Goal: Task Accomplishment & Management: Manage account settings

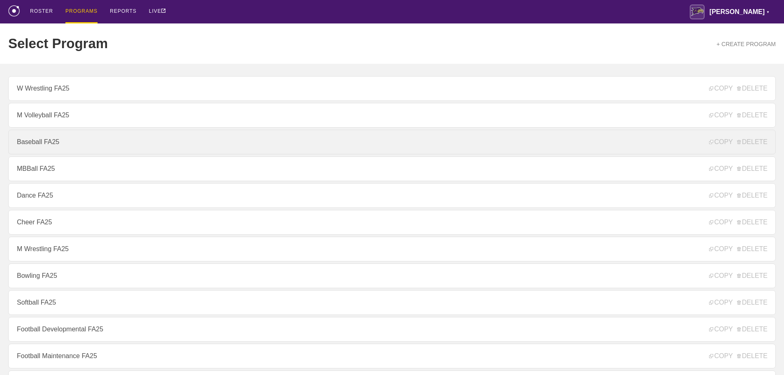
click at [41, 145] on link "Baseball FA25" at bounding box center [392, 142] width 768 height 25
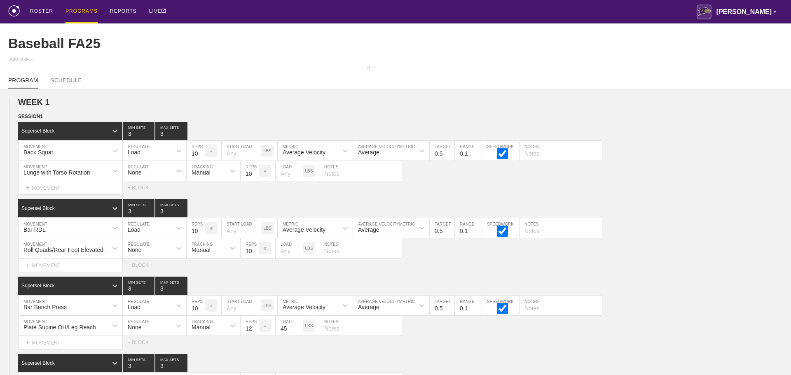
type textarea "x"
type input "Baseball FA25"
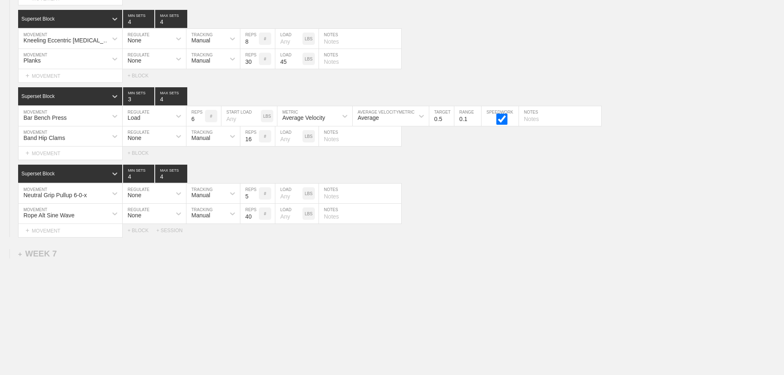
scroll to position [5375, 0]
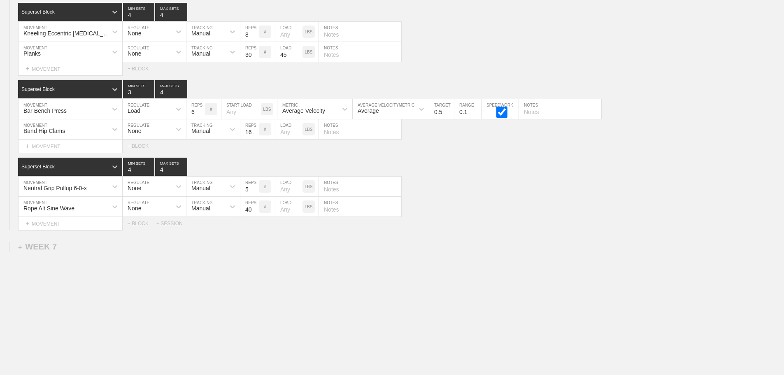
click at [527, 230] on div "Select... MOVEMENT + MOVEMENT + BLOCK + SESSION" at bounding box center [392, 223] width 784 height 13
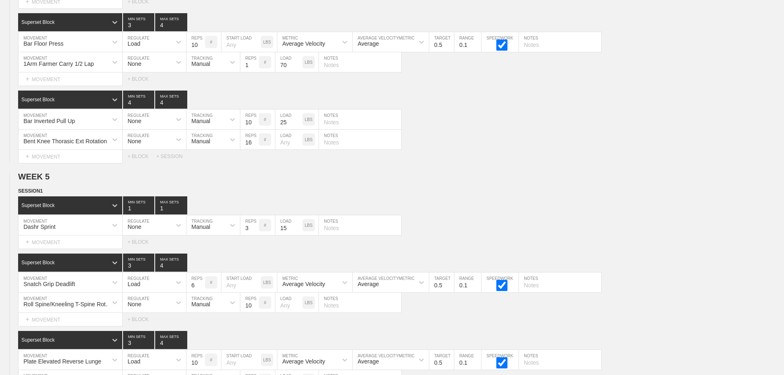
scroll to position [3357, 0]
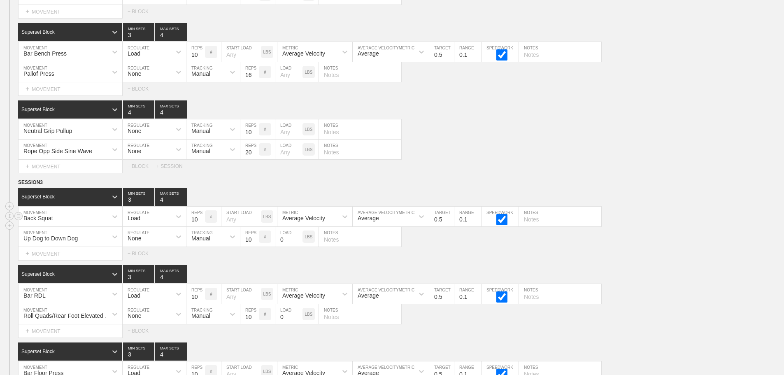
drag, startPoint x: 576, startPoint y: 150, endPoint x: 751, endPoint y: 223, distance: 189.0
click at [579, 150] on div "Rope Opp Side Sine Wave MOVEMENT None REGULATE Manual TRACKING 20 REPS # LOAD L…" at bounding box center [392, 150] width 784 height 20
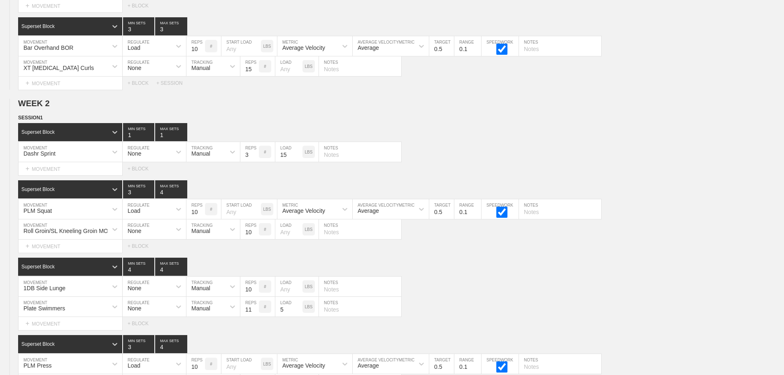
scroll to position [0, 0]
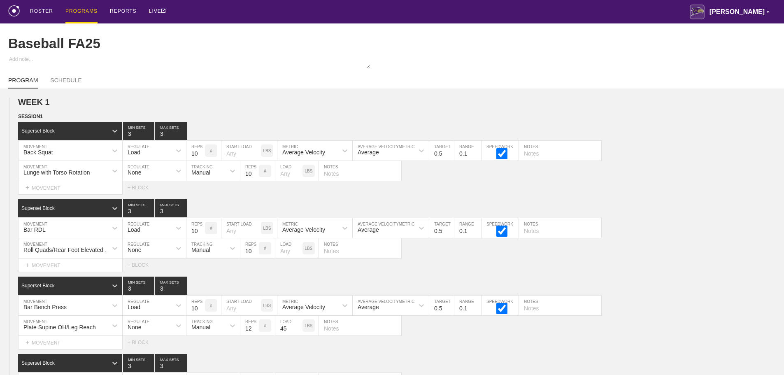
click at [82, 9] on div "PROGRAMS" at bounding box center [81, 11] width 32 height 23
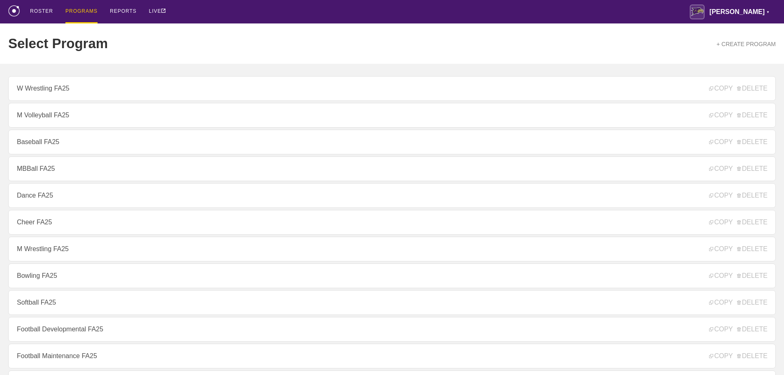
click at [223, 30] on div "Select Program + CREATE PROGRAM" at bounding box center [392, 43] width 768 height 40
click at [219, 31] on div "Select Program + CREATE PROGRAM" at bounding box center [392, 43] width 768 height 40
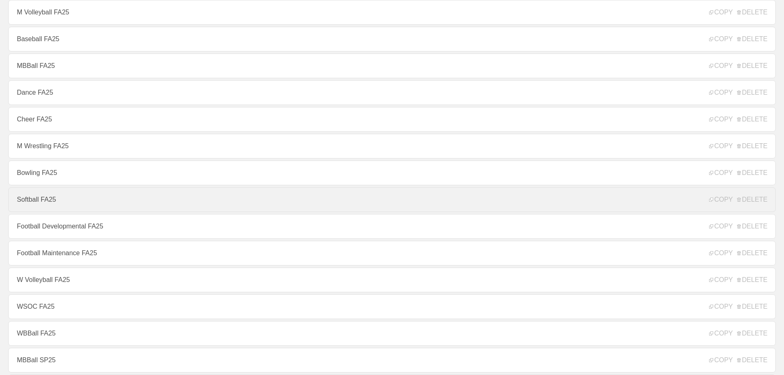
scroll to position [165, 0]
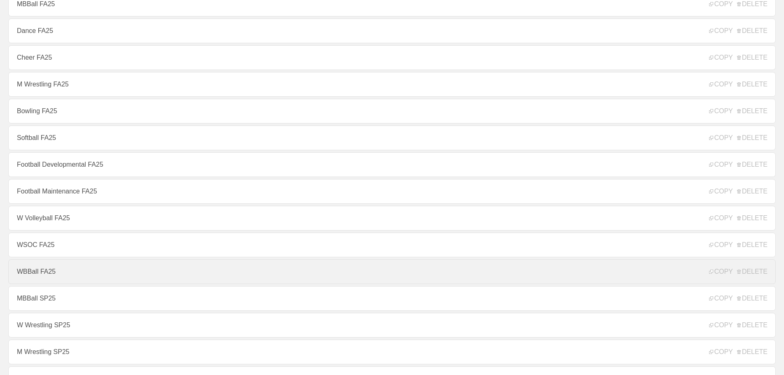
click at [37, 269] on link "WBBall FA25" at bounding box center [392, 271] width 768 height 25
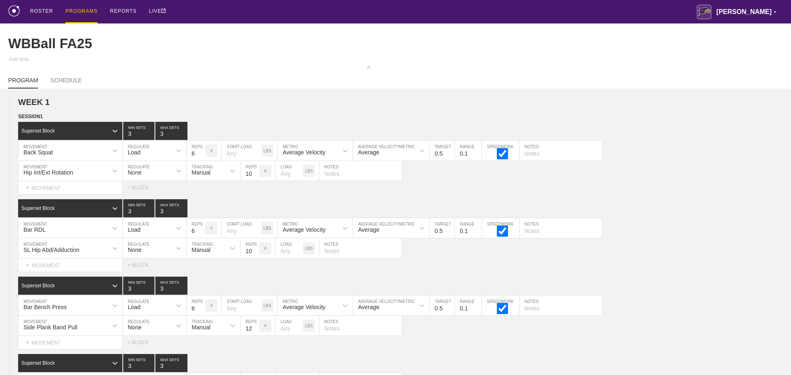
type textarea "x"
type input "WBBall FA25"
click at [432, 15] on div "ROSTER PROGRAMS REPORTS LIVE [PERSON_NAME] ▼ [PERSON_NAME][EMAIL_ADDRESS][PERSO…" at bounding box center [392, 11] width 768 height 23
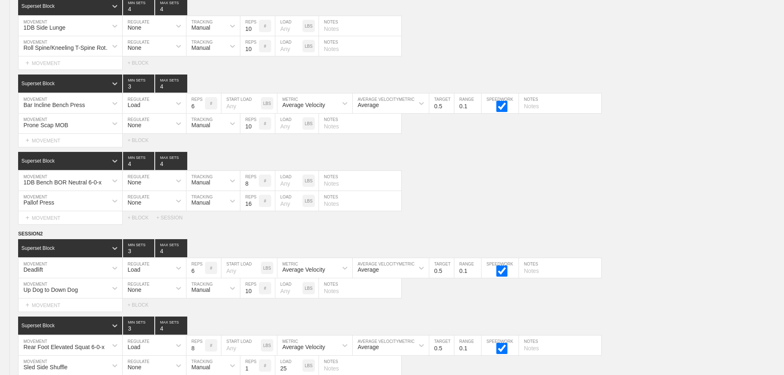
scroll to position [5502, 0]
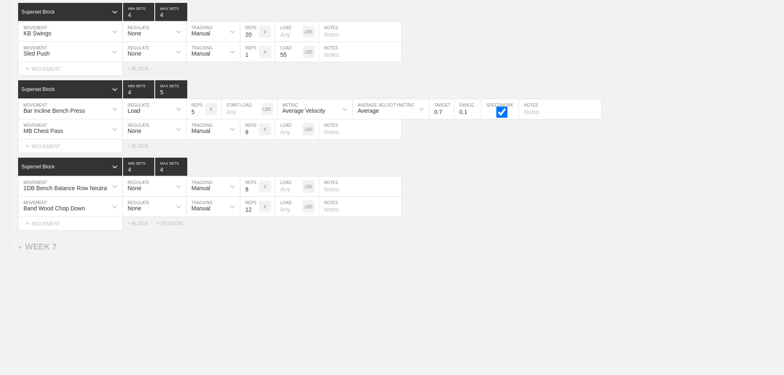
click at [171, 222] on div "+ SESSION" at bounding box center [172, 224] width 33 height 6
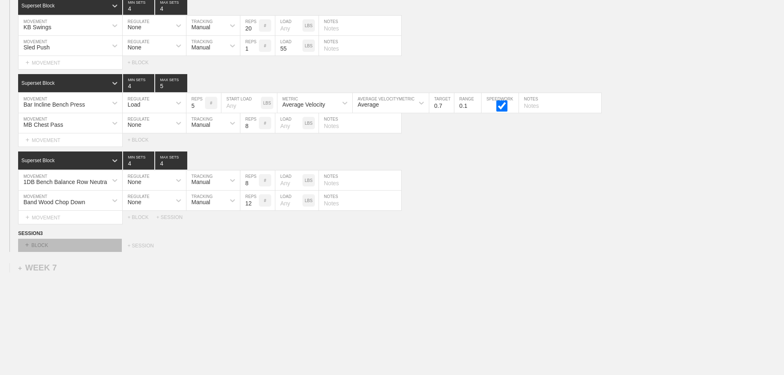
click at [89, 252] on div "+ BLOCK" at bounding box center [70, 245] width 104 height 13
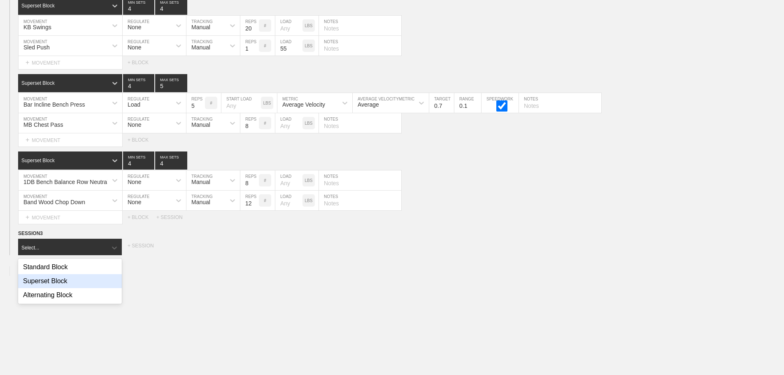
click at [61, 287] on div "Superset Block" at bounding box center [70, 281] width 104 height 14
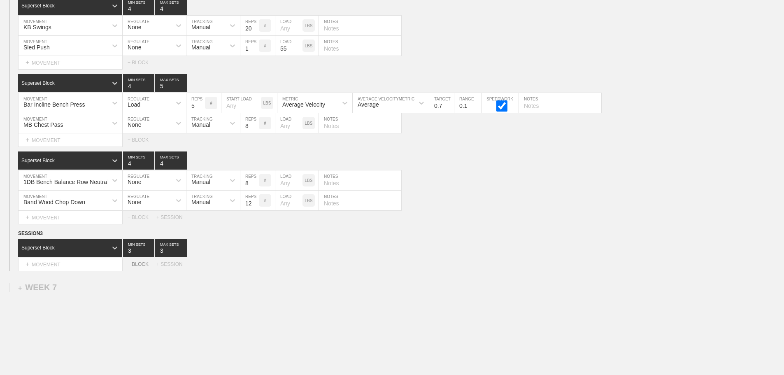
click at [140, 267] on div "+ BLOCK" at bounding box center [142, 264] width 29 height 6
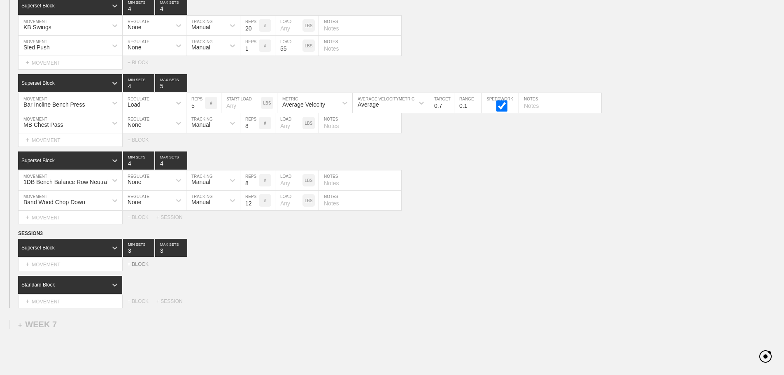
click at [140, 267] on div "+ BLOCK" at bounding box center [142, 264] width 29 height 6
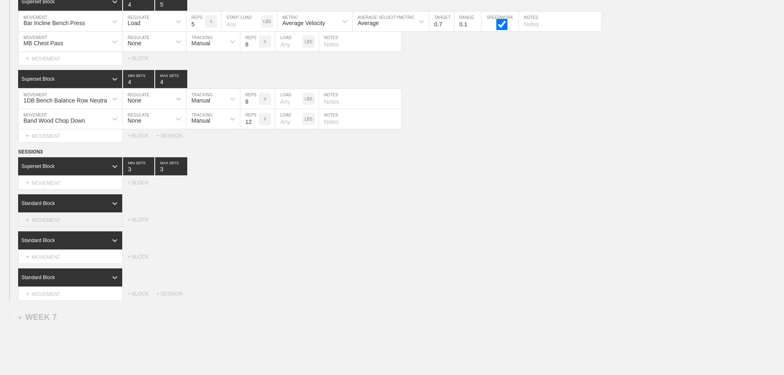
scroll to position [5585, 0]
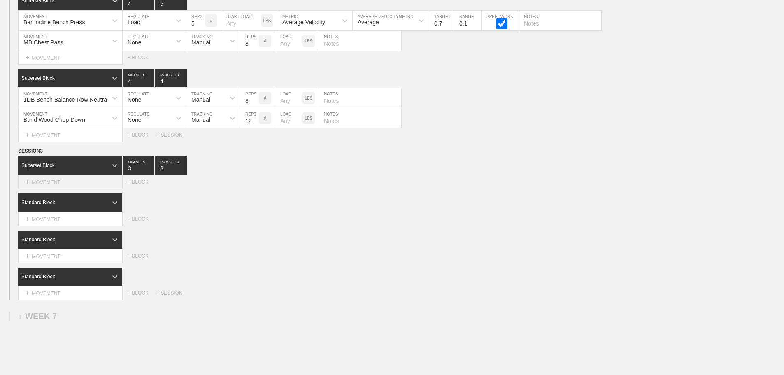
click at [76, 189] on div "+ MOVEMENT" at bounding box center [70, 182] width 105 height 14
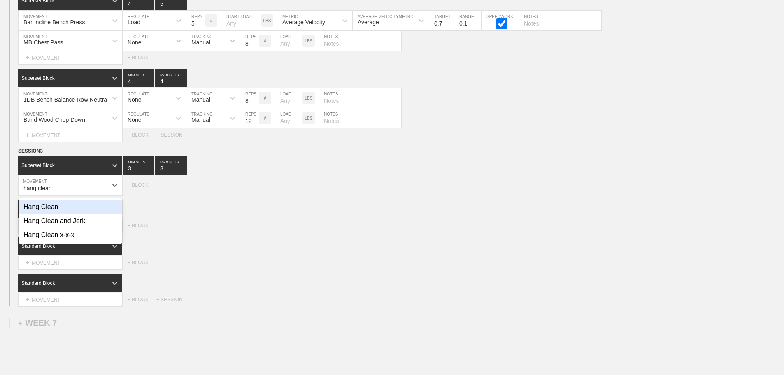
click at [53, 214] on div "Hang Clean" at bounding box center [71, 207] width 104 height 14
type input "hang clean"
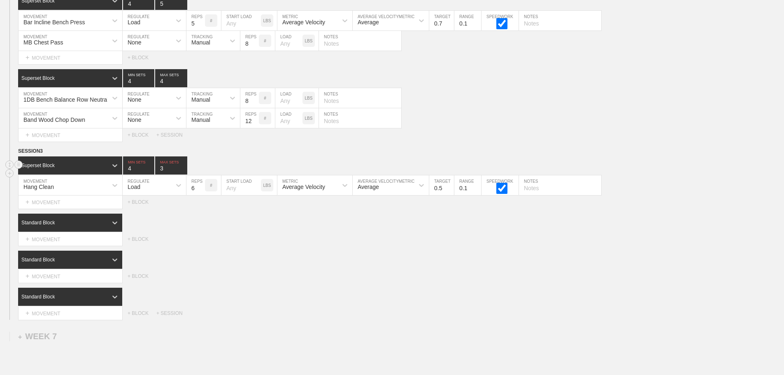
type input "4"
click at [151, 171] on input "4" at bounding box center [138, 165] width 31 height 18
click at [182, 173] on input "4" at bounding box center [171, 165] width 32 height 18
type input "5"
click at [182, 173] on input "5" at bounding box center [171, 165] width 32 height 18
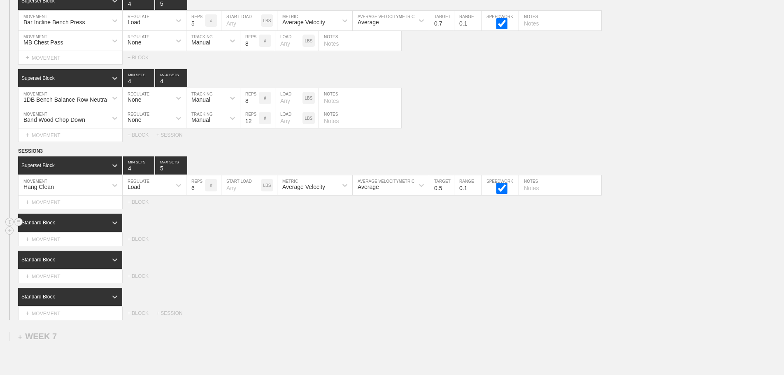
drag, startPoint x: 366, startPoint y: 276, endPoint x: 169, endPoint y: 224, distance: 204.5
click at [366, 276] on div "Select... MOVEMENT + MOVEMENT + BLOCK" at bounding box center [392, 276] width 784 height 13
click at [201, 195] on input "5" at bounding box center [196, 185] width 19 height 20
type input "4"
click at [201, 195] on input "4" at bounding box center [196, 185] width 19 height 20
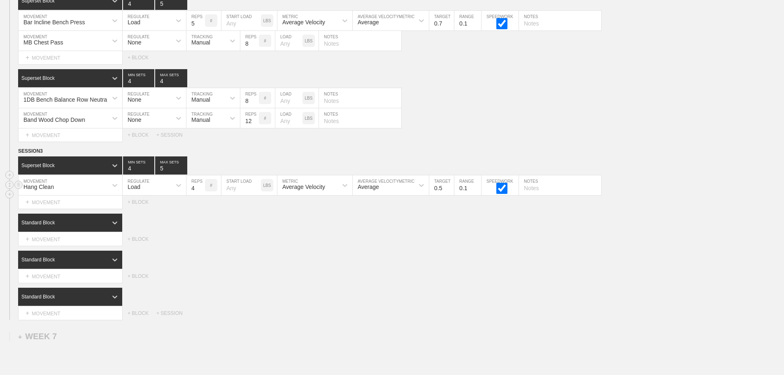
click at [329, 192] on div "Average Velocity" at bounding box center [308, 185] width 60 height 14
click at [313, 227] on div "Peak Velocity" at bounding box center [315, 221] width 75 height 14
click at [448, 192] on input "0.6" at bounding box center [441, 185] width 25 height 20
click at [448, 192] on input "0.7" at bounding box center [441, 185] width 25 height 20
click at [448, 192] on input "0.8" at bounding box center [441, 185] width 25 height 20
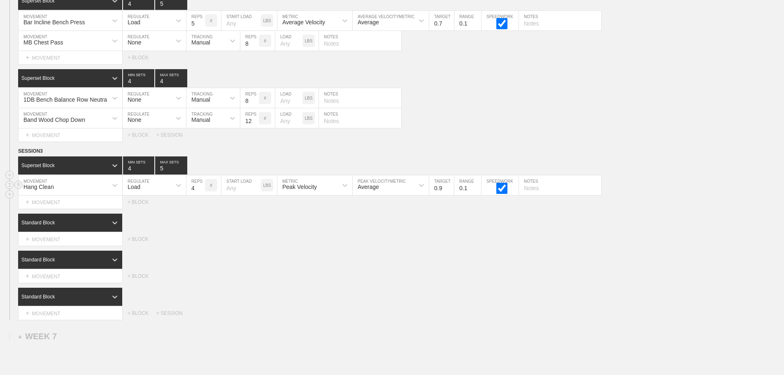
click at [448, 192] on input "0.9" at bounding box center [441, 185] width 25 height 20
click at [448, 192] on input "1" at bounding box center [441, 185] width 25 height 20
click at [448, 192] on input "1.1" at bounding box center [441, 185] width 25 height 20
click at [448, 192] on input "1.2" at bounding box center [441, 185] width 25 height 20
type input "1.3"
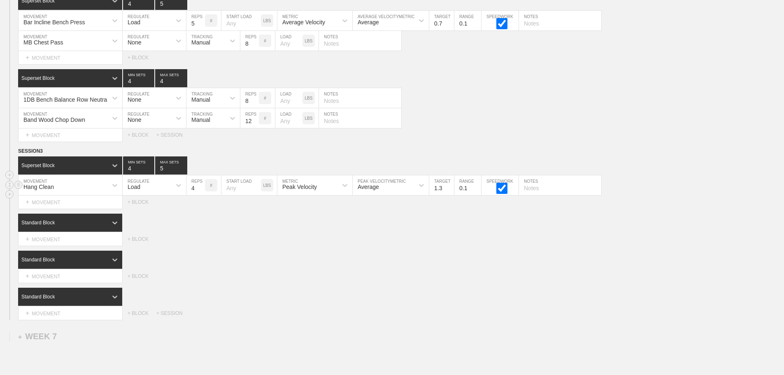
click at [448, 192] on input "1.3" at bounding box center [441, 185] width 25 height 20
click at [336, 269] on div "Standard Block" at bounding box center [401, 260] width 766 height 18
click at [341, 264] on div "Standard Block" at bounding box center [401, 260] width 766 height 18
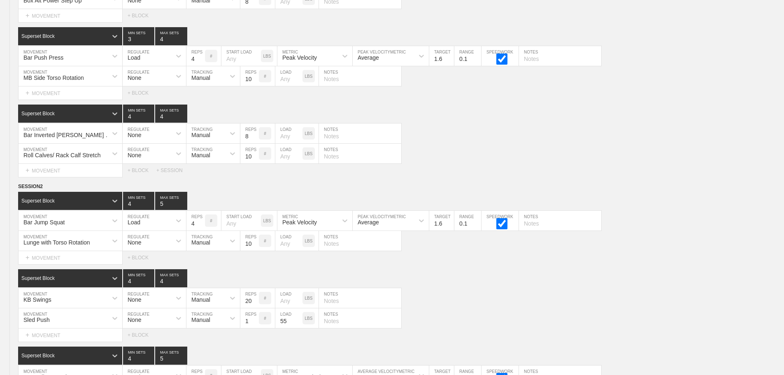
scroll to position [5680, 0]
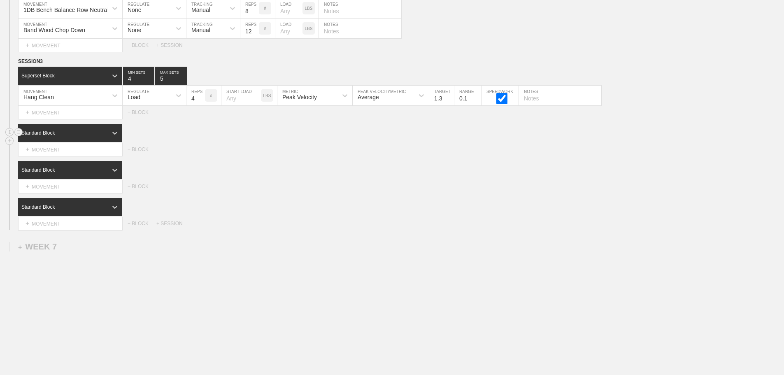
click at [107, 130] on div "Standard Block" at bounding box center [62, 132] width 89 height 7
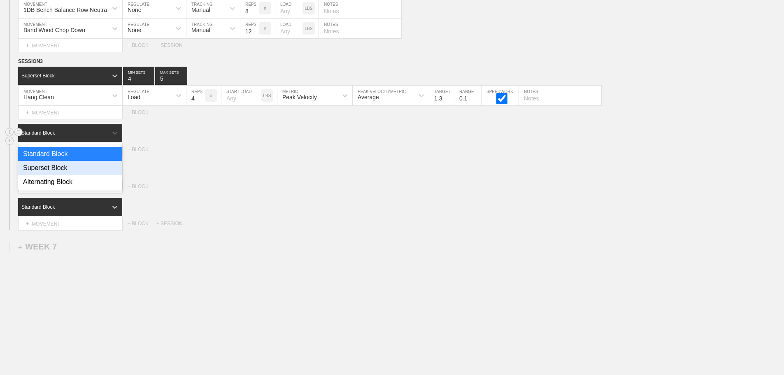
click at [63, 166] on div "Superset Block" at bounding box center [70, 168] width 104 height 14
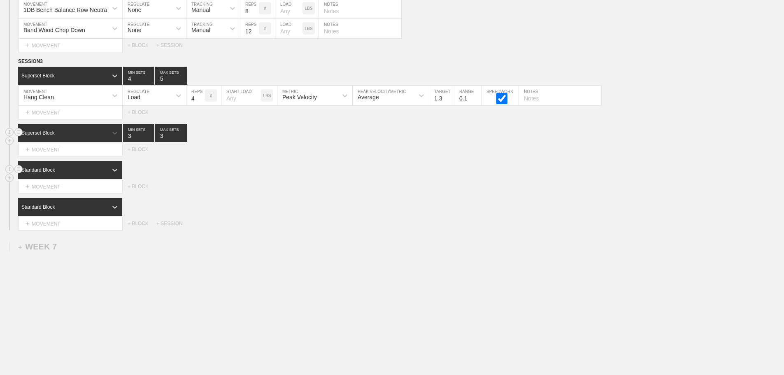
click at [87, 172] on div "Standard Block" at bounding box center [62, 169] width 89 height 7
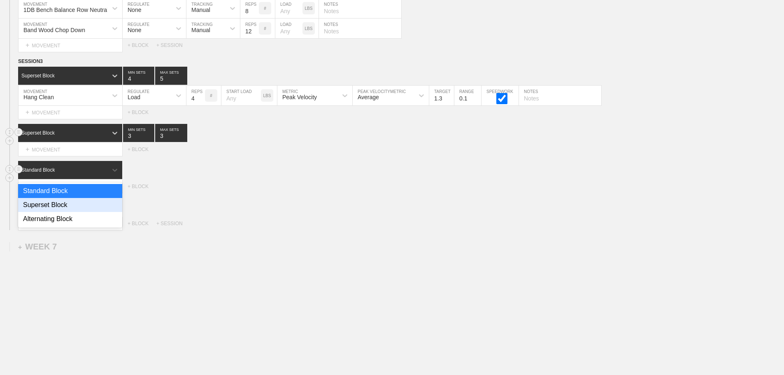
click at [64, 201] on div "Superset Block" at bounding box center [70, 205] width 104 height 14
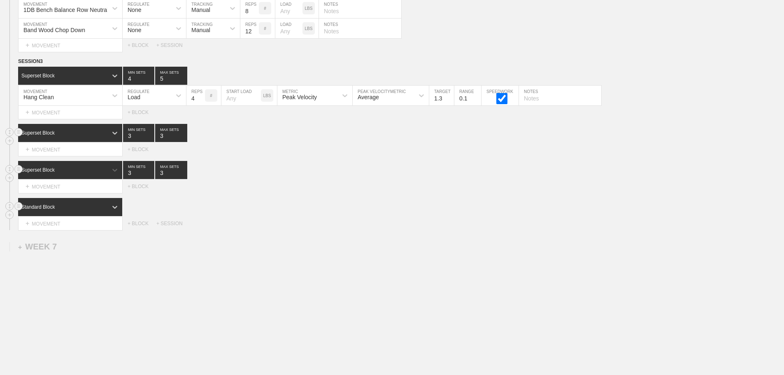
click at [102, 203] on div "Standard Block" at bounding box center [70, 207] width 104 height 18
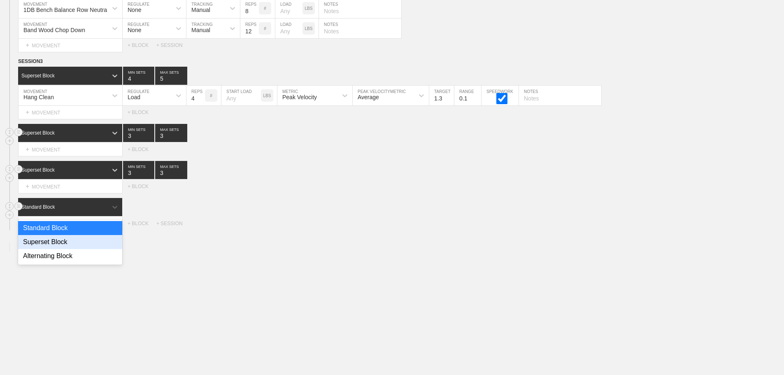
click at [71, 246] on div "Superset Block" at bounding box center [70, 242] width 104 height 14
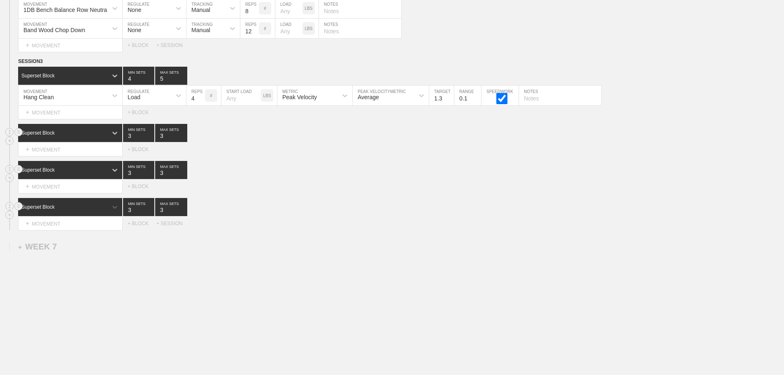
click at [317, 227] on div "Select... MOVEMENT + MOVEMENT + BLOCK + SESSION" at bounding box center [392, 223] width 784 height 13
click at [61, 152] on div "+ MOVEMENT" at bounding box center [70, 150] width 105 height 14
click at [292, 227] on div "Select... MOVEMENT + MOVEMENT + BLOCK + SESSION" at bounding box center [392, 223] width 784 height 13
click at [85, 148] on div "+ MOVEMENT" at bounding box center [70, 150] width 105 height 14
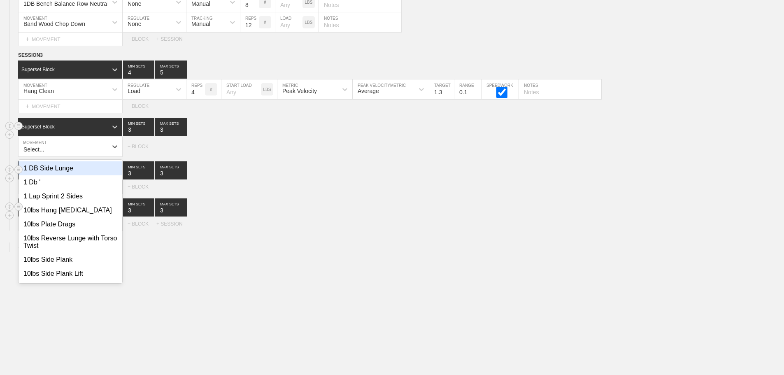
click at [343, 208] on div "Superset Block 3 MIN SETS 3 MAX SETS" at bounding box center [401, 207] width 766 height 18
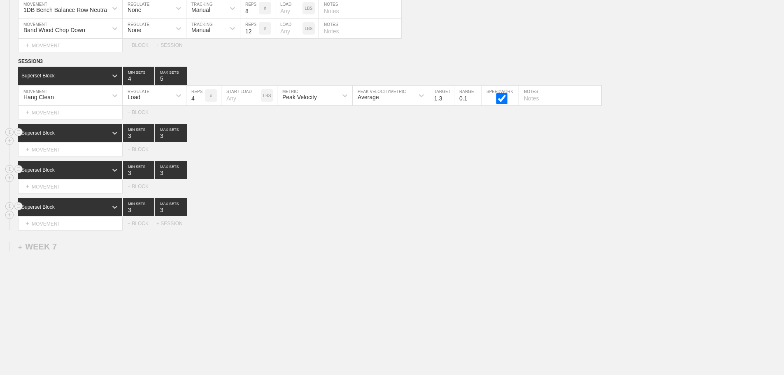
click at [320, 205] on div "Superset Block 3 MIN SETS 3 MAX SETS" at bounding box center [401, 207] width 766 height 18
click at [280, 191] on div "Select... MOVEMENT + MOVEMENT + BLOCK" at bounding box center [392, 186] width 784 height 13
drag, startPoint x: 297, startPoint y: 175, endPoint x: 292, endPoint y: 178, distance: 5.4
click at [292, 178] on div "Superset Block 3 MIN SETS 3 MAX SETS" at bounding box center [401, 170] width 766 height 18
click at [75, 151] on div "+ MOVEMENT" at bounding box center [70, 150] width 105 height 14
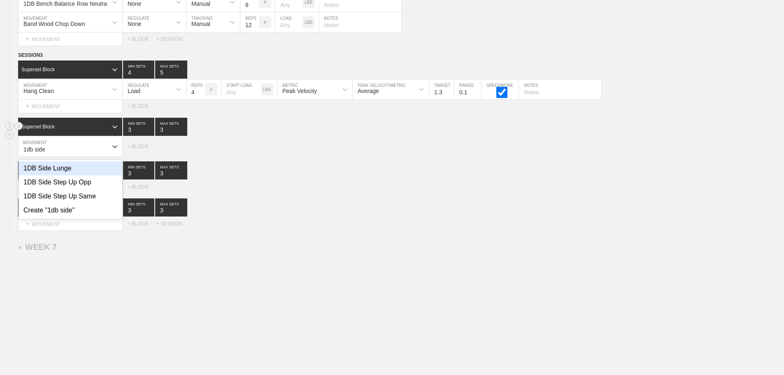
click at [61, 173] on div "1DB Side Lunge" at bounding box center [71, 168] width 104 height 14
type input "1db side"
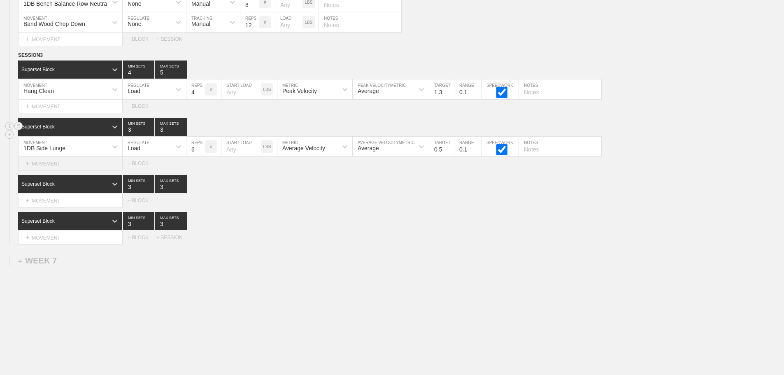
click at [61, 170] on div "+ MOVEMENT" at bounding box center [70, 164] width 105 height 14
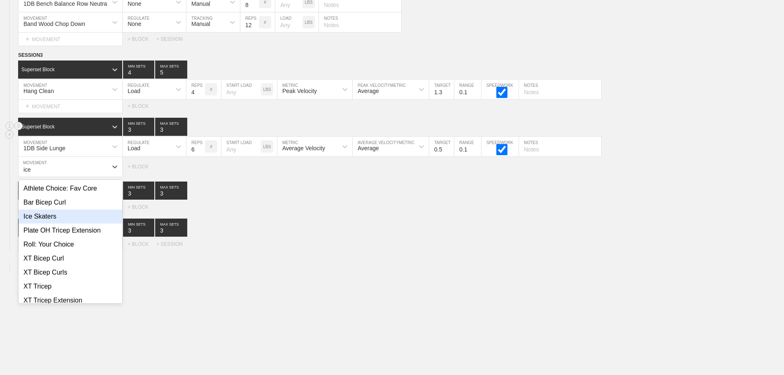
click at [50, 224] on div "Ice Skaters" at bounding box center [71, 217] width 104 height 14
type input "ice"
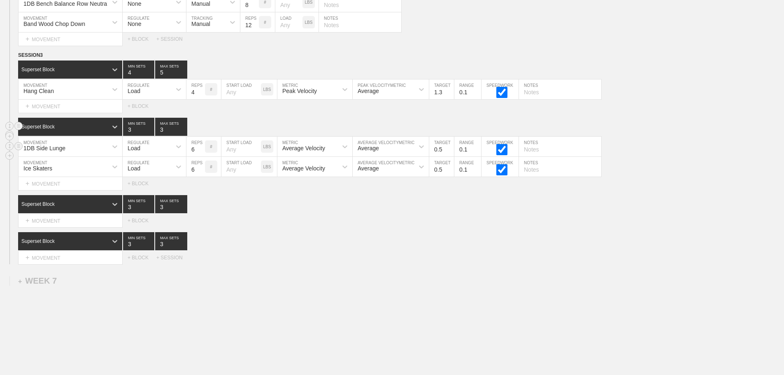
click at [138, 152] on div "Load" at bounding box center [134, 148] width 13 height 7
click at [138, 175] on div "None" at bounding box center [154, 168] width 63 height 14
type input "4"
click at [152, 133] on input "4" at bounding box center [138, 127] width 31 height 18
type input "4"
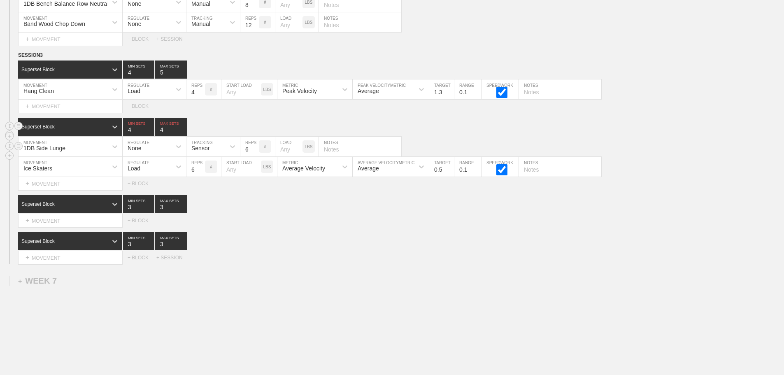
click at [184, 133] on input "4" at bounding box center [171, 127] width 32 height 18
click at [204, 152] on div "Sensor" at bounding box center [200, 148] width 18 height 7
drag, startPoint x: 209, startPoint y: 186, endPoint x: 231, endPoint y: 179, distance: 23.0
click at [214, 187] on div "Manual" at bounding box center [214, 182] width 54 height 14
click at [255, 152] on input "7" at bounding box center [249, 147] width 19 height 20
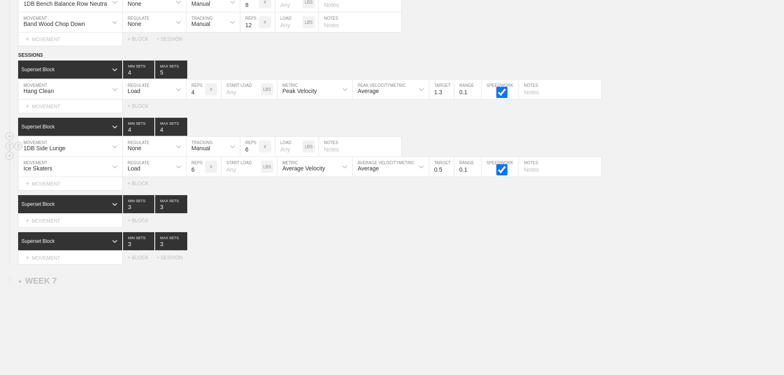
click at [254, 156] on input "6" at bounding box center [249, 147] width 19 height 20
click at [254, 156] on input "5" at bounding box center [249, 147] width 19 height 20
type input "6"
click at [254, 153] on input "6" at bounding box center [249, 147] width 19 height 20
click at [134, 172] on div "Load" at bounding box center [134, 168] width 13 height 7
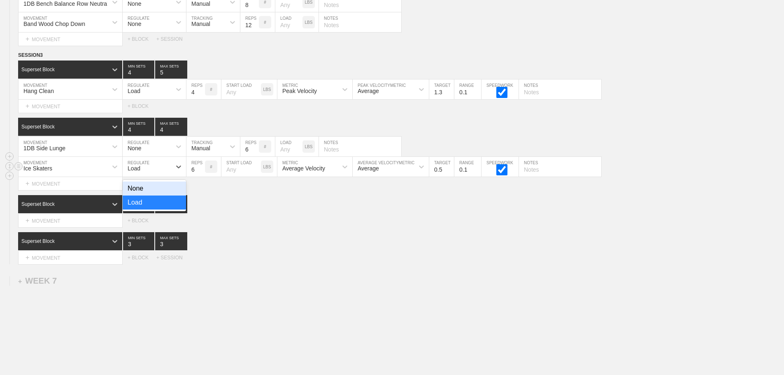
click at [136, 194] on div "None" at bounding box center [154, 189] width 63 height 14
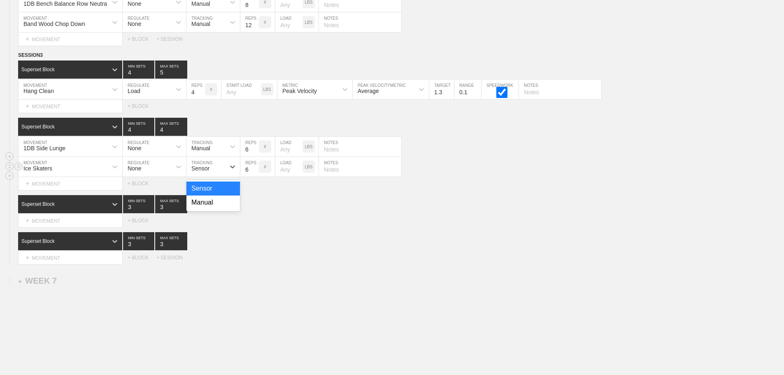
drag, startPoint x: 215, startPoint y: 168, endPoint x: 208, endPoint y: 188, distance: 21.4
click at [215, 173] on div "Sensor" at bounding box center [206, 167] width 39 height 14
click at [208, 210] on div "Manual" at bounding box center [214, 203] width 54 height 14
click at [254, 173] on input "7" at bounding box center [249, 167] width 19 height 20
type input "8"
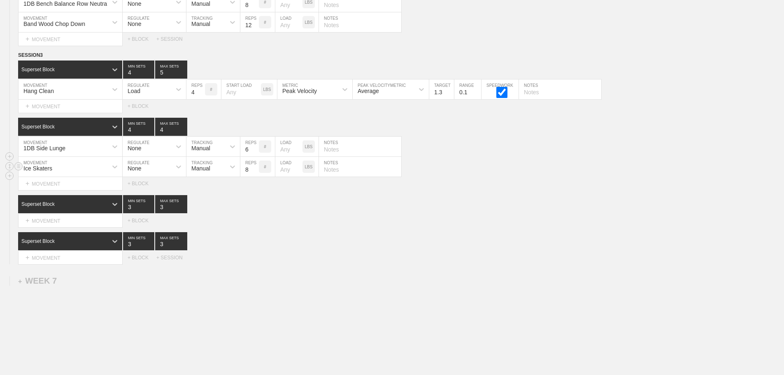
click at [254, 173] on input "8" at bounding box center [249, 167] width 19 height 20
drag, startPoint x: 392, startPoint y: 218, endPoint x: 383, endPoint y: 221, distance: 9.9
click at [391, 219] on div "Superset Block 3 MIN SETS 3 MAX SETS DUPLICATE INSERT MOVEMENT AFTER DELETE Sel…" at bounding box center [392, 211] width 784 height 32
drag, startPoint x: 315, startPoint y: 232, endPoint x: 152, endPoint y: 213, distance: 164.1
click at [310, 227] on div "Select... MOVEMENT + MOVEMENT + BLOCK" at bounding box center [392, 220] width 784 height 13
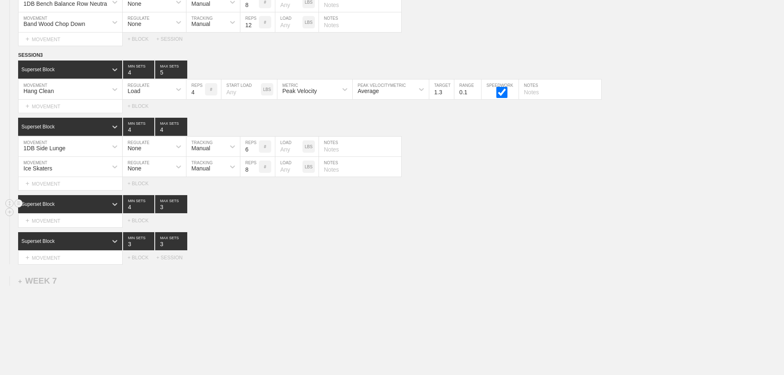
type input "4"
click at [151, 210] on input "4" at bounding box center [138, 204] width 31 height 18
click at [182, 212] on input "4" at bounding box center [171, 204] width 32 height 18
click at [267, 220] on div "Superset Block 4 MIN SETS 4 MAX SETS DUPLICATE INSERT MOVEMENT AFTER DELETE Sel…" at bounding box center [392, 211] width 784 height 32
type input "5"
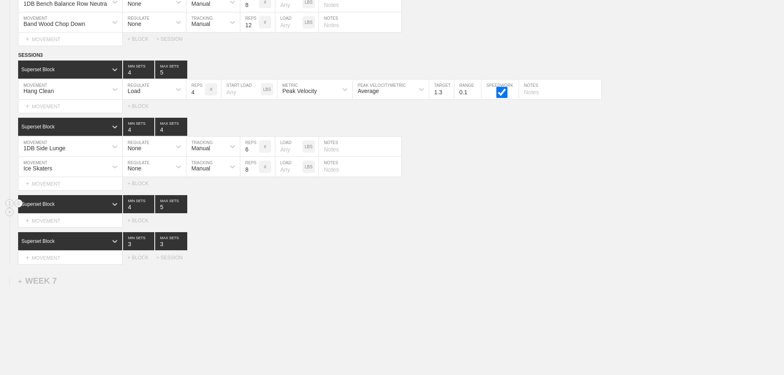
click at [182, 210] on input "5" at bounding box center [171, 204] width 32 height 18
click at [264, 221] on div "Select... MOVEMENT + MOVEMENT + BLOCK" at bounding box center [392, 220] width 784 height 13
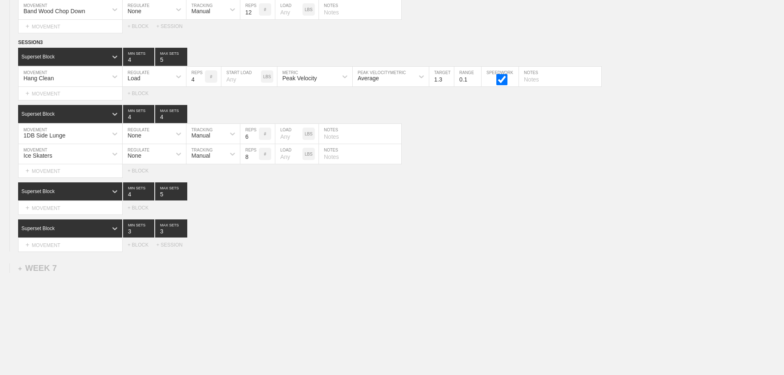
scroll to position [5680, 0]
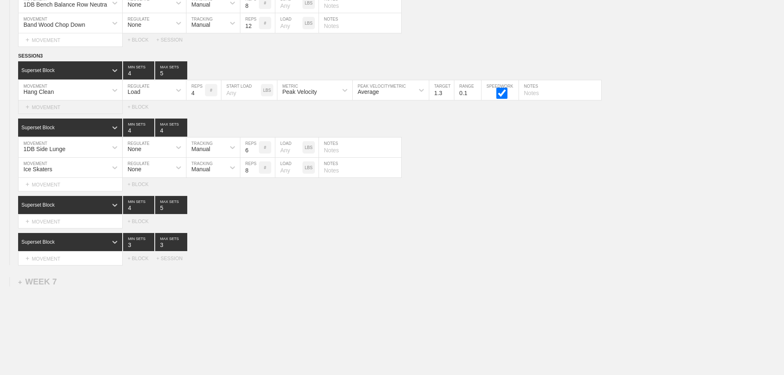
click at [54, 114] on div "+ MOVEMENT" at bounding box center [70, 107] width 105 height 14
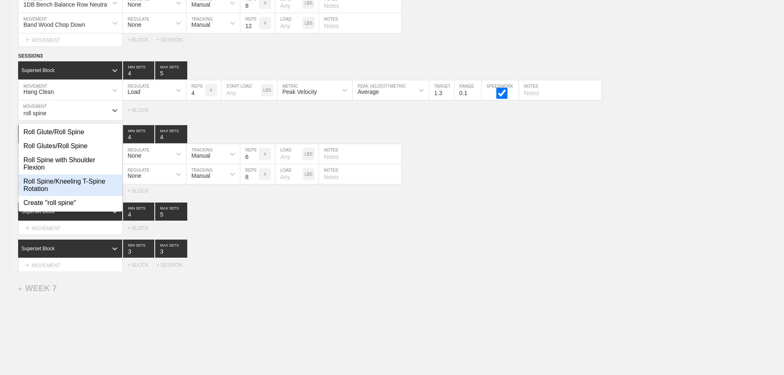
click at [76, 187] on div "Roll Spine/Kneeling T-Spine Rotation" at bounding box center [71, 185] width 104 height 21
type input "roll spine"
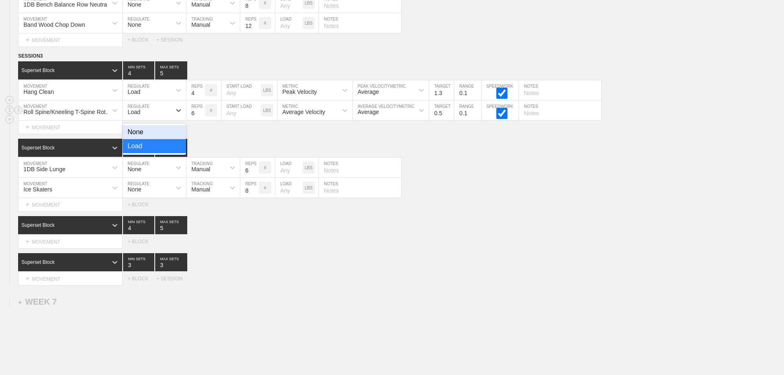
click at [138, 113] on div "Load" at bounding box center [147, 110] width 49 height 14
click at [142, 139] on div "None" at bounding box center [154, 132] width 63 height 14
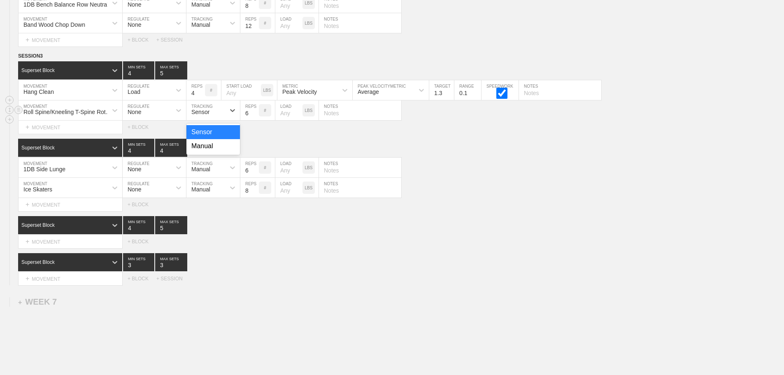
click at [193, 115] on div "Sensor" at bounding box center [200, 112] width 18 height 7
click at [208, 152] on div "Manual" at bounding box center [214, 146] width 54 height 14
click at [254, 118] on input "7" at bounding box center [249, 110] width 19 height 20
click at [254, 118] on input "8" at bounding box center [249, 110] width 19 height 20
click at [254, 118] on input "9" at bounding box center [249, 110] width 19 height 20
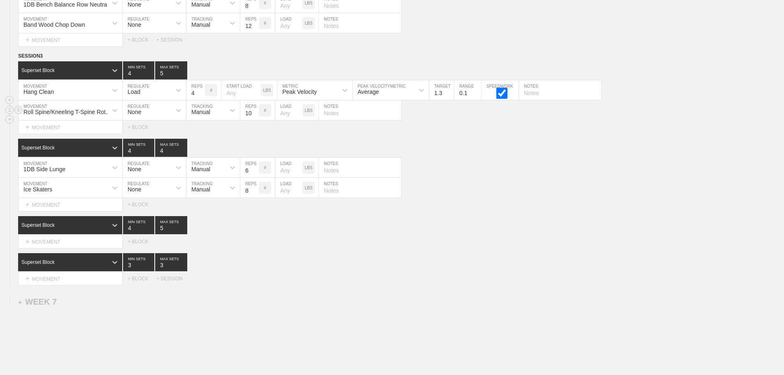
type input "10"
click at [254, 118] on input "10" at bounding box center [249, 110] width 19 height 20
click at [507, 157] on div "Superset Block 4 MIN SETS 4 MAX SETS" at bounding box center [401, 148] width 766 height 18
click at [425, 259] on div "SESSION 3 Superset Block 4 MIN SETS 5 MAX SETS DUPLICATE INSERT MOVEMENT AFTER …" at bounding box center [392, 168] width 784 height 233
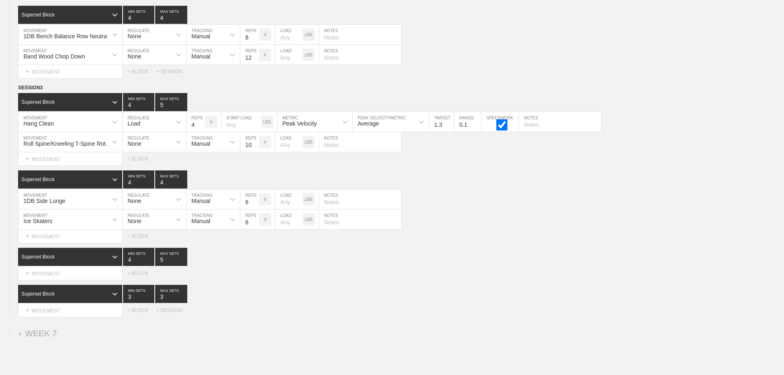
scroll to position [5638, 0]
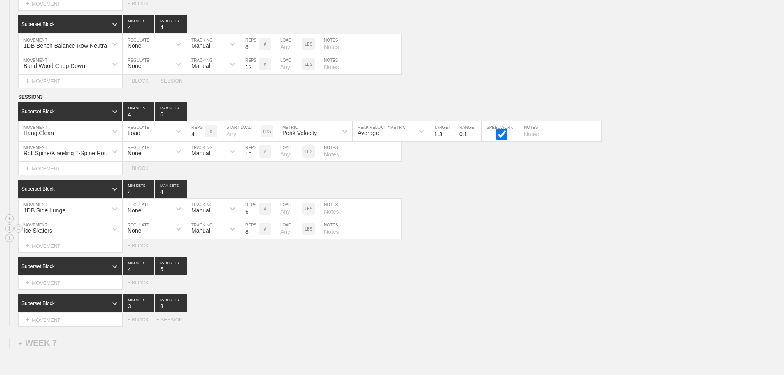
click at [455, 227] on div "Ice Skaters MOVEMENT None REGULATE Manual TRACKING 8 REPS # LOAD LBS NOTES" at bounding box center [392, 229] width 784 height 20
click at [613, 261] on div "SESSION 3 Superset Block 4 MIN SETS 5 MAX SETS DUPLICATE INSERT MOVEMENT AFTER …" at bounding box center [392, 209] width 784 height 233
click at [562, 259] on div "SESSION 3 Superset Block 4 MIN SETS 5 MAX SETS DUPLICATE INSERT MOVEMENT AFTER …" at bounding box center [392, 209] width 784 height 233
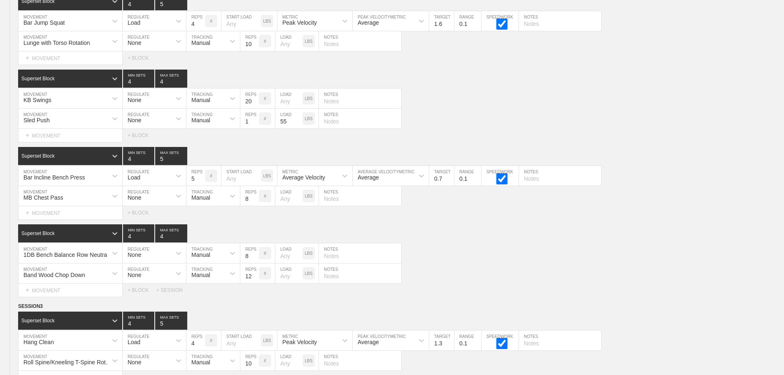
scroll to position [5350, 0]
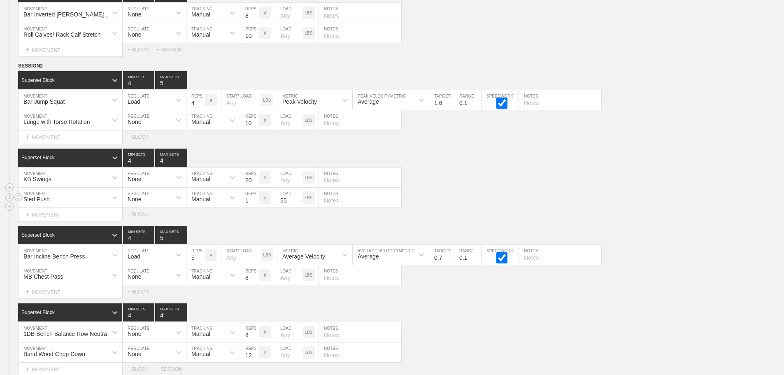
click at [626, 197] on div "Sled Push MOVEMENT None REGULATE Manual TRACKING 1 REPS # 55 LOAD LBS NOTES" at bounding box center [392, 198] width 784 height 20
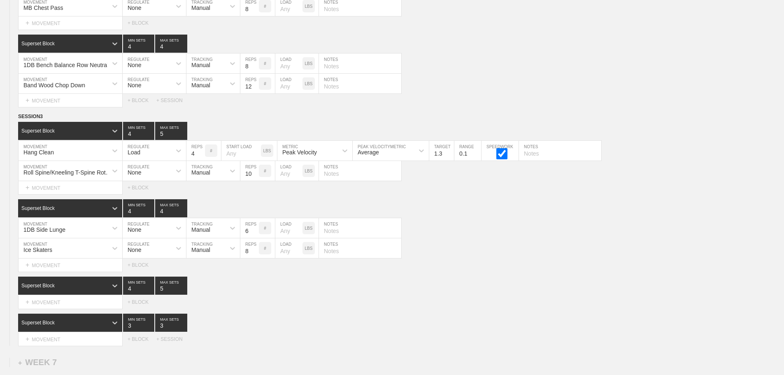
scroll to position [5617, 0]
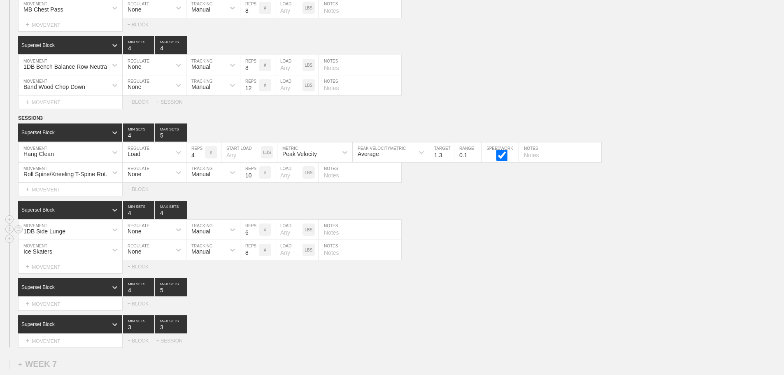
click at [548, 237] on div "1DB Side Lunge MOVEMENT None REGULATE Manual TRACKING 6 REPS # LOAD LBS NOTES" at bounding box center [392, 230] width 784 height 20
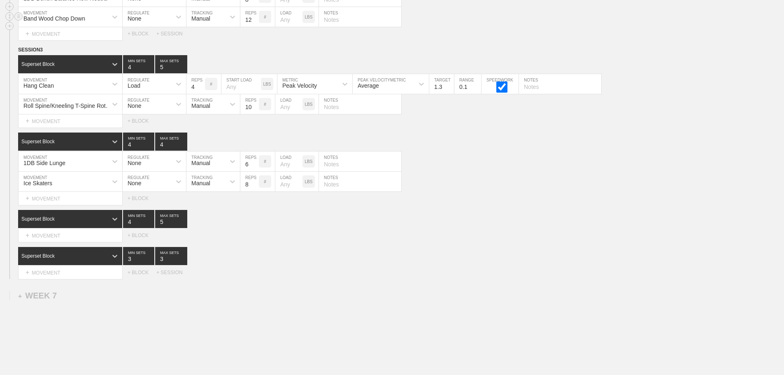
scroll to position [5700, 0]
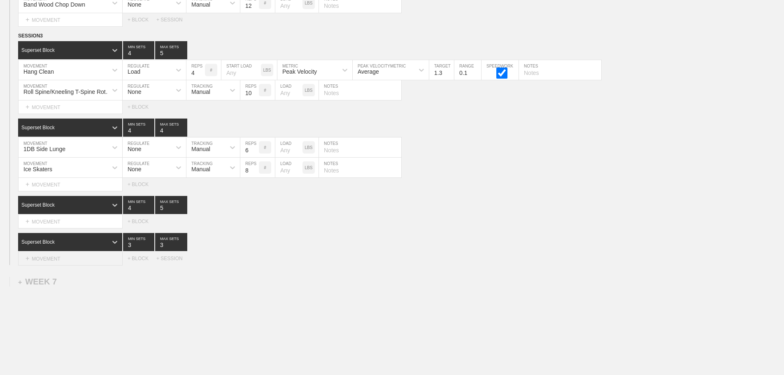
click at [62, 264] on div "+ MOVEMENT" at bounding box center [70, 259] width 105 height 14
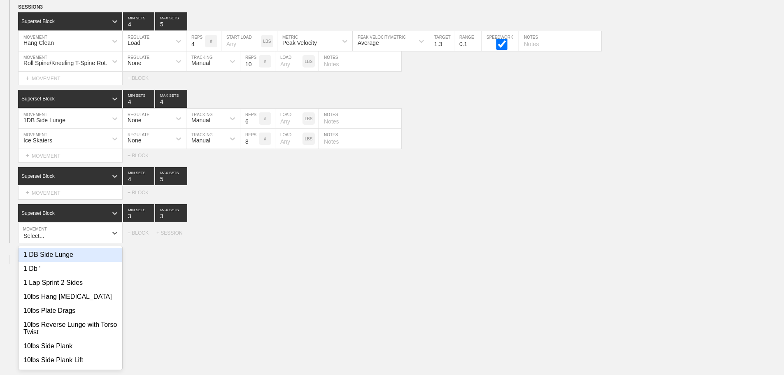
scroll to position [5733, 0]
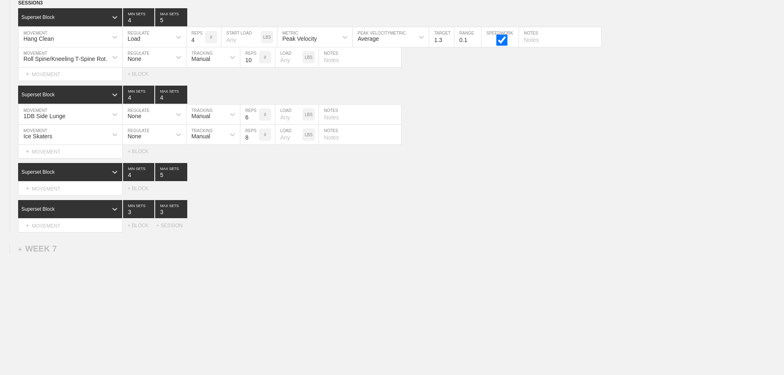
click at [281, 229] on div "Select... MOVEMENT + MOVEMENT + BLOCK + SESSION" at bounding box center [392, 225] width 784 height 13
click at [342, 206] on div "Superset Block 3 MIN SETS 3 MAX SETS" at bounding box center [401, 209] width 766 height 18
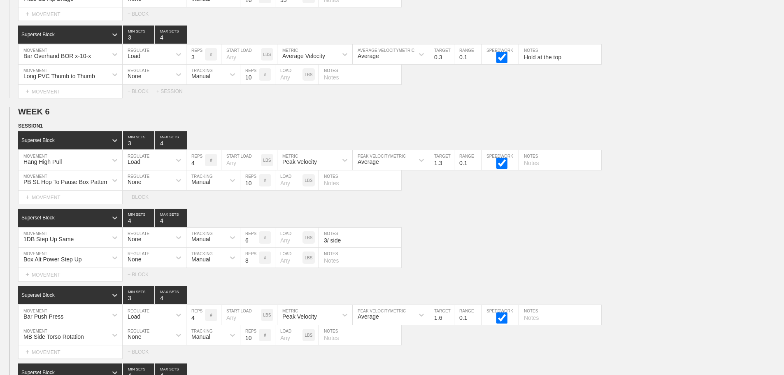
scroll to position [4950, 0]
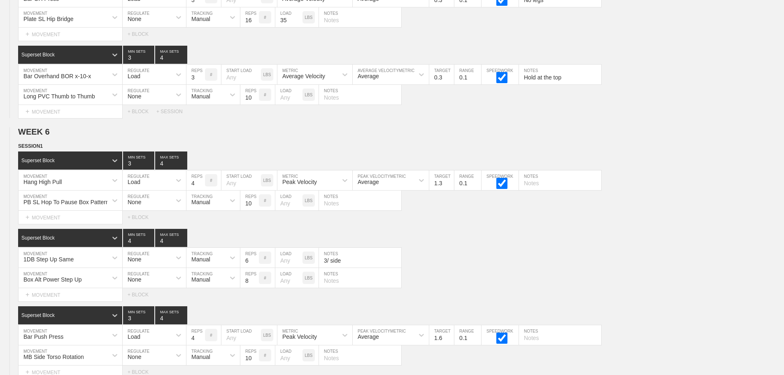
click at [716, 208] on div "PB SL Hop To Pause Box Pattern MOVEMENT None REGULATE Manual TRACKING 10 REPS #…" at bounding box center [392, 201] width 784 height 20
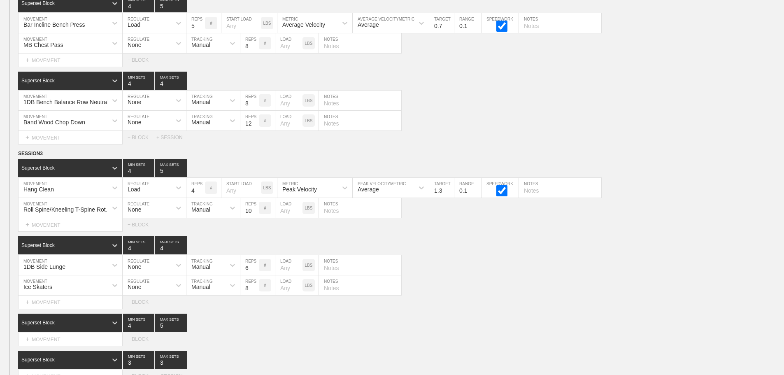
scroll to position [5692, 0]
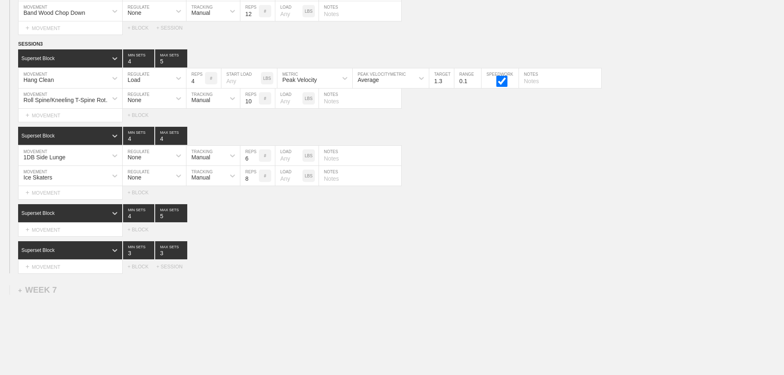
click at [559, 229] on div "Superset Block 4 MIN SETS 5 MAX SETS DUPLICATE INSERT MOVEMENT AFTER DELETE Sel…" at bounding box center [392, 220] width 784 height 32
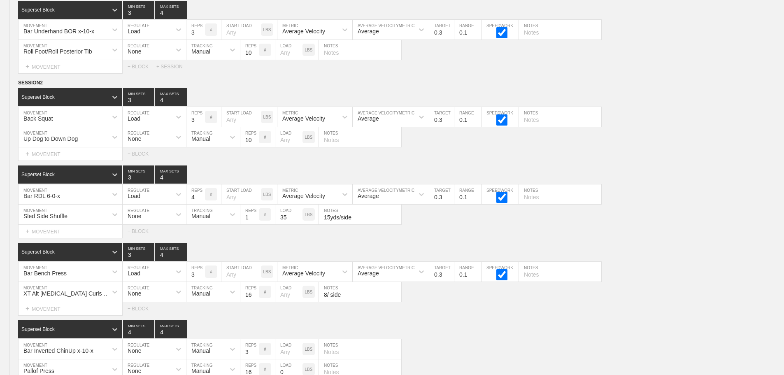
scroll to position [5741, 0]
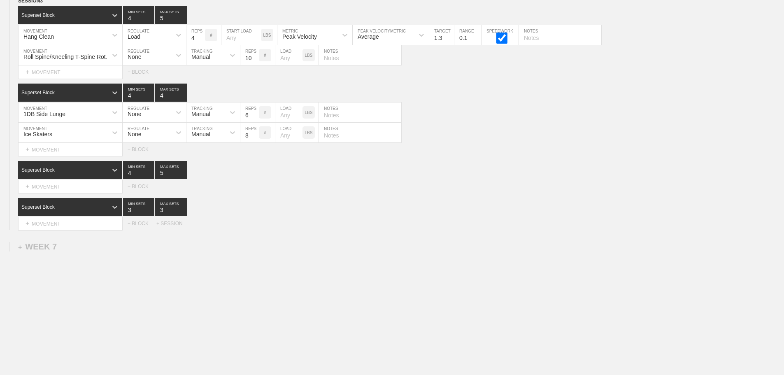
drag, startPoint x: 562, startPoint y: 237, endPoint x: 551, endPoint y: 236, distance: 12.0
click at [68, 189] on div "+ MOVEMENT" at bounding box center [70, 187] width 105 height 14
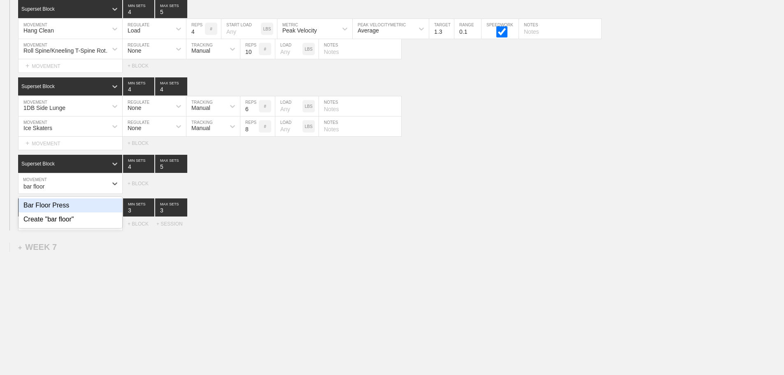
click at [64, 212] on div "Bar Floor Press" at bounding box center [71, 205] width 104 height 14
type input "bar floor"
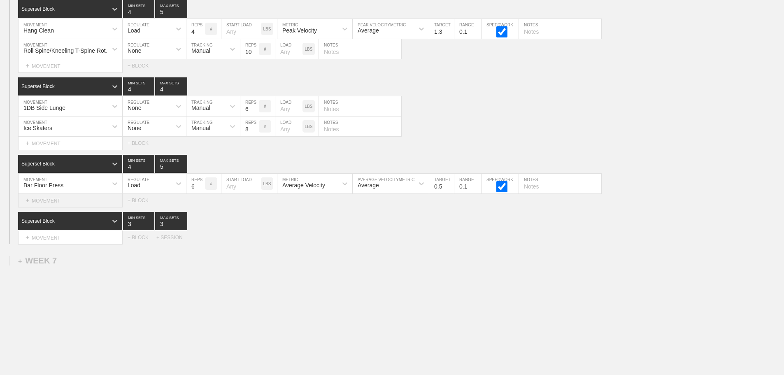
click at [63, 208] on div "+ MOVEMENT" at bounding box center [70, 201] width 105 height 14
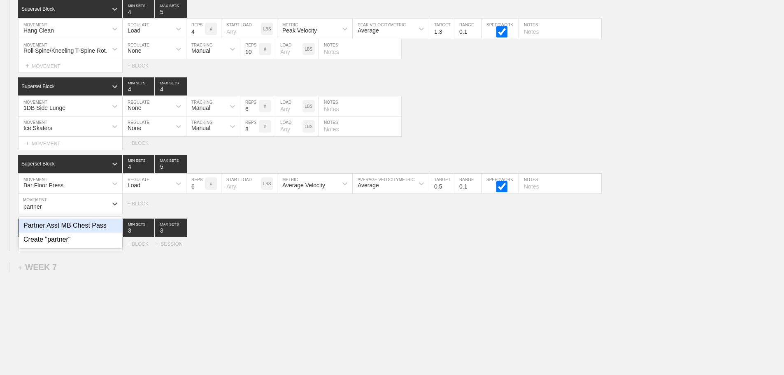
click at [93, 233] on div "Partner Asst MB Chest Pass" at bounding box center [71, 226] width 104 height 14
type input "partner"
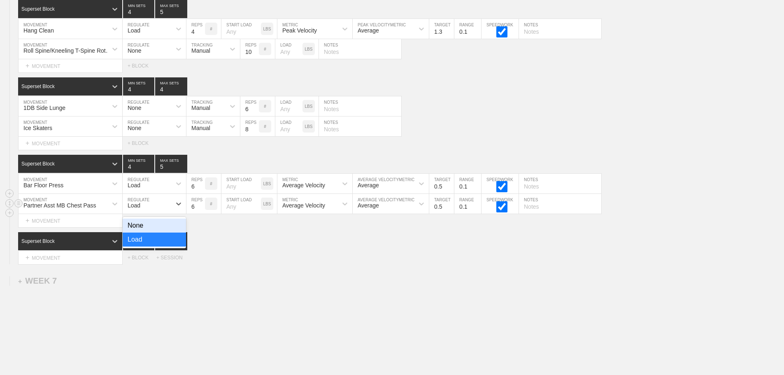
click at [133, 209] on div "Load" at bounding box center [134, 205] width 13 height 7
click at [141, 231] on div "None" at bounding box center [154, 226] width 63 height 14
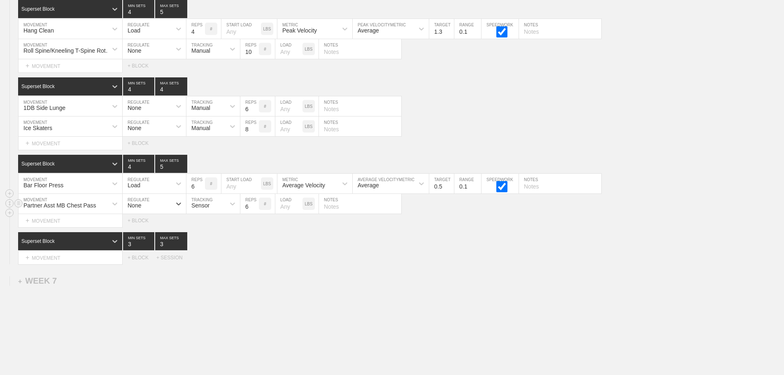
click at [207, 209] on div "Sensor" at bounding box center [200, 205] width 18 height 7
drag, startPoint x: 199, startPoint y: 244, endPoint x: 261, endPoint y: 221, distance: 65.9
click at [202, 244] on div "Manual" at bounding box center [214, 240] width 54 height 14
click at [255, 210] on input "7" at bounding box center [249, 204] width 19 height 20
type input "8"
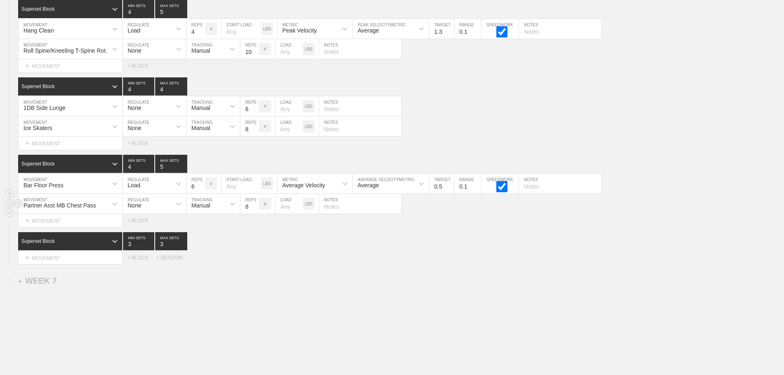
click at [255, 210] on input "8" at bounding box center [249, 204] width 19 height 20
type input "5"
click at [202, 194] on input "5" at bounding box center [196, 184] width 19 height 20
click at [452, 191] on input "0.6" at bounding box center [441, 184] width 25 height 20
type input "0.7"
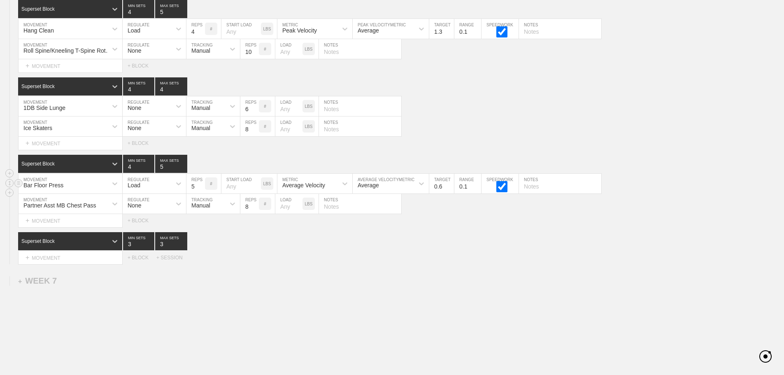
click at [452, 191] on input "0.7" at bounding box center [441, 184] width 25 height 20
click at [469, 235] on div "SESSION 3 Superset Block 4 MIN SETS 5 MAX SETS DUPLICATE INSERT MOVEMENT AFTER …" at bounding box center [392, 128] width 784 height 274
click at [275, 264] on div "Select... MOVEMENT + MOVEMENT + BLOCK + SESSION" at bounding box center [392, 257] width 784 height 13
click at [58, 265] on div "+ MOVEMENT" at bounding box center [70, 258] width 105 height 14
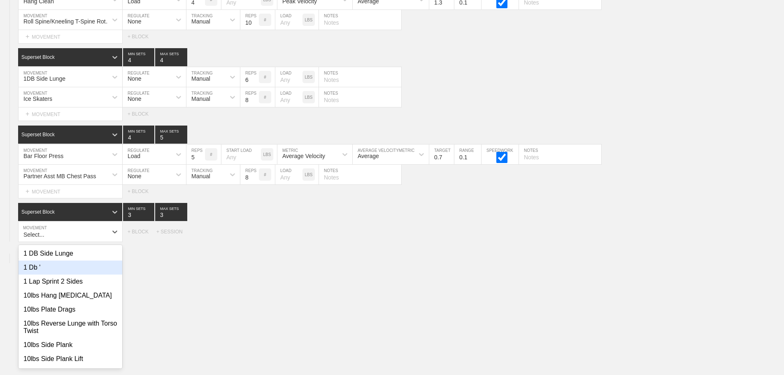
scroll to position [5773, 0]
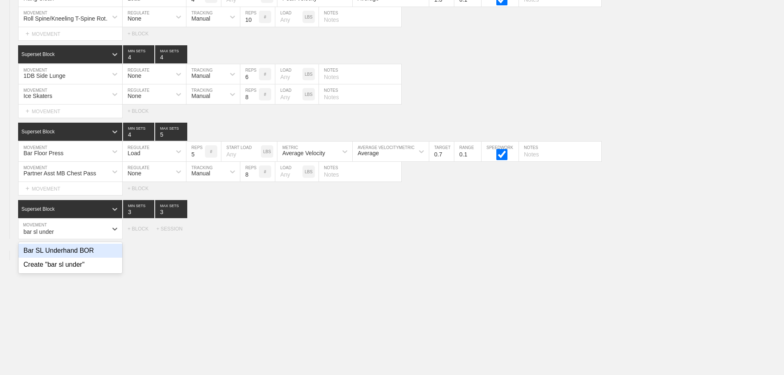
click at [92, 254] on div "Bar SL Underhand BOR" at bounding box center [71, 251] width 104 height 14
type input "bar sl under"
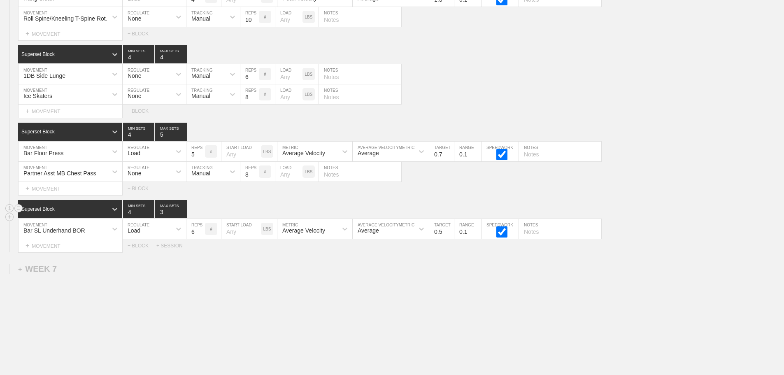
type input "4"
click at [149, 215] on input "4" at bounding box center [138, 209] width 31 height 18
type input "4"
click at [183, 216] on input "4" at bounding box center [171, 209] width 32 height 18
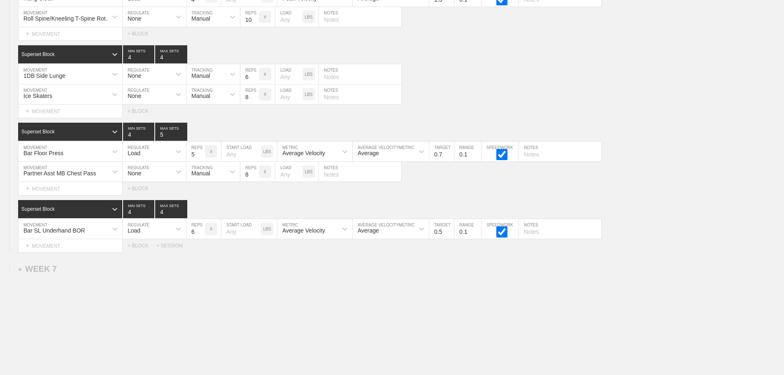
click at [201, 237] on input "7" at bounding box center [196, 229] width 19 height 20
type input "8"
click at [201, 237] on input "8" at bounding box center [196, 229] width 19 height 20
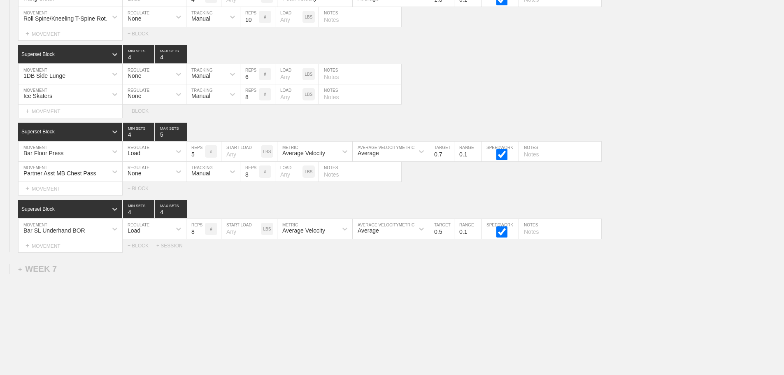
click at [450, 238] on input "0.4" at bounding box center [441, 229] width 25 height 20
type input "0.3"
click at [450, 238] on input "0.3" at bounding box center [441, 229] width 25 height 20
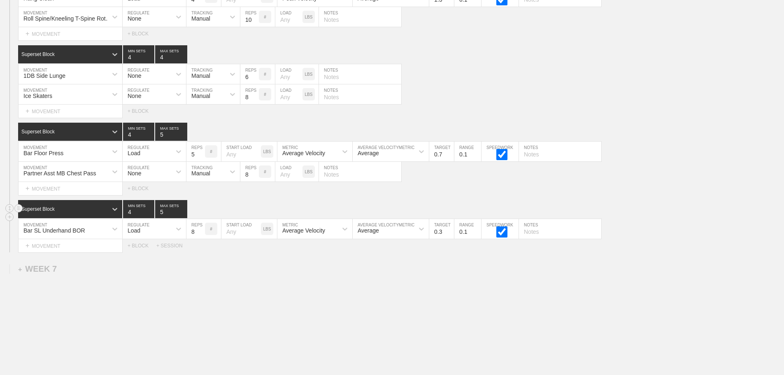
type input "5"
click at [182, 216] on input "5" at bounding box center [171, 209] width 32 height 18
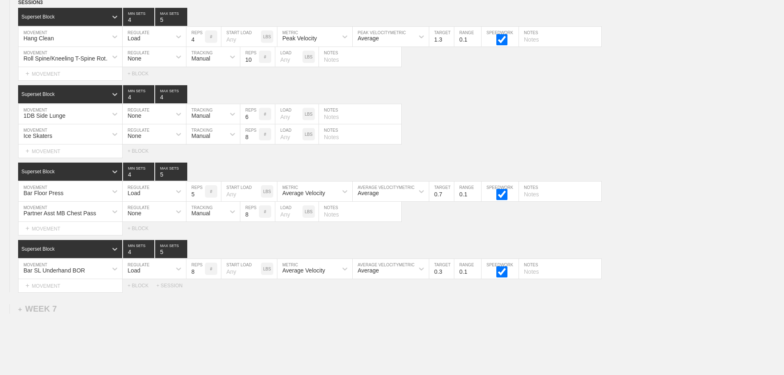
scroll to position [5691, 0]
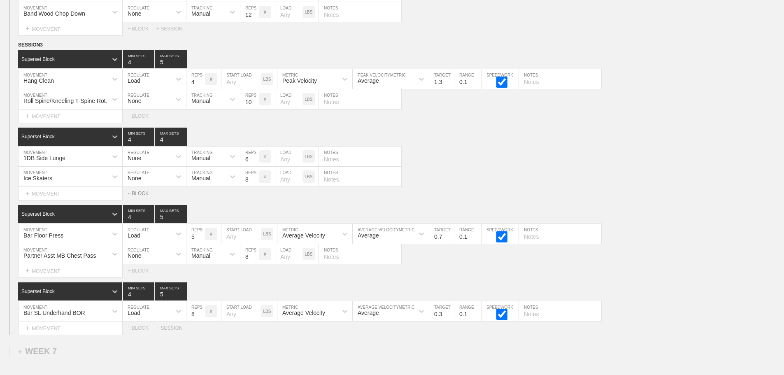
click at [133, 196] on div "+ BLOCK" at bounding box center [142, 194] width 29 height 6
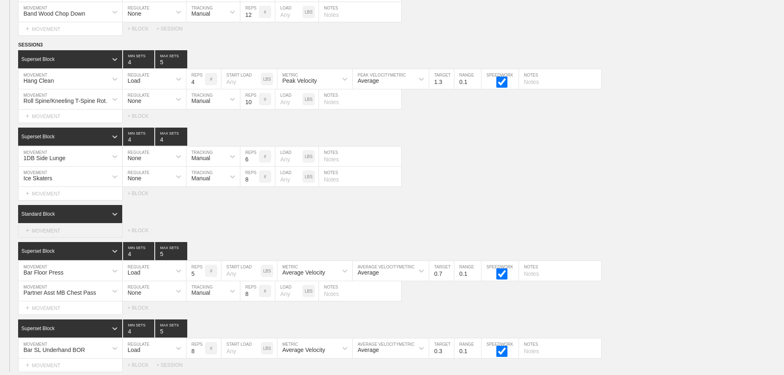
click at [57, 238] on div "+ MOVEMENT" at bounding box center [70, 231] width 105 height 14
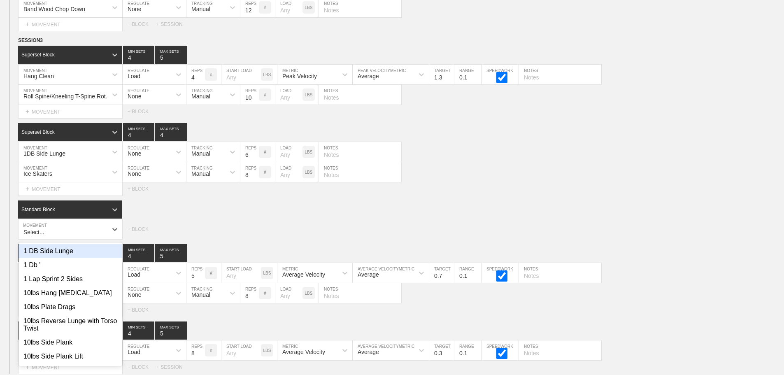
scroll to position [5696, 0]
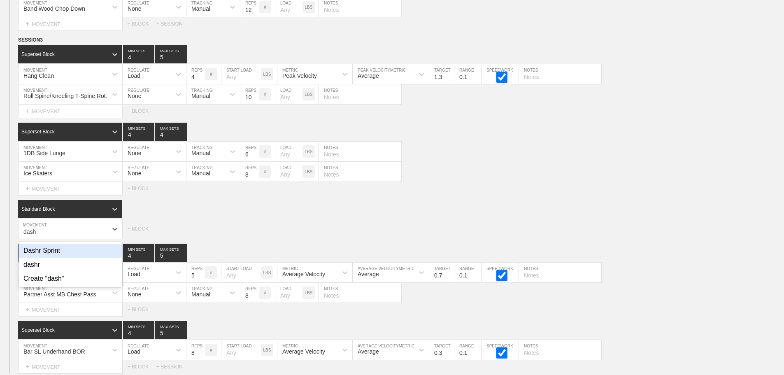
click at [54, 258] on div "Dashr Sprint" at bounding box center [71, 251] width 104 height 14
type input "dash"
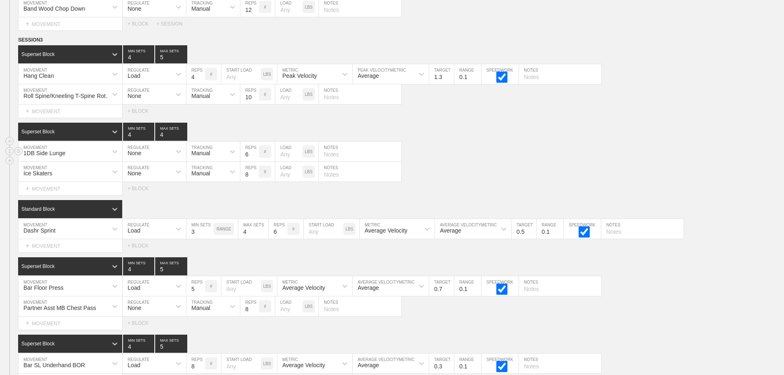
click at [573, 154] on div "1DB Side Lunge MOVEMENT None REGULATE Manual TRACKING 6 REPS # LOAD LBS NOTES" at bounding box center [392, 152] width 784 height 20
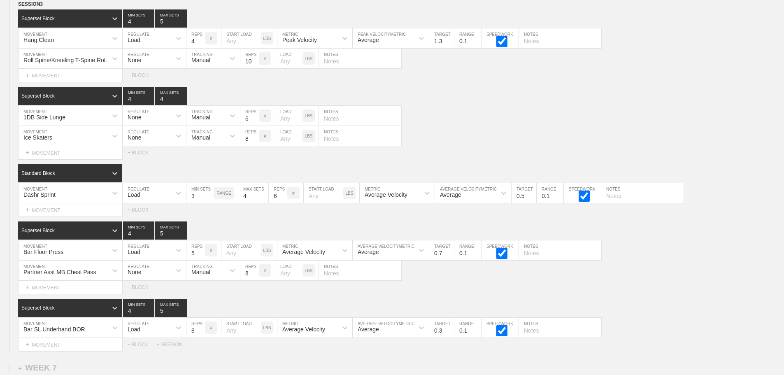
scroll to position [5817, 0]
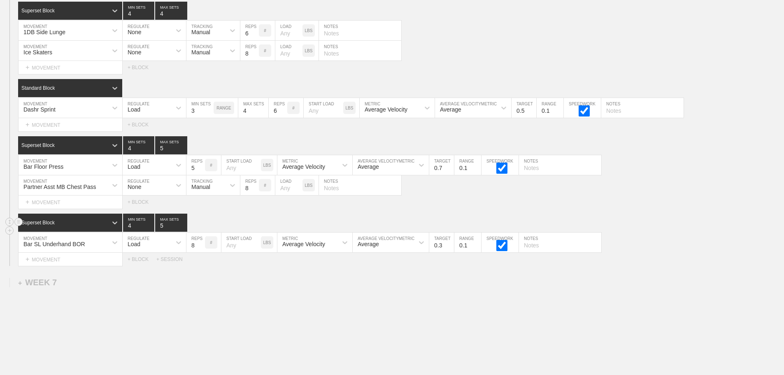
click at [658, 232] on div "Superset Block 4 MIN SETS 5 MAX SETS" at bounding box center [401, 223] width 766 height 18
click at [150, 112] on div "Load" at bounding box center [147, 108] width 49 height 14
click at [140, 135] on div "None" at bounding box center [154, 130] width 63 height 14
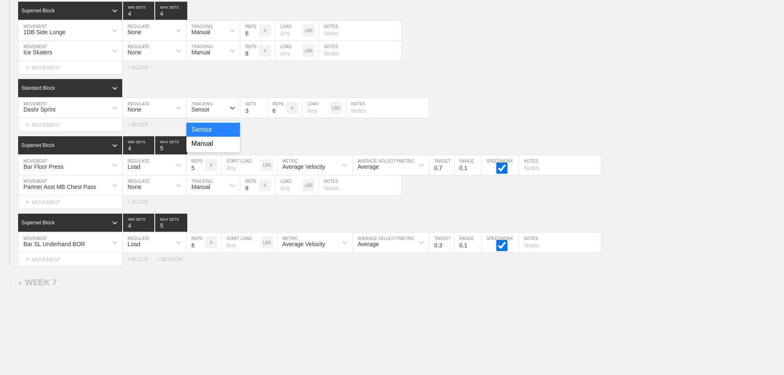
drag, startPoint x: 219, startPoint y: 112, endPoint x: 211, endPoint y: 127, distance: 16.8
click at [219, 113] on div "Sensor" at bounding box center [206, 108] width 39 height 14
click at [207, 150] on div "Manual" at bounding box center [214, 144] width 54 height 14
click at [281, 115] on input "7" at bounding box center [277, 108] width 19 height 20
click at [281, 115] on input "8" at bounding box center [277, 108] width 19 height 20
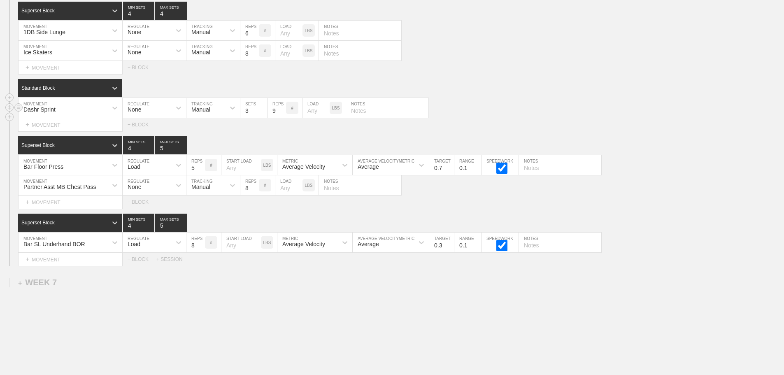
click at [281, 115] on input "9" at bounding box center [277, 108] width 19 height 20
click at [281, 115] on input "10" at bounding box center [277, 108] width 19 height 20
click at [281, 115] on input "11" at bounding box center [277, 108] width 19 height 20
click at [281, 115] on input "12" at bounding box center [277, 108] width 19 height 20
click at [281, 115] on input "13" at bounding box center [277, 108] width 19 height 20
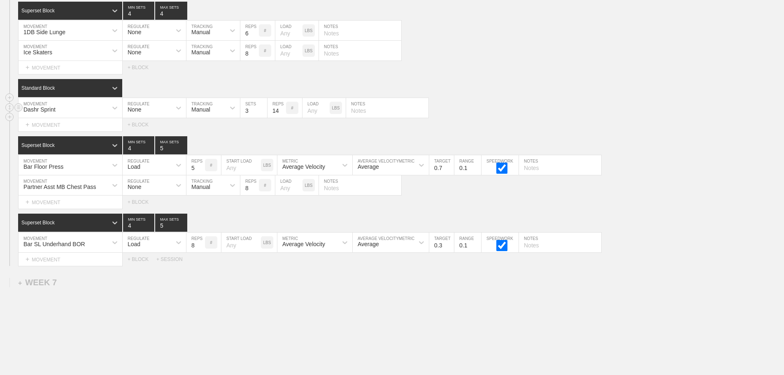
click at [281, 115] on input "14" at bounding box center [277, 108] width 19 height 20
type input "15"
click at [281, 115] on input "15" at bounding box center [277, 108] width 19 height 20
click at [509, 104] on div "Standard Block DUPLICATE INSERT MOVEMENT AFTER DELETE Dashr Sprint MOVEMENT Non…" at bounding box center [392, 105] width 784 height 52
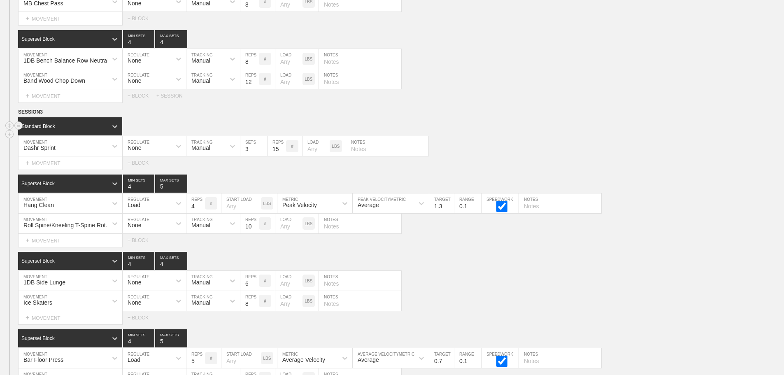
scroll to position [5625, 0]
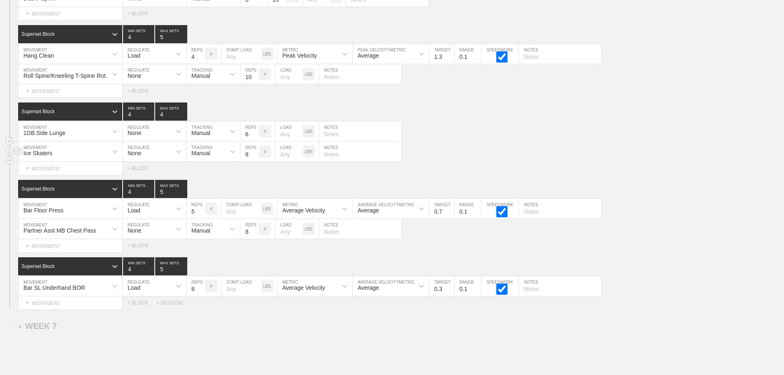
scroll to position [5790, 0]
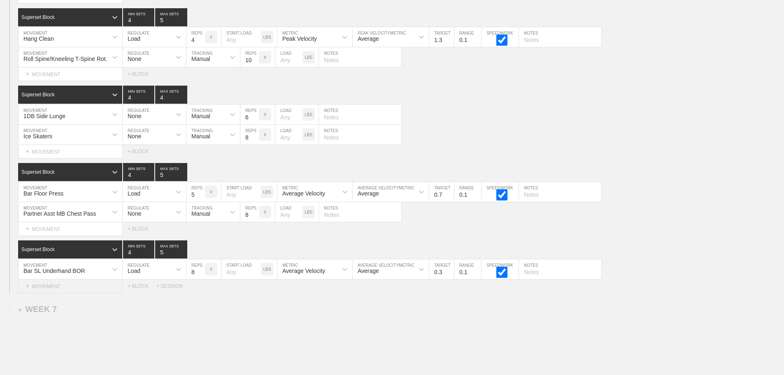
click at [73, 292] on div "+ MOVEMENT" at bounding box center [70, 287] width 105 height 14
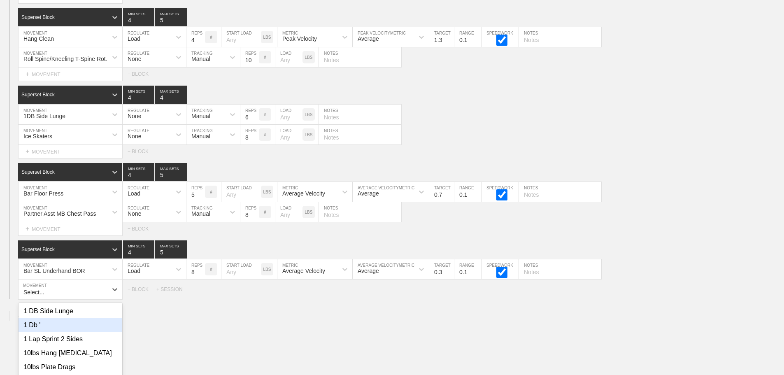
scroll to position [5851, 0]
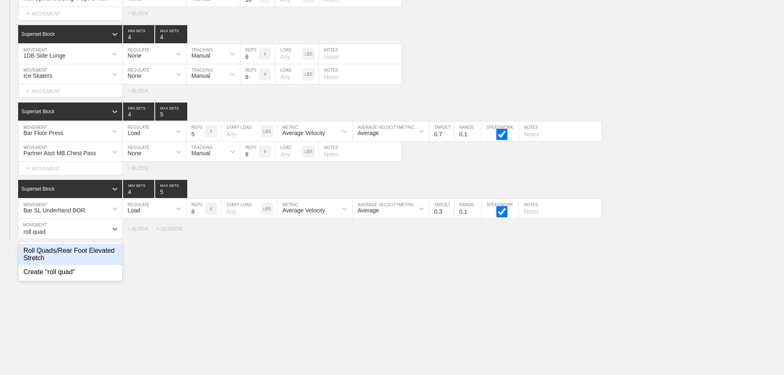
click at [103, 263] on div "Roll Quads/Rear Foot Elevated Stretch" at bounding box center [71, 254] width 104 height 21
type input "roll quad"
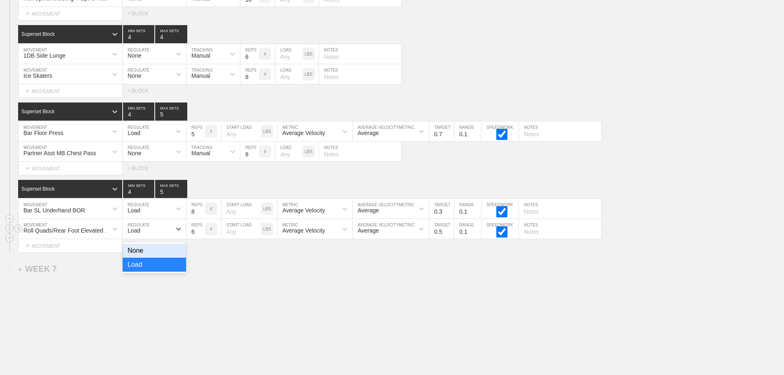
click at [137, 234] on div "Load" at bounding box center [134, 230] width 13 height 7
click at [149, 258] on div "None" at bounding box center [154, 251] width 63 height 14
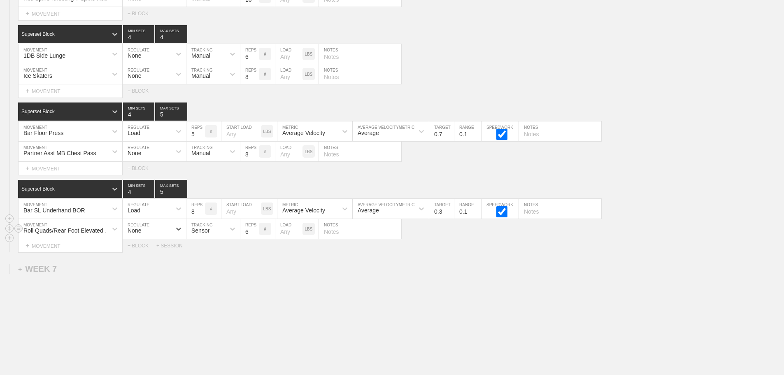
click at [201, 236] on div "Sensor" at bounding box center [206, 229] width 39 height 14
drag, startPoint x: 207, startPoint y: 268, endPoint x: 248, endPoint y: 250, distance: 45.4
click at [208, 268] on div "Manual" at bounding box center [214, 265] width 54 height 14
click at [256, 236] on input "7" at bounding box center [249, 229] width 19 height 20
click at [256, 236] on input "8" at bounding box center [249, 229] width 19 height 20
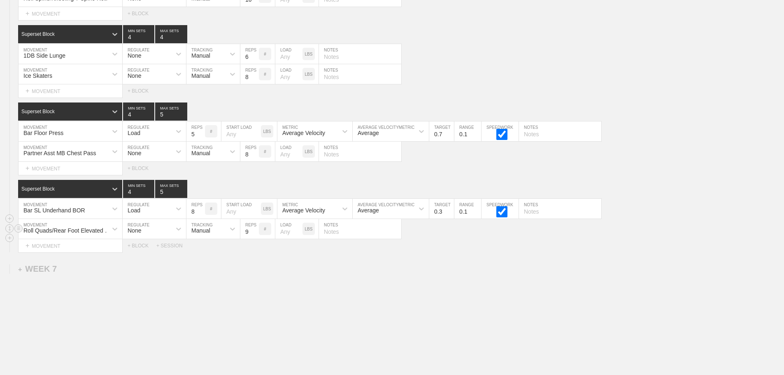
click at [256, 236] on input "9" at bounding box center [249, 229] width 19 height 20
type input "10"
click at [256, 236] on input "10" at bounding box center [249, 229] width 19 height 20
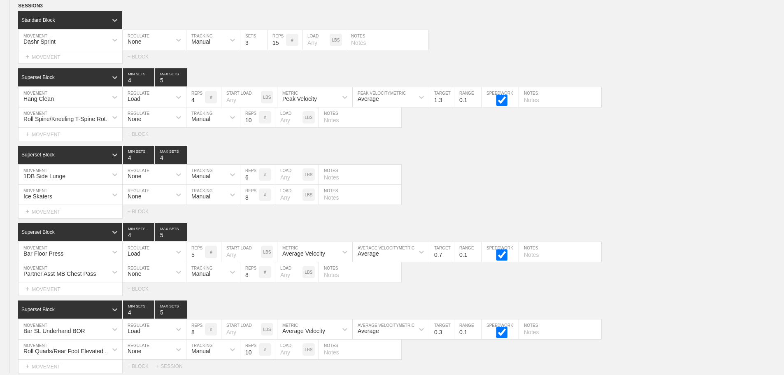
scroll to position [5727, 0]
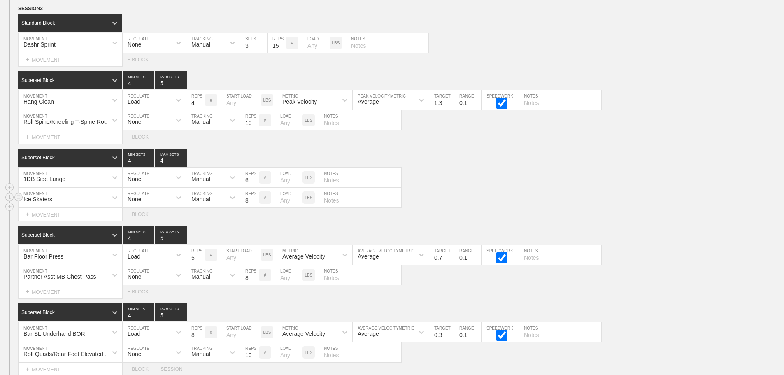
click at [481, 201] on div "Ice Skaters MOVEMENT None REGULATE Manual TRACKING 8 REPS # LOAD LBS NOTES" at bounding box center [392, 198] width 784 height 20
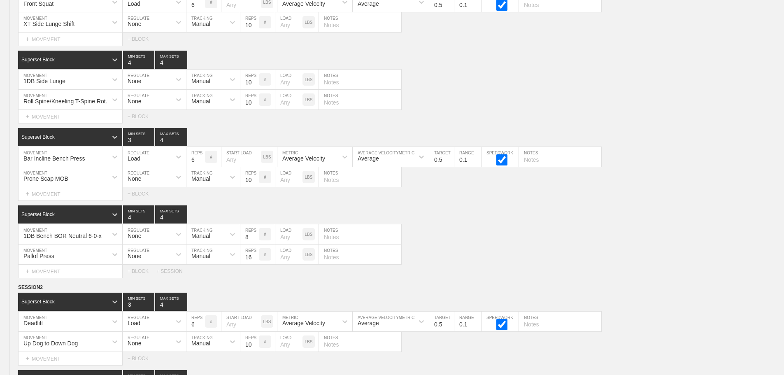
scroll to position [0, 0]
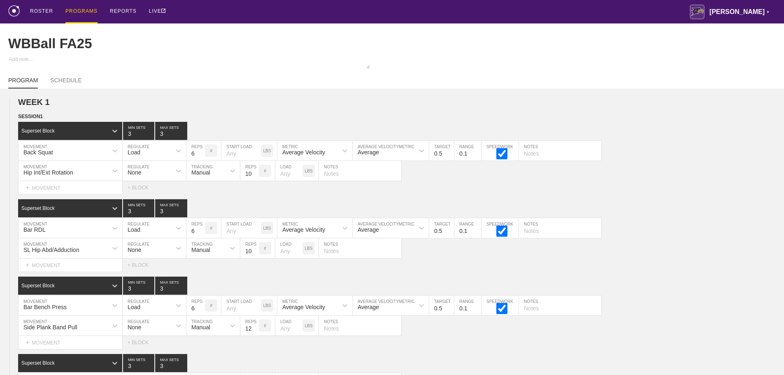
click at [75, 10] on div "PROGRAMS" at bounding box center [81, 11] width 32 height 23
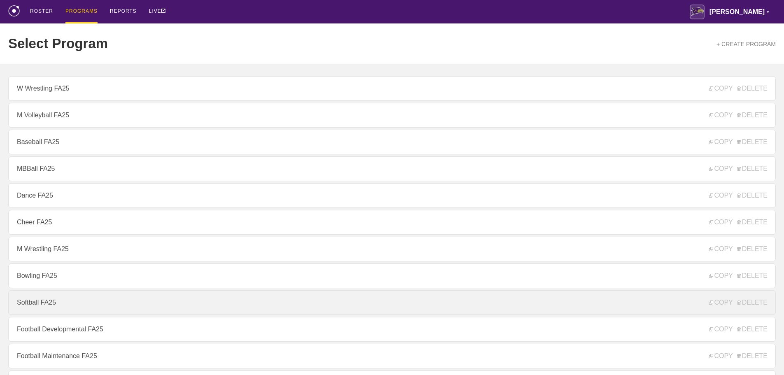
click at [47, 306] on link "Softball FA25" at bounding box center [392, 302] width 768 height 25
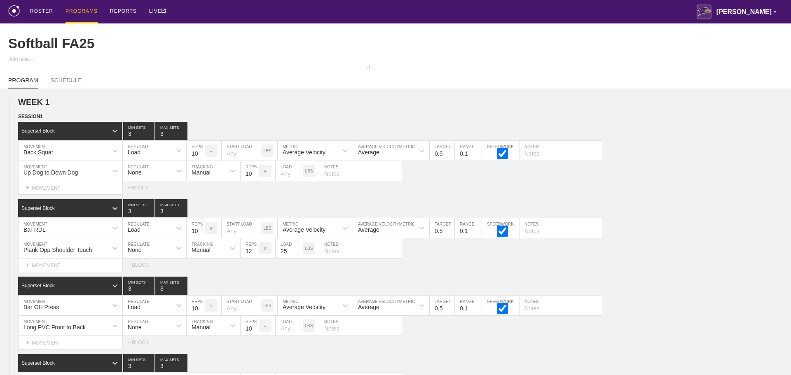
type textarea "x"
type input "Softball FA25"
click at [259, 16] on div "ROSTER PROGRAMS REPORTS LIVE [PERSON_NAME] ▼ [PERSON_NAME][EMAIL_ADDRESS][PERSO…" at bounding box center [392, 11] width 768 height 23
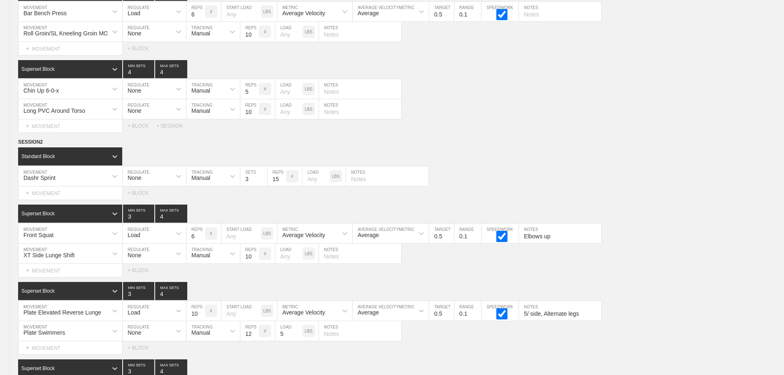
scroll to position [5055, 0]
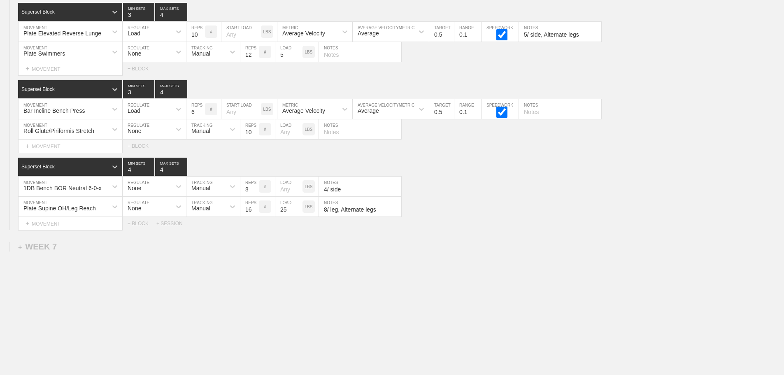
click at [502, 211] on div "Plate Supine OH/Leg Reach MOVEMENT None REGULATE Manual TRACKING 16 REPS # 25 L…" at bounding box center [392, 207] width 784 height 20
click at [172, 224] on div "+ SESSION" at bounding box center [172, 224] width 33 height 6
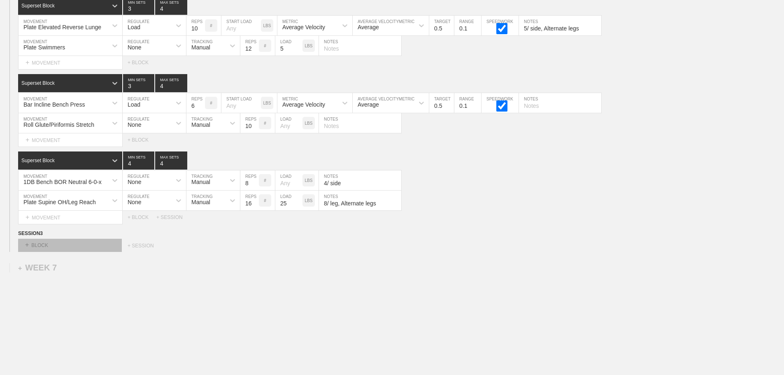
click at [99, 252] on div "+ BLOCK" at bounding box center [70, 245] width 104 height 13
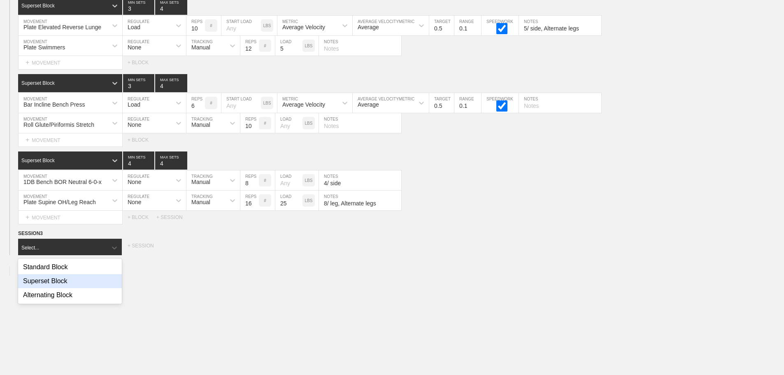
click at [72, 284] on div "Superset Block" at bounding box center [70, 281] width 104 height 14
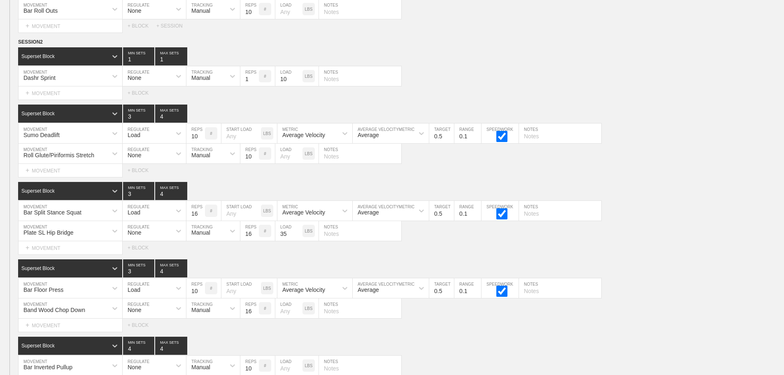
scroll to position [3120, 0]
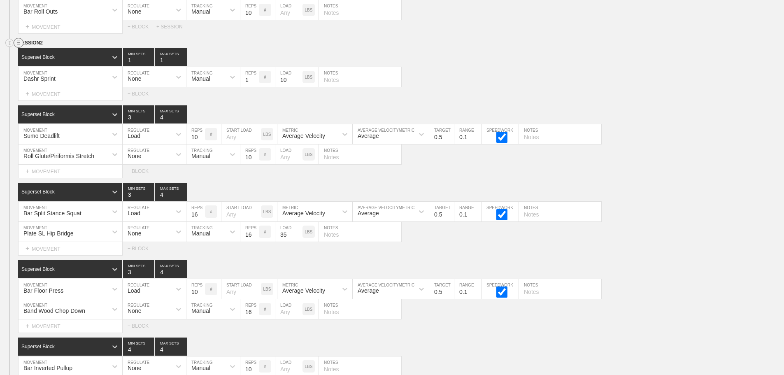
click at [17, 48] on circle at bounding box center [18, 42] width 9 height 9
click at [58, 58] on div "DUPLICATE" at bounding box center [58, 58] width 66 height 12
click at [761, 222] on div "Bar Split Stance Squat MOVEMENT Load REGULATE 16 REPS # START LOAD LBS Average …" at bounding box center [392, 212] width 784 height 20
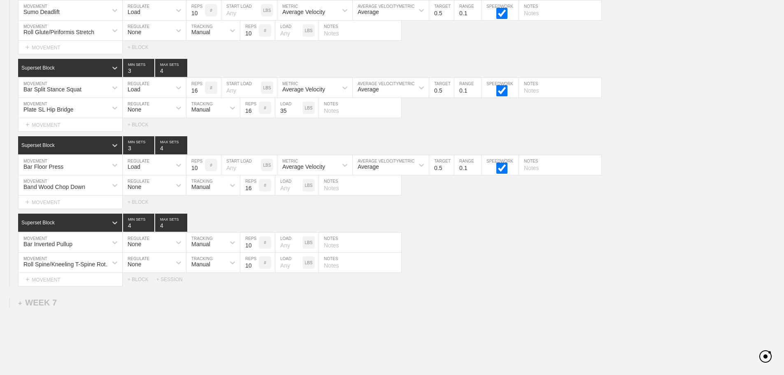
scroll to position [5040, 0]
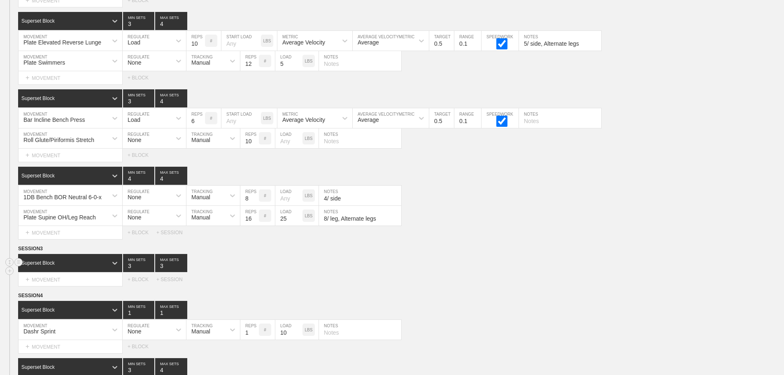
click at [255, 265] on div "Superset Block 3 MIN SETS 3 MAX SETS" at bounding box center [401, 263] width 766 height 18
click at [454, 268] on div "Superset Block 3 MIN SETS 3 MAX SETS" at bounding box center [401, 263] width 766 height 18
click at [18, 254] on circle at bounding box center [18, 248] width 9 height 9
click at [54, 275] on div "DELETE" at bounding box center [58, 277] width 66 height 12
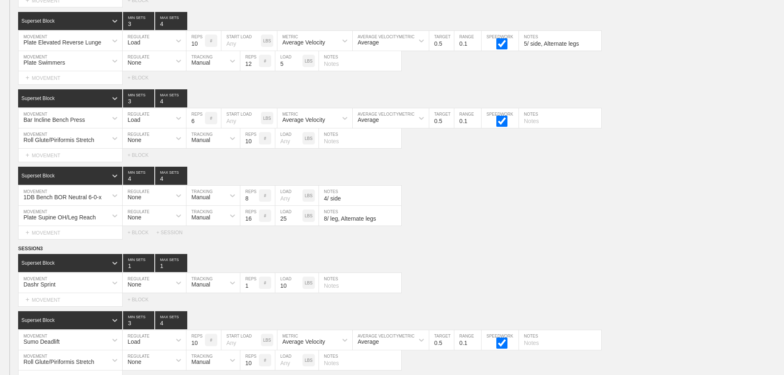
click at [542, 234] on div "Select... MOVEMENT + MOVEMENT + BLOCK + SESSION" at bounding box center [392, 232] width 784 height 13
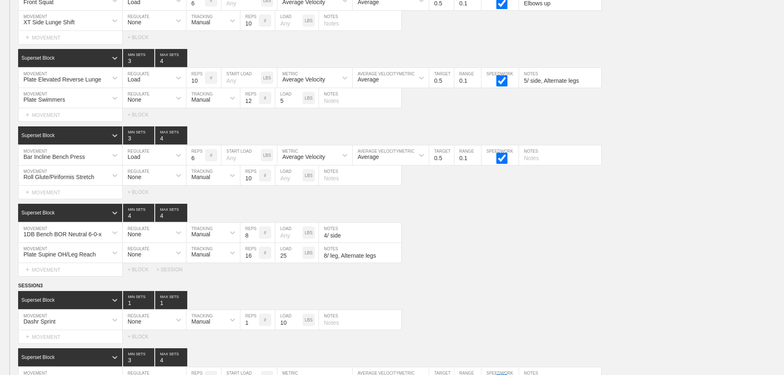
scroll to position [5081, 0]
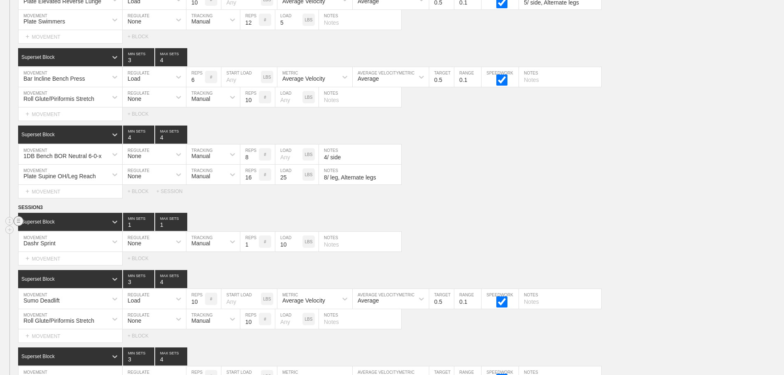
click at [20, 226] on circle at bounding box center [18, 221] width 9 height 9
drag, startPoint x: 52, startPoint y: 245, endPoint x: 480, endPoint y: 120, distance: 445.8
click at [52, 245] on div "DELETE" at bounding box center [58, 245] width 66 height 12
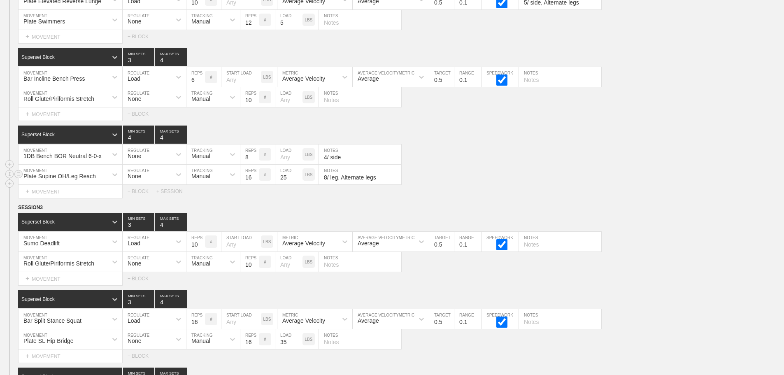
click at [579, 185] on div "Plate Supine OH/Leg Reach MOVEMENT None REGULATE Manual TRACKING 16 REPS # 25 L…" at bounding box center [392, 175] width 784 height 20
click at [202, 252] on input "9" at bounding box center [196, 242] width 19 height 20
click at [202, 252] on input "8" at bounding box center [196, 242] width 19 height 20
click at [202, 252] on input "7" at bounding box center [196, 242] width 19 height 20
type input "6"
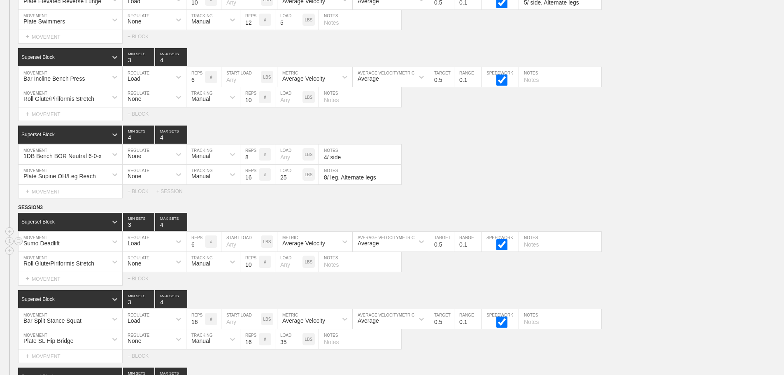
click at [202, 252] on input "6" at bounding box center [196, 242] width 19 height 20
click at [535, 185] on div "Plate Supine OH/Leg Reach MOVEMENT None REGULATE Manual TRACKING 16 REPS # 25 L…" at bounding box center [392, 175] width 784 height 20
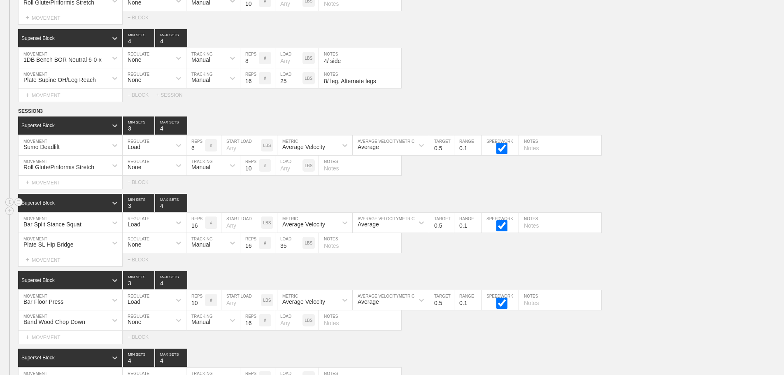
scroll to position [5204, 0]
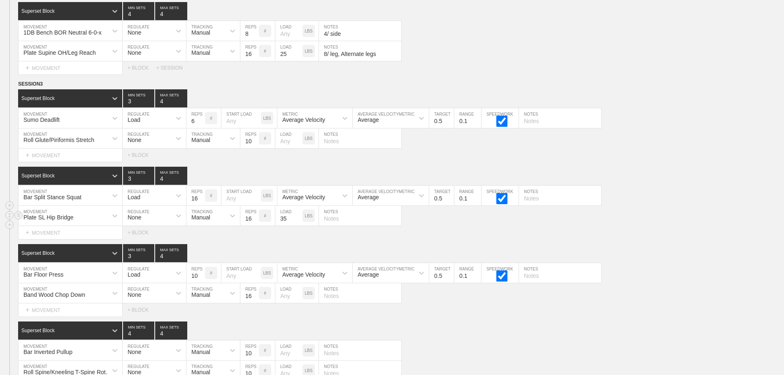
click at [697, 226] on div "Plate SL Hip Bridge MOVEMENT None REGULATE Manual TRACKING 16 REPS # 35 LOAD LB…" at bounding box center [392, 216] width 784 height 20
click at [201, 283] on input "9" at bounding box center [196, 273] width 19 height 20
click at [201, 283] on input "8" at bounding box center [196, 273] width 19 height 20
click at [201, 283] on input "7" at bounding box center [196, 273] width 19 height 20
type input "6"
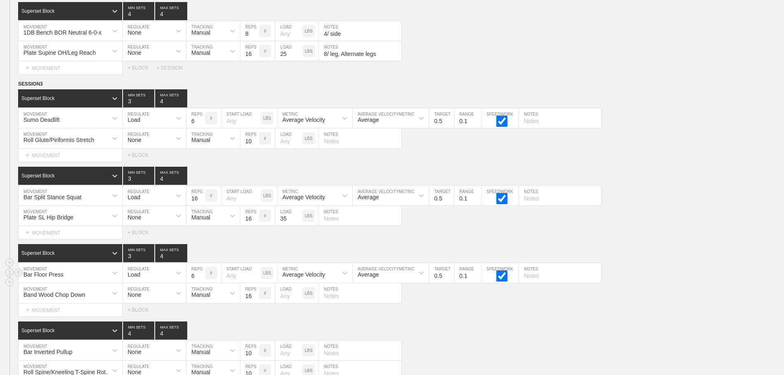
click at [201, 283] on input "6" at bounding box center [196, 273] width 19 height 20
click at [615, 239] on div "Select... MOVEMENT + MOVEMENT + BLOCK" at bounding box center [392, 232] width 784 height 13
click at [108, 200] on div at bounding box center [114, 195] width 15 height 15
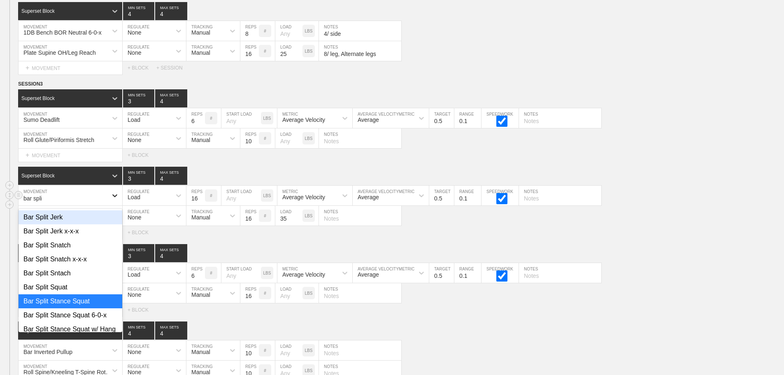
type input "bar split"
click at [87, 318] on div "Bar Split Stance Squat 6-0-x" at bounding box center [71, 315] width 104 height 14
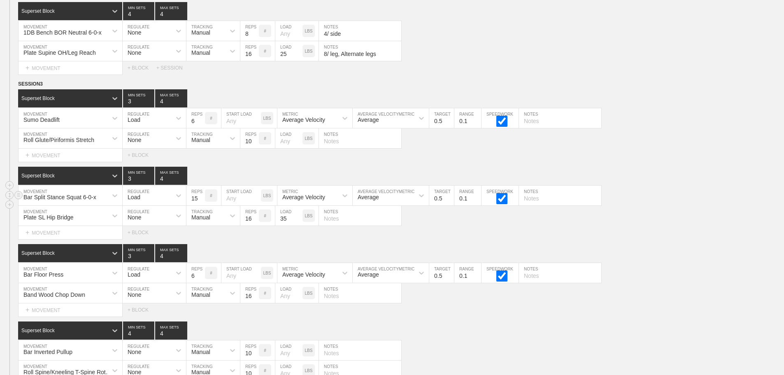
click at [202, 205] on input "15" at bounding box center [196, 196] width 19 height 20
click at [202, 205] on input "14" at bounding box center [196, 196] width 19 height 20
click at [202, 205] on input "13" at bounding box center [196, 196] width 19 height 20
click at [202, 205] on input "12" at bounding box center [196, 196] width 19 height 20
click at [202, 205] on input "11" at bounding box center [196, 196] width 19 height 20
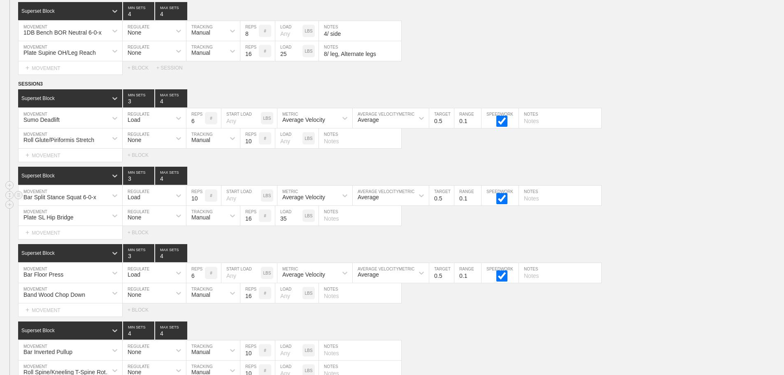
click at [202, 205] on input "10" at bounding box center [196, 196] width 19 height 20
click at [202, 205] on input "9" at bounding box center [196, 196] width 19 height 20
type input "8"
click at [202, 205] on input "8" at bounding box center [196, 196] width 19 height 20
click at [657, 233] on div "Select... MOVEMENT + MOVEMENT + BLOCK" at bounding box center [392, 232] width 784 height 13
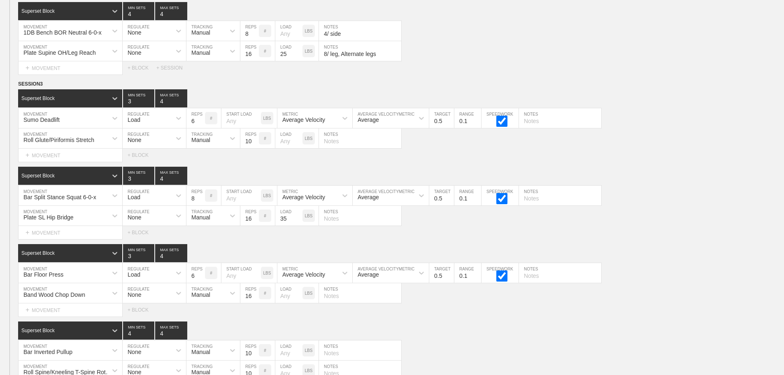
click at [660, 237] on div "Select... MOVEMENT + MOVEMENT + BLOCK" at bounding box center [392, 232] width 784 height 13
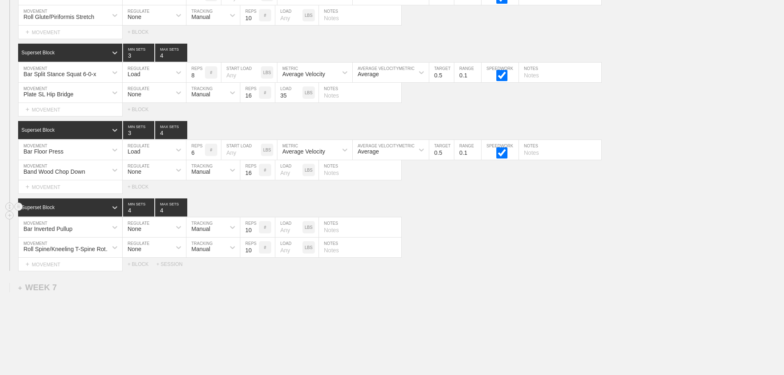
scroll to position [5328, 0]
click at [89, 231] on div "Bar Inverted Pullup" at bounding box center [63, 227] width 89 height 14
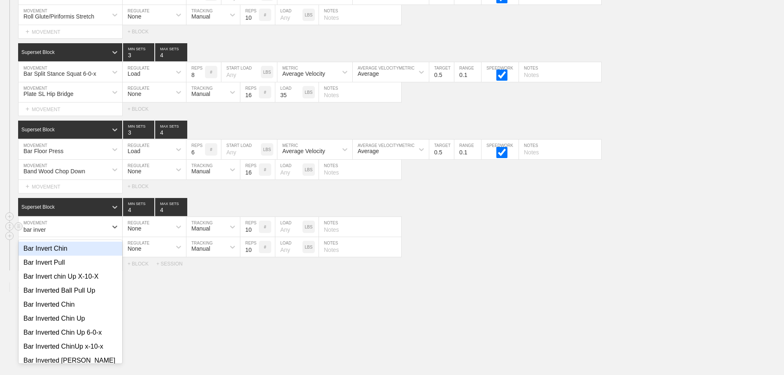
type input "bar invert"
click at [85, 337] on div "Bar Inverted Chin Up 6-0-x" at bounding box center [71, 333] width 104 height 14
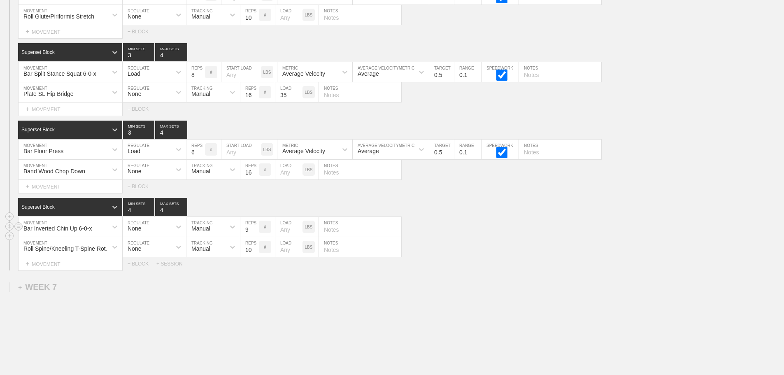
click at [255, 237] on input "9" at bounding box center [249, 227] width 19 height 20
click at [255, 237] on input "8" at bounding box center [249, 227] width 19 height 20
click at [255, 237] on input "7" at bounding box center [249, 227] width 19 height 20
click at [255, 237] on input "6" at bounding box center [249, 227] width 19 height 20
type input "5"
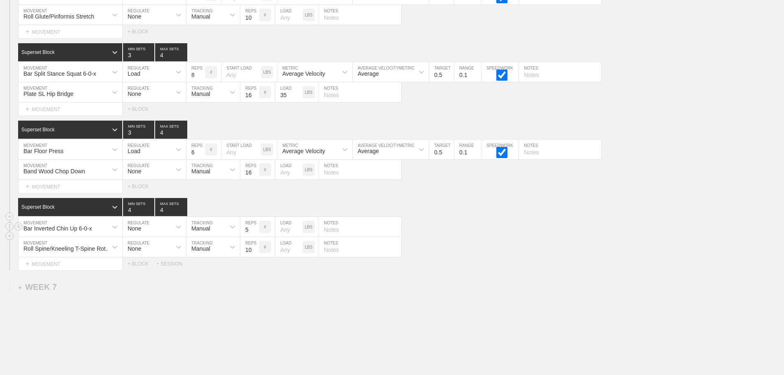
click at [255, 237] on input "5" at bounding box center [249, 227] width 19 height 20
click at [466, 244] on div "Roll Spine/Kneeling T-Spine Rotation MOVEMENT None REGULATE Manual TRACKING 10 …" at bounding box center [392, 247] width 784 height 20
click at [520, 248] on div "Roll Spine/Kneeling T-Spine Rotation MOVEMENT None REGULATE Manual TRACKING 10 …" at bounding box center [392, 247] width 784 height 20
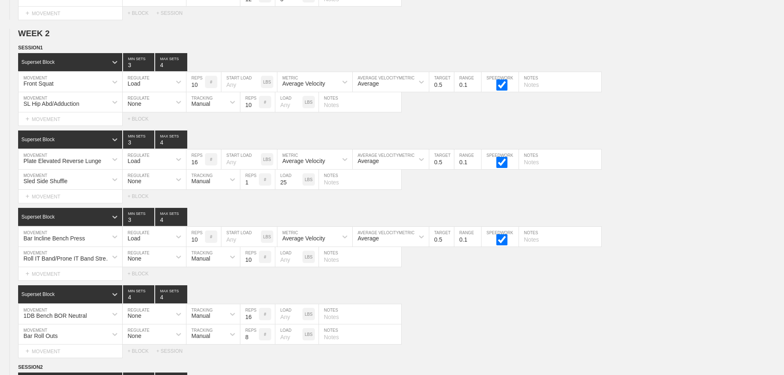
scroll to position [5375, 0]
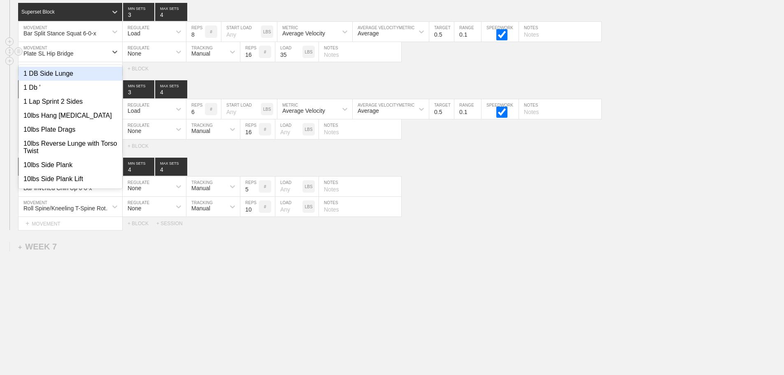
click at [77, 53] on div "Plate SL Hip Bridge" at bounding box center [63, 52] width 89 height 14
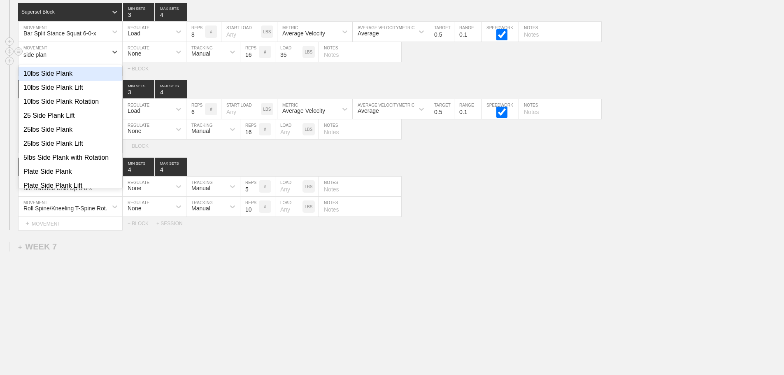
type input "side plank"
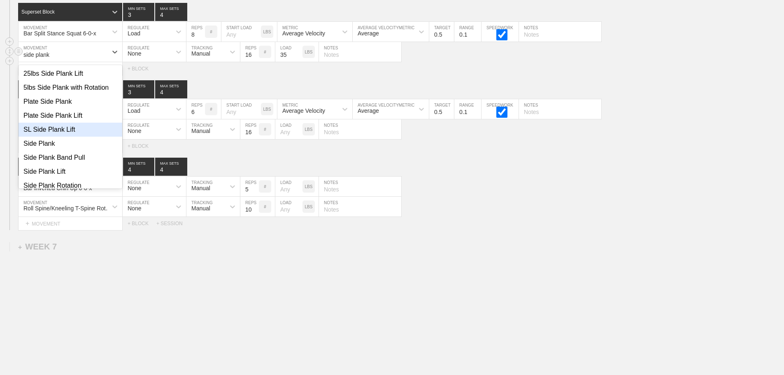
scroll to position [82, 0]
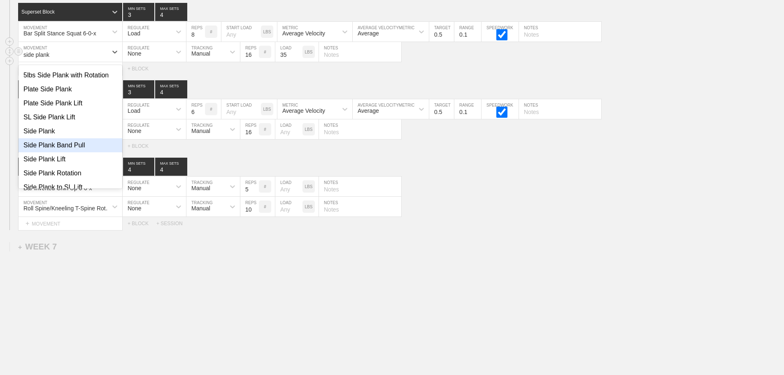
click at [75, 147] on div "Side Plank Band Pull" at bounding box center [71, 145] width 104 height 14
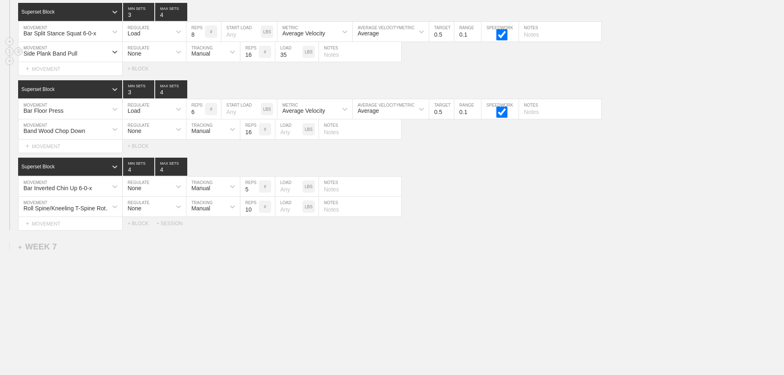
click at [292, 54] on input "35" at bounding box center [288, 52] width 27 height 20
click at [449, 199] on div "Roll Spine/Kneeling T-Spine Rotation MOVEMENT None REGULATE Manual TRACKING 10 …" at bounding box center [392, 207] width 784 height 20
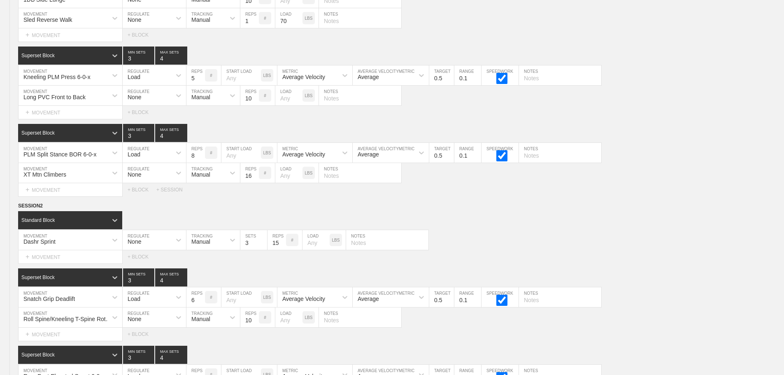
scroll to position [5375, 0]
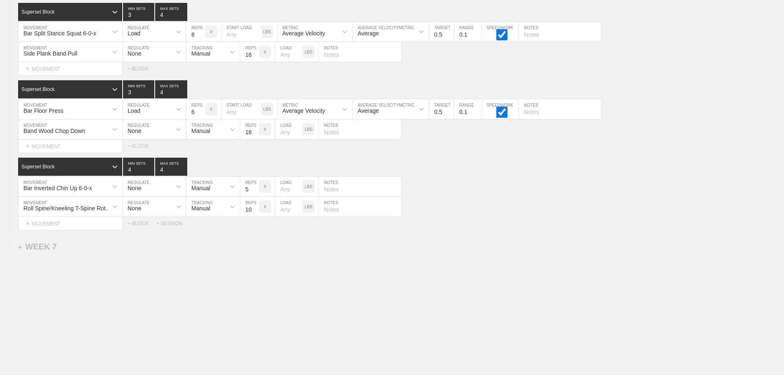
click at [92, 132] on div "Band Wood Chop Down" at bounding box center [63, 129] width 89 height 14
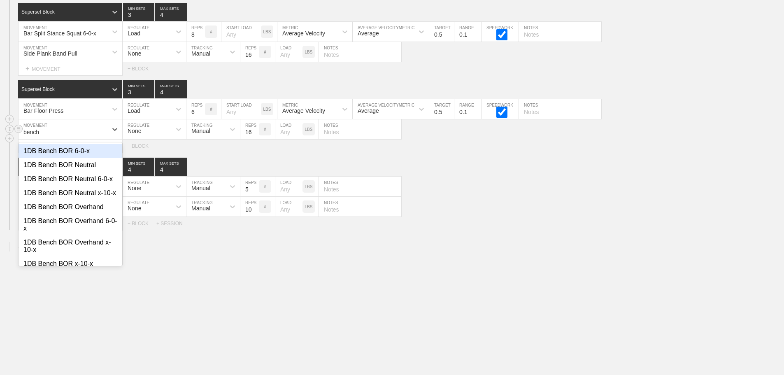
type input "bench y"
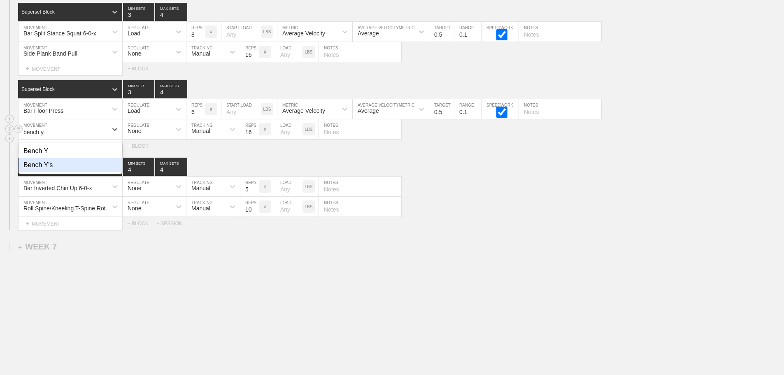
click at [46, 168] on div "Bench Y's" at bounding box center [71, 165] width 104 height 14
click at [256, 133] on input "15" at bounding box center [249, 129] width 19 height 20
click at [256, 133] on input "14" at bounding box center [249, 129] width 19 height 20
click at [256, 133] on input "13" at bounding box center [249, 129] width 19 height 20
click at [256, 133] on input "12" at bounding box center [249, 129] width 19 height 20
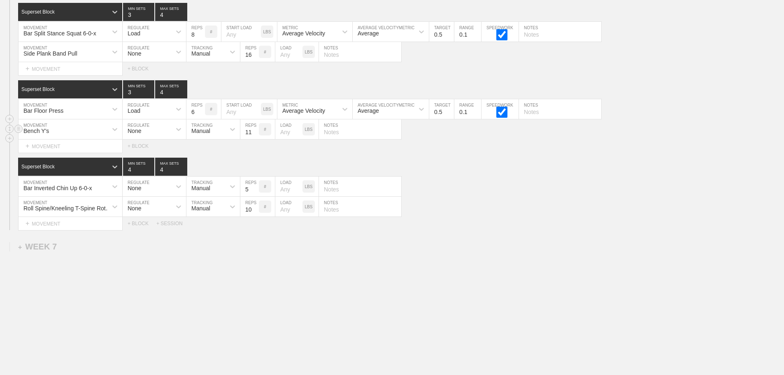
click at [256, 133] on input "11" at bounding box center [249, 129] width 19 height 20
type input "12"
click at [255, 130] on input "12" at bounding box center [249, 129] width 19 height 20
click at [282, 135] on input "number" at bounding box center [288, 129] width 27 height 20
type input "5"
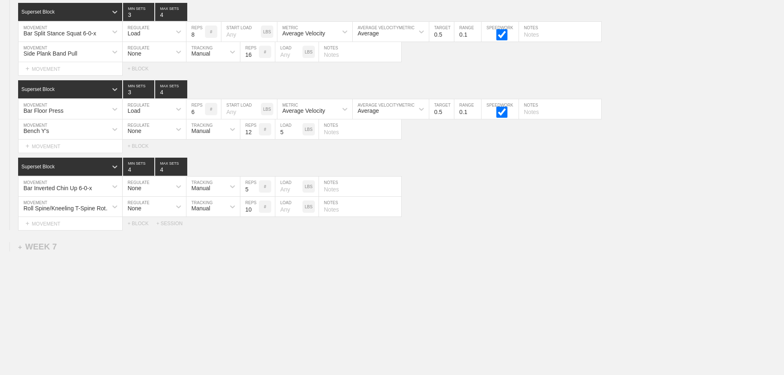
click at [516, 212] on div "Roll Spine/Kneeling T-Spine Rotation MOVEMENT None REGULATE Manual TRACKING 10 …" at bounding box center [392, 207] width 784 height 20
click at [476, 192] on div "Bar Inverted Chin Up 6-0-x MOVEMENT None REGULATE Manual TRACKING 5 REPS # LOAD…" at bounding box center [392, 187] width 784 height 20
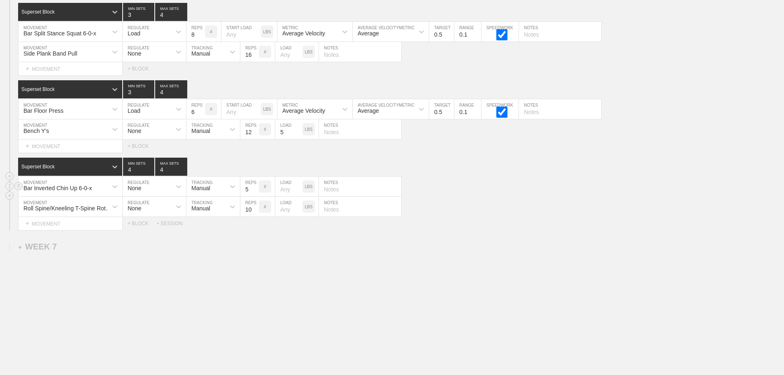
click at [483, 192] on div "Bar Inverted Chin Up 6-0-x MOVEMENT None REGULATE Manual TRACKING 5 REPS # LOAD…" at bounding box center [392, 187] width 784 height 20
click at [515, 226] on div "Select... MOVEMENT + MOVEMENT + BLOCK + SESSION" at bounding box center [392, 223] width 784 height 13
click at [505, 221] on div "Select... MOVEMENT + MOVEMENT + BLOCK + SESSION" at bounding box center [392, 223] width 784 height 13
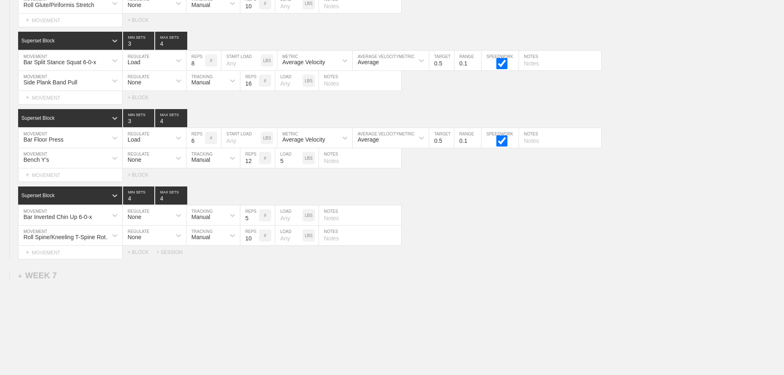
scroll to position [5292, 0]
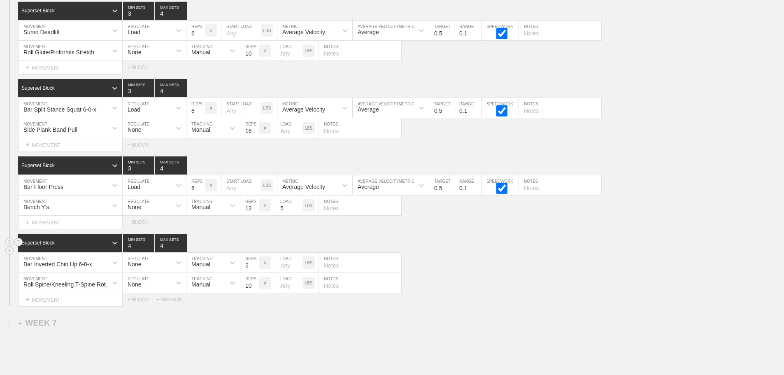
click at [521, 252] on div "Superset Block 4 MIN SETS 4 MAX SETS" at bounding box center [401, 243] width 766 height 18
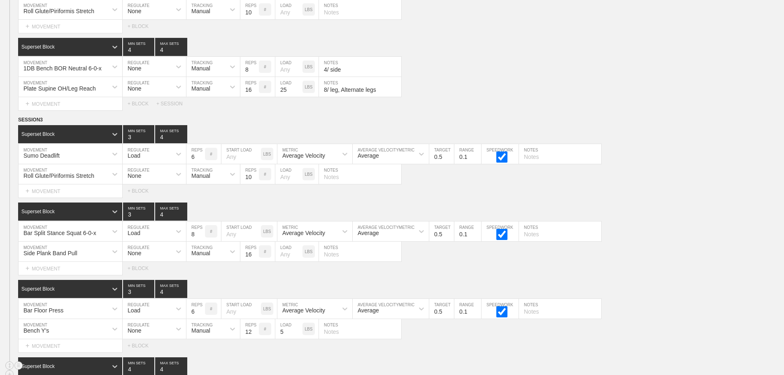
scroll to position [5375, 0]
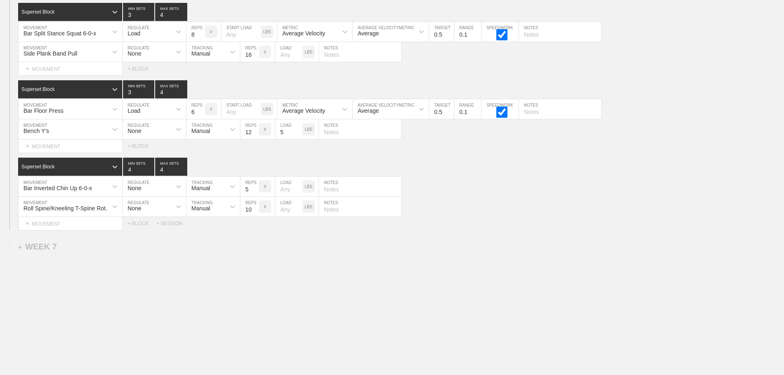
click at [537, 229] on div "Select... MOVEMENT + MOVEMENT + BLOCK + SESSION" at bounding box center [392, 223] width 784 height 13
click at [490, 195] on div "Bar Inverted Chin Up 6-0-x MOVEMENT None REGULATE Manual TRACKING 5 REPS # LOAD…" at bounding box center [392, 187] width 784 height 20
click at [716, 217] on div "Select... MOVEMENT + MOVEMENT + BLOCK + SESSION" at bounding box center [392, 223] width 784 height 13
click at [107, 206] on div at bounding box center [114, 206] width 15 height 15
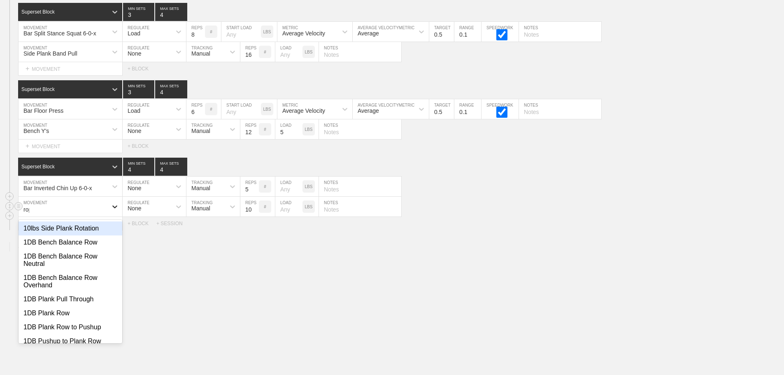
type input "rope"
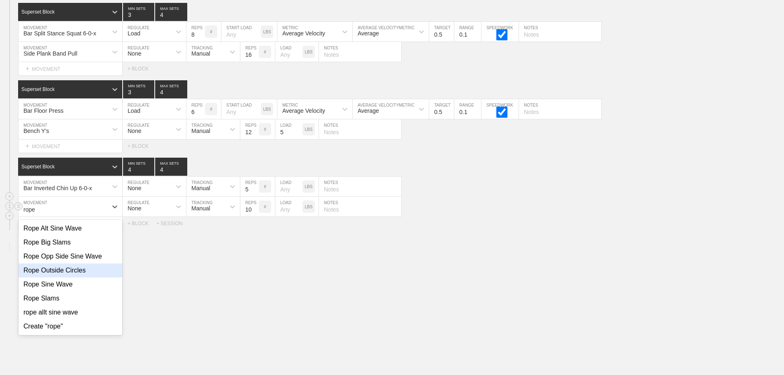
click at [68, 270] on div "Rope Outside Circles" at bounding box center [71, 271] width 104 height 14
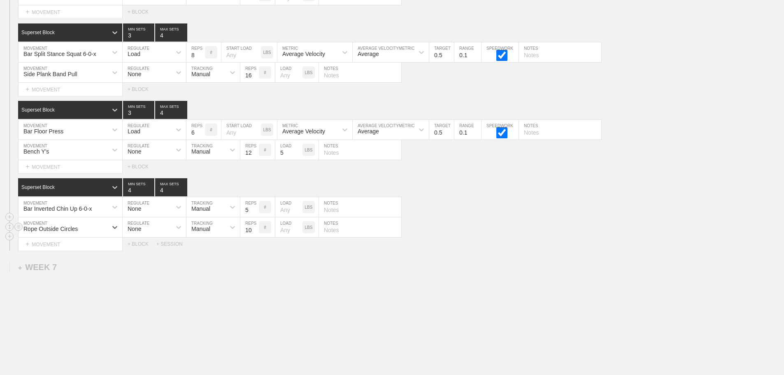
scroll to position [5333, 0]
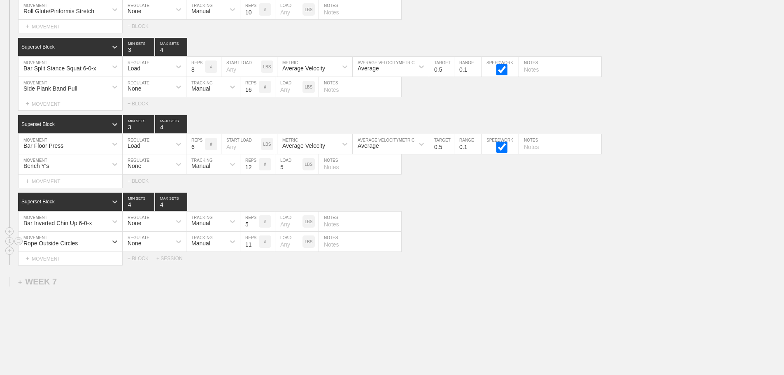
click at [255, 248] on input "11" at bounding box center [249, 242] width 19 height 20
click at [255, 248] on input "12" at bounding box center [249, 242] width 19 height 20
click at [255, 248] on input "13" at bounding box center [249, 242] width 19 height 20
click at [255, 248] on input "14" at bounding box center [249, 242] width 19 height 20
click at [255, 248] on input "15" at bounding box center [249, 242] width 19 height 20
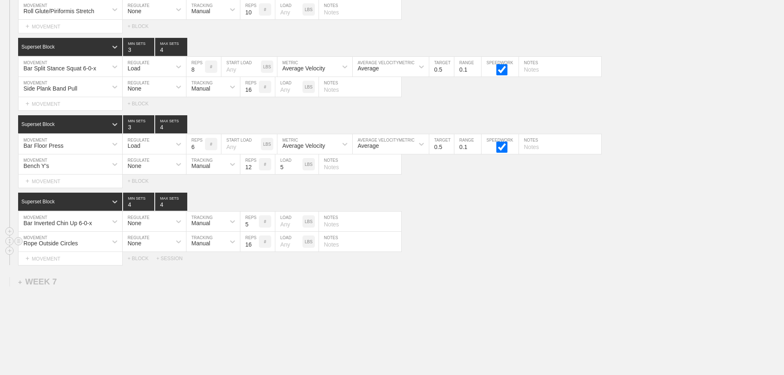
click at [255, 248] on input "16" at bounding box center [249, 242] width 19 height 20
click at [255, 248] on input "17" at bounding box center [249, 242] width 19 height 20
click at [255, 248] on input "18" at bounding box center [249, 242] width 19 height 20
click at [255, 248] on input "19" at bounding box center [249, 242] width 19 height 20
click at [255, 248] on input "23" at bounding box center [249, 242] width 19 height 20
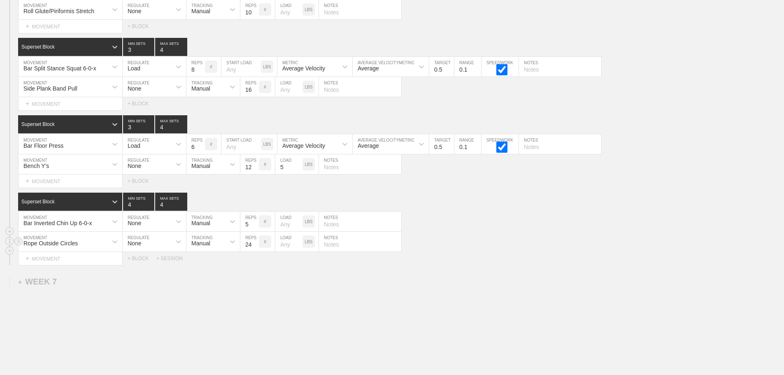
click at [255, 248] on input "24" at bounding box center [249, 242] width 19 height 20
click at [255, 248] on input "25" at bounding box center [249, 242] width 19 height 20
click at [255, 248] on input "26" at bounding box center [249, 242] width 19 height 20
click at [255, 248] on input "27" at bounding box center [249, 242] width 19 height 20
click at [255, 248] on input "28" at bounding box center [249, 242] width 19 height 20
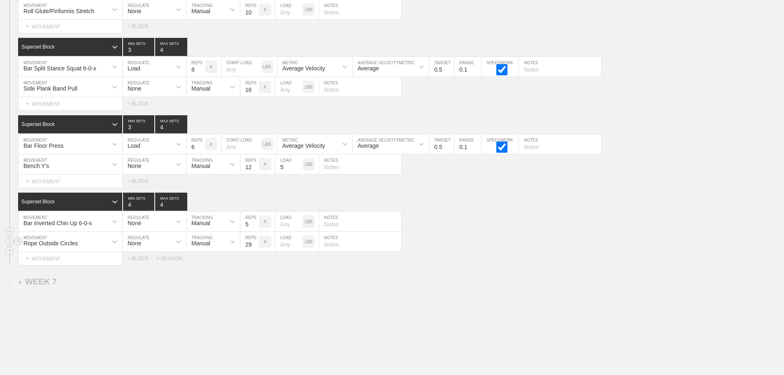
click at [255, 248] on input "29" at bounding box center [249, 242] width 19 height 20
type input "30"
click at [255, 248] on input "30" at bounding box center [249, 242] width 19 height 20
click at [502, 251] on div "Rope Outside Circles MOVEMENT None REGULATE Manual TRACKING 30 REPS # LOAD LBS …" at bounding box center [392, 242] width 784 height 20
click at [68, 168] on div "Bench Y's" at bounding box center [63, 164] width 89 height 14
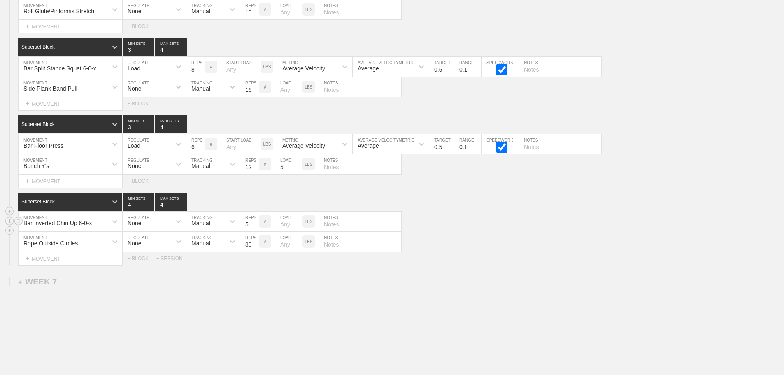
click at [497, 226] on div "Bar Inverted Chin Up 6-0-x MOVEMENT None REGULATE Manual TRACKING 5 REPS # LOAD…" at bounding box center [392, 222] width 784 height 20
click at [487, 240] on div "Rope Outside Circles MOVEMENT None REGULATE Manual TRACKING 30 REPS # LOAD LBS …" at bounding box center [392, 242] width 784 height 20
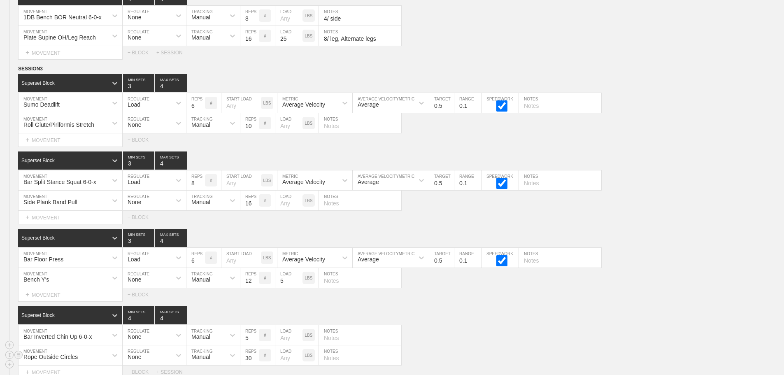
scroll to position [5169, 0]
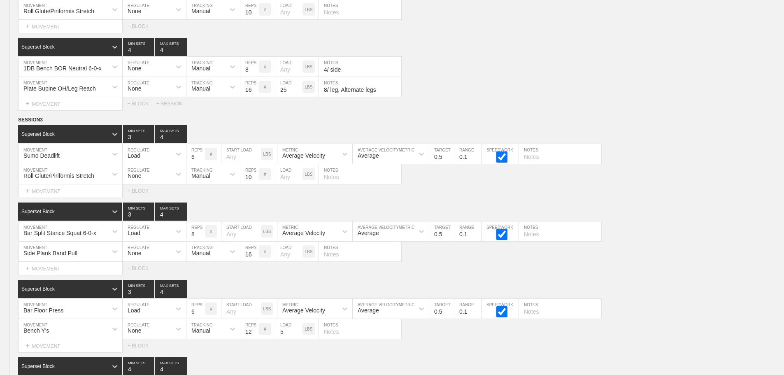
drag, startPoint x: 644, startPoint y: 202, endPoint x: 696, endPoint y: 226, distance: 57.7
click at [644, 198] on div "Select... MOVEMENT + MOVEMENT + BLOCK" at bounding box center [392, 190] width 784 height 13
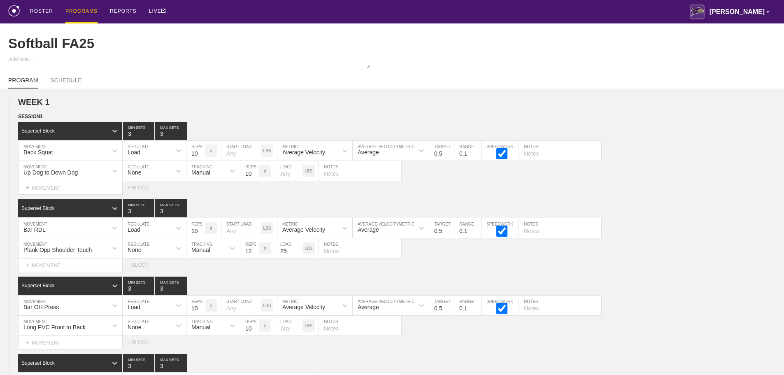
click at [77, 8] on div "PROGRAMS" at bounding box center [81, 11] width 32 height 23
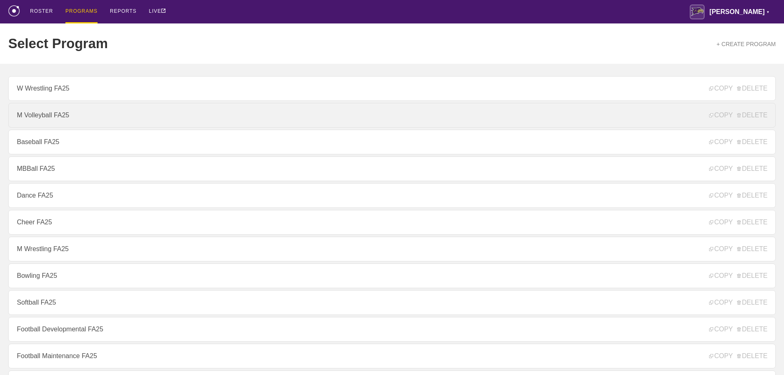
click at [63, 119] on link "M Volleyball FA25" at bounding box center [392, 115] width 768 height 25
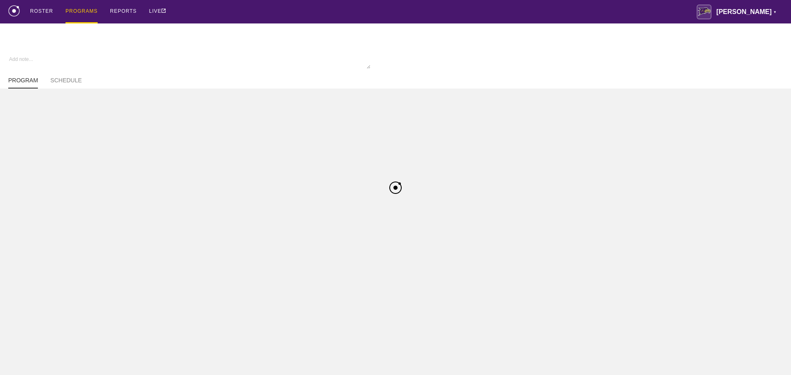
type textarea "x"
type input "M Volleyball FA25"
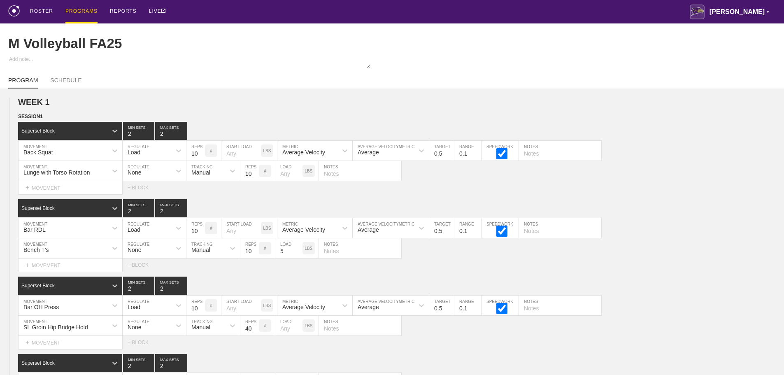
click at [436, 12] on div "ROSTER PROGRAMS REPORTS LIVE [PERSON_NAME] ▼ [PERSON_NAME][EMAIL_ADDRESS][PERSO…" at bounding box center [392, 11] width 768 height 23
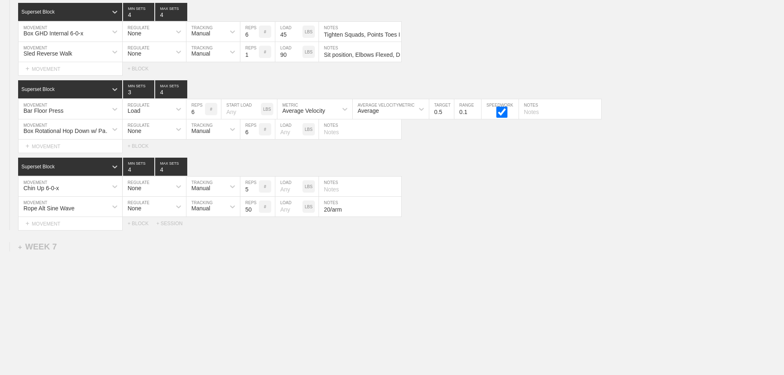
click at [165, 224] on div "+ SESSION" at bounding box center [172, 224] width 33 height 6
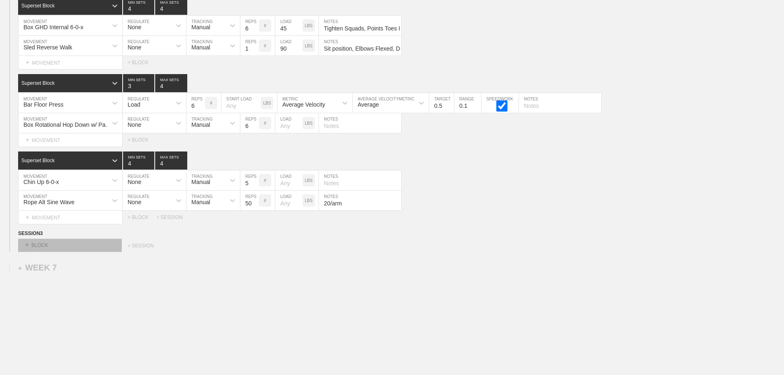
click at [86, 251] on div "+ BLOCK" at bounding box center [70, 245] width 104 height 13
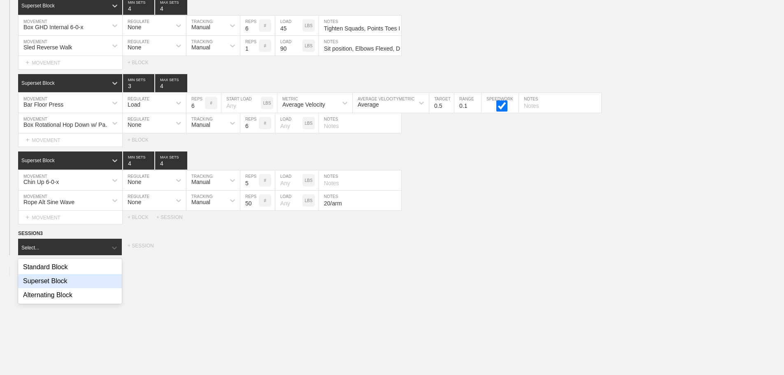
click at [63, 288] on div "Superset Block" at bounding box center [70, 281] width 104 height 14
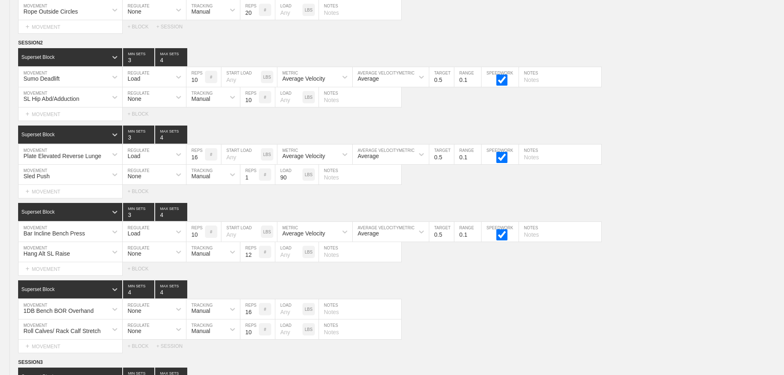
scroll to position [2998, 0]
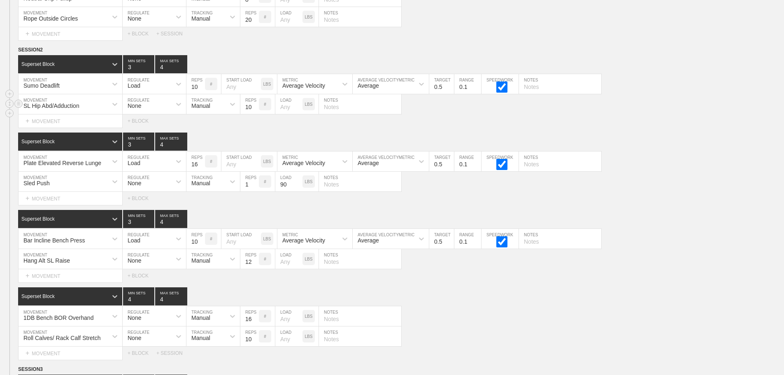
click at [595, 110] on div "SL Hip Abd/Adduction MOVEMENT None REGULATE Manual TRACKING 10 REPS # LOAD LBS …" at bounding box center [392, 104] width 784 height 20
drag, startPoint x: 18, startPoint y: 56, endPoint x: 25, endPoint y: 63, distance: 9.6
click at [0, 0] on icon at bounding box center [0, 0] width 0 height 0
drag, startPoint x: 49, startPoint y: 64, endPoint x: 565, endPoint y: 136, distance: 520.6
click at [50, 64] on div "DUPLICATE" at bounding box center [58, 65] width 66 height 12
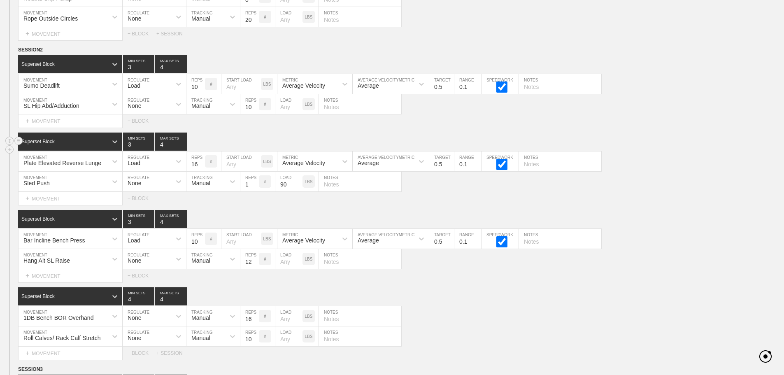
click at [658, 139] on div "SESSION 2 Superset Block 3 MIN SETS 4 MAX SETS DUPLICATE INSERT MOVEMENT AFTER …" at bounding box center [392, 203] width 784 height 314
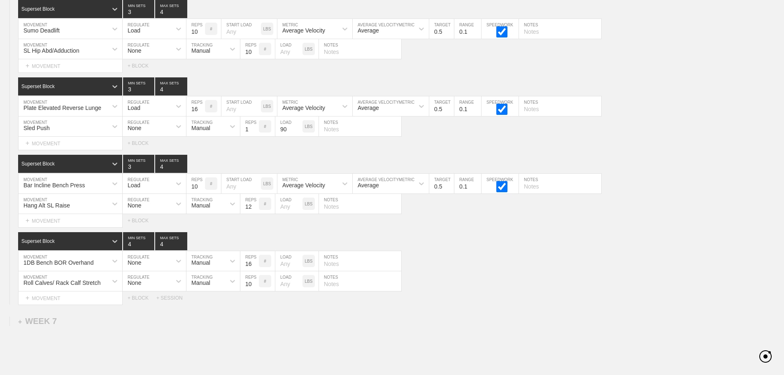
scroll to position [4735, 0]
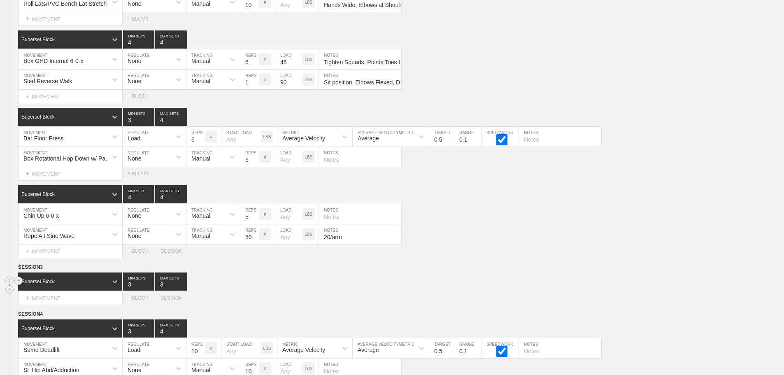
click at [404, 287] on div "Superset Block 3 MIN SETS 3 MAX SETS" at bounding box center [401, 282] width 766 height 18
click at [496, 266] on div "WEEK 6 DUPLICATE DELETE SESSION 1 Superset Block 3 MIN SETS 4 MAX SETS DUPLICAT…" at bounding box center [392, 116] width 784 height 1015
click at [667, 287] on div "Superset Block 3 MIN SETS 3 MAX SETS" at bounding box center [401, 282] width 766 height 18
click at [673, 220] on div "Chin Up 6-0-x MOVEMENT None REGULATE Manual TRACKING 5 REPS # LOAD LBS NOTES" at bounding box center [392, 214] width 784 height 20
click at [611, 258] on div "Select... MOVEMENT + MOVEMENT + BLOCK + SESSION" at bounding box center [392, 251] width 784 height 13
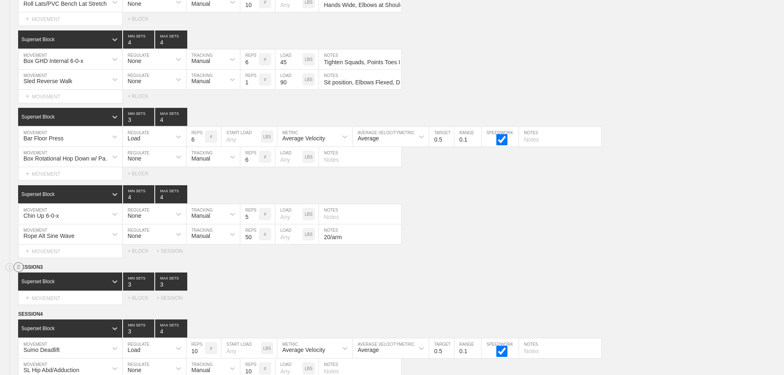
click at [17, 272] on circle at bounding box center [18, 267] width 9 height 9
click at [46, 295] on div "DELETE" at bounding box center [58, 295] width 66 height 12
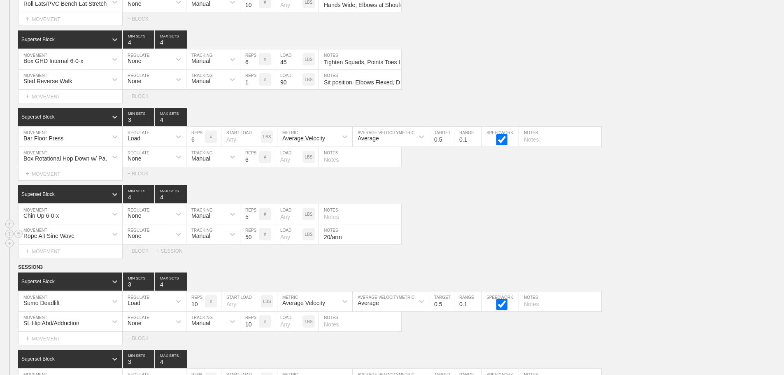
click at [595, 237] on div "Rope Alt Sine Wave MOVEMENT None REGULATE Manual TRACKING 50 REPS # LOAD LBS 20…" at bounding box center [392, 234] width 784 height 20
click at [200, 311] on input "9" at bounding box center [196, 302] width 19 height 20
click at [200, 311] on input "8" at bounding box center [196, 302] width 19 height 20
click at [200, 311] on input "7" at bounding box center [196, 302] width 19 height 20
type input "6"
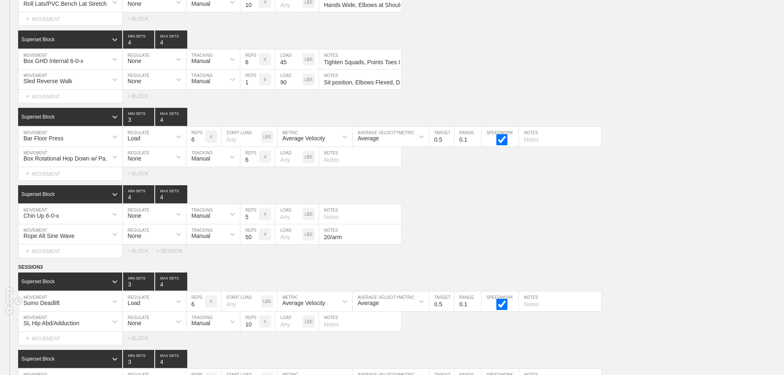
click at [200, 311] on input "6" at bounding box center [196, 302] width 19 height 20
click at [531, 256] on div "Select... MOVEMENT + MOVEMENT + BLOCK + SESSION" at bounding box center [392, 251] width 784 height 13
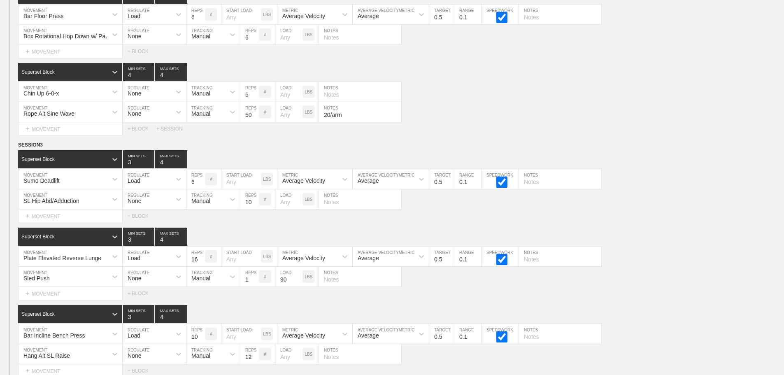
scroll to position [4859, 0]
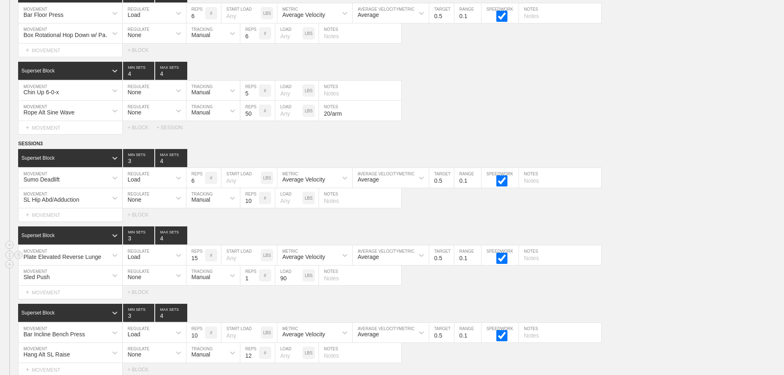
click at [201, 265] on input "15" at bounding box center [196, 255] width 19 height 20
click at [201, 265] on input "14" at bounding box center [196, 255] width 19 height 20
click at [201, 265] on input "13" at bounding box center [196, 255] width 19 height 20
click at [201, 265] on input "12" at bounding box center [196, 255] width 19 height 20
click at [201, 265] on input "11" at bounding box center [196, 255] width 19 height 20
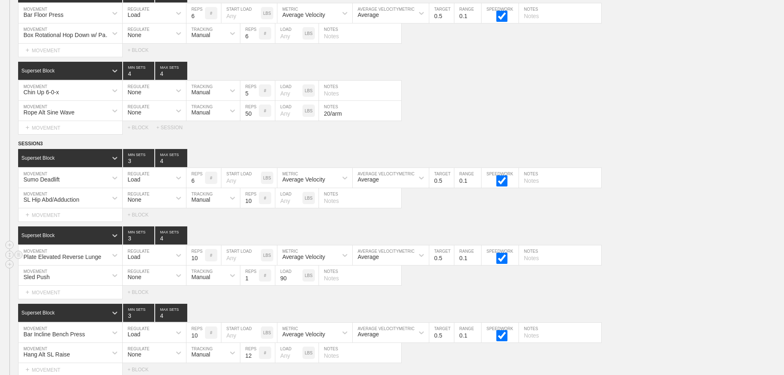
type input "10"
click at [201, 265] on input "10" at bounding box center [196, 255] width 19 height 20
click at [715, 201] on div "SL Hip Abd/Adduction MOVEMENT None REGULATE Manual TRACKING 10 REPS # LOAD LBS …" at bounding box center [392, 198] width 784 height 20
click at [202, 343] on input "9" at bounding box center [196, 333] width 19 height 20
click at [202, 343] on input "8" at bounding box center [196, 333] width 19 height 20
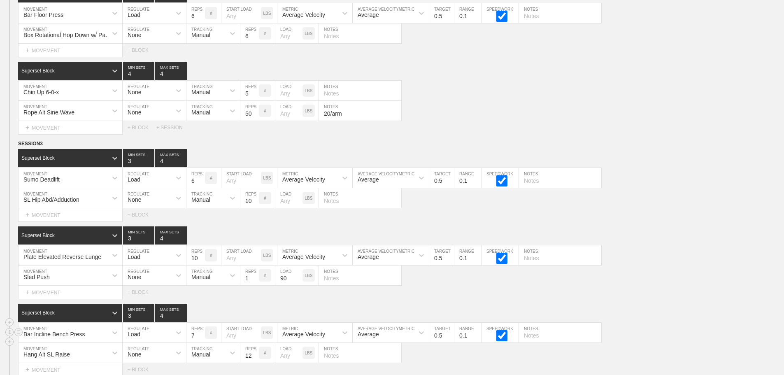
click at [202, 343] on input "7" at bounding box center [196, 333] width 19 height 20
type input "6"
click at [202, 343] on input "6" at bounding box center [196, 333] width 19 height 20
click at [624, 286] on div "Sled Push MOVEMENT None REGULATE Manual TRACKING 1 REPS # 90 LOAD LBS NOTES" at bounding box center [392, 276] width 784 height 20
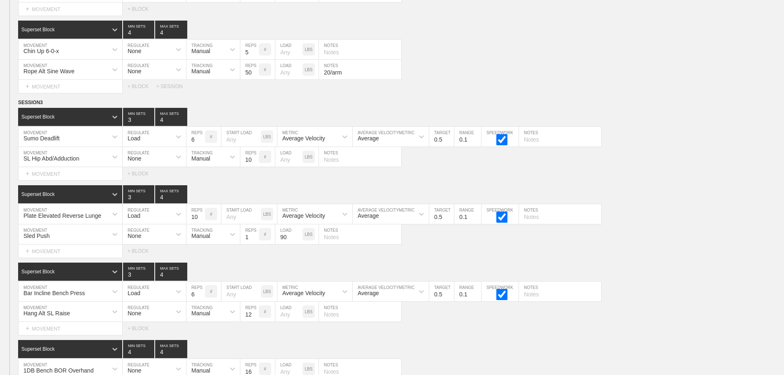
click at [677, 258] on div "Select... MOVEMENT + MOVEMENT + BLOCK" at bounding box center [392, 251] width 784 height 13
click at [255, 318] on input "13" at bounding box center [249, 312] width 19 height 20
click at [255, 318] on input "14" at bounding box center [249, 312] width 19 height 20
click at [255, 318] on input "15" at bounding box center [249, 312] width 19 height 20
click at [255, 318] on input "16" at bounding box center [249, 312] width 19 height 20
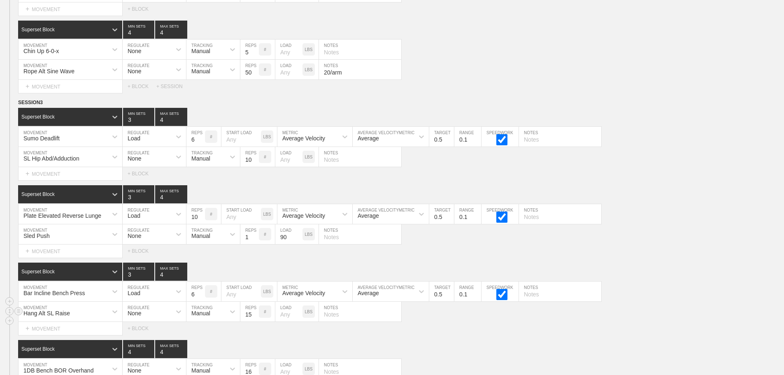
click at [254, 322] on input "15" at bounding box center [249, 312] width 19 height 20
click at [254, 322] on input "14" at bounding box center [249, 312] width 19 height 20
type input "13"
click at [254, 322] on input "13" at bounding box center [249, 312] width 19 height 20
click at [448, 322] on div "Hang Alt SL Raise MOVEMENT None REGULATE Manual TRACKING 13 REPS # LOAD LBS NOT…" at bounding box center [392, 312] width 784 height 20
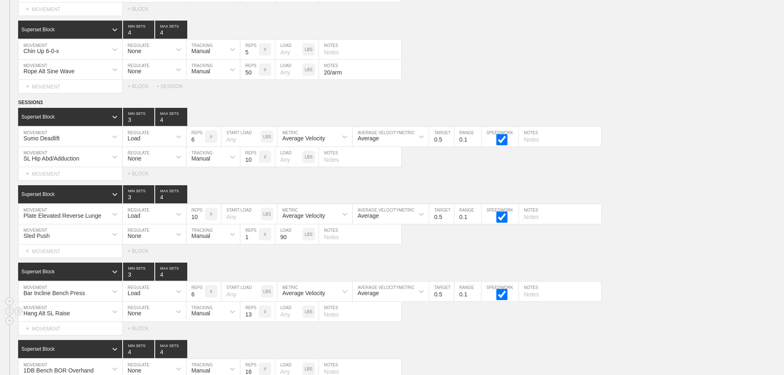
scroll to position [4982, 0]
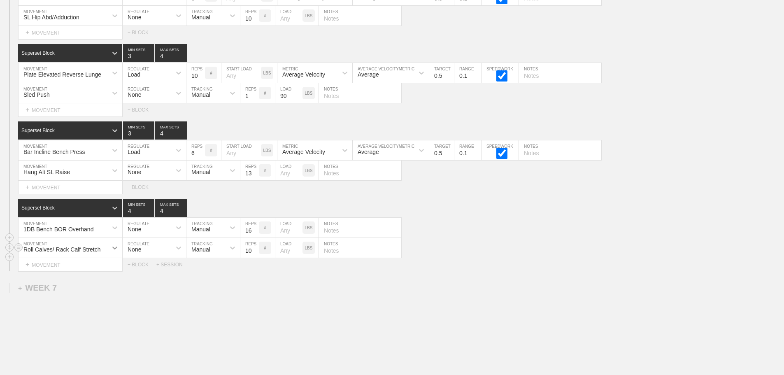
click at [114, 258] on div "Roll Calves/ Rack Calf Stretch" at bounding box center [71, 248] width 104 height 20
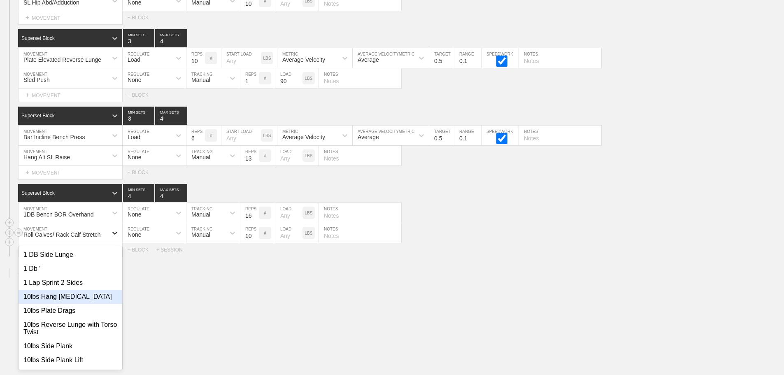
scroll to position [5060, 0]
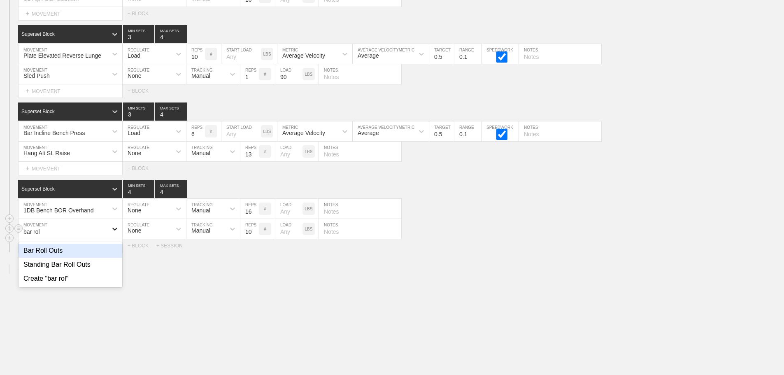
type input "bar roll"
click at [58, 258] on div "Bar Roll Outs" at bounding box center [71, 251] width 104 height 14
click at [255, 239] on input "9" at bounding box center [249, 229] width 19 height 20
type input "8"
click at [255, 239] on input "8" at bounding box center [249, 229] width 19 height 20
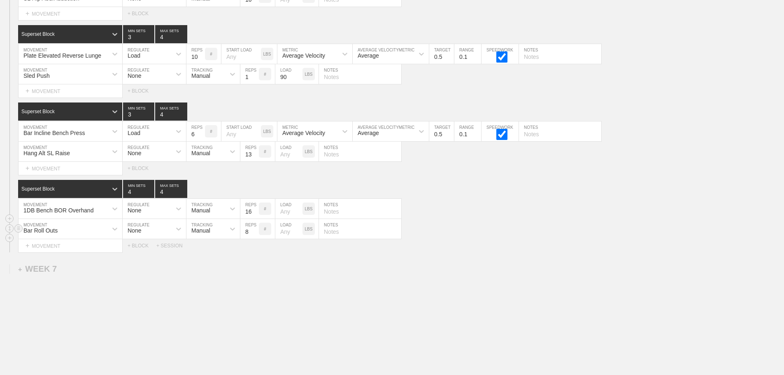
click at [496, 235] on div "Bar Roll Outs MOVEMENT None REGULATE Manual TRACKING 8 REPS # LOAD LBS NOTES" at bounding box center [392, 229] width 784 height 20
click at [95, 215] on div "1DB Bench BOR Overhand" at bounding box center [63, 209] width 89 height 14
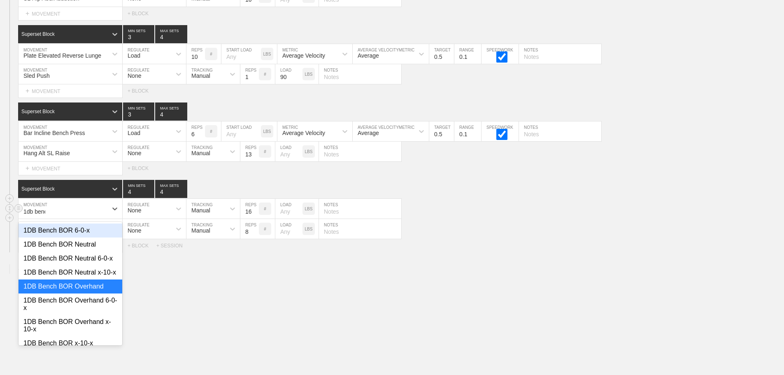
type input "1db bench"
click at [97, 265] on div "1DB Bench BOR Neutral 6-0-x" at bounding box center [71, 259] width 104 height 14
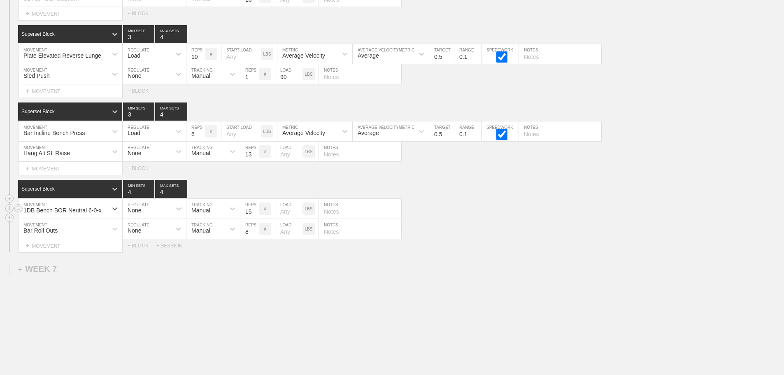
click at [254, 218] on input "15" at bounding box center [249, 209] width 19 height 20
click at [254, 218] on input "14" at bounding box center [249, 209] width 19 height 20
click at [254, 218] on input "13" at bounding box center [249, 209] width 19 height 20
click at [254, 218] on input "12" at bounding box center [249, 209] width 19 height 20
click at [254, 218] on input "11" at bounding box center [249, 209] width 19 height 20
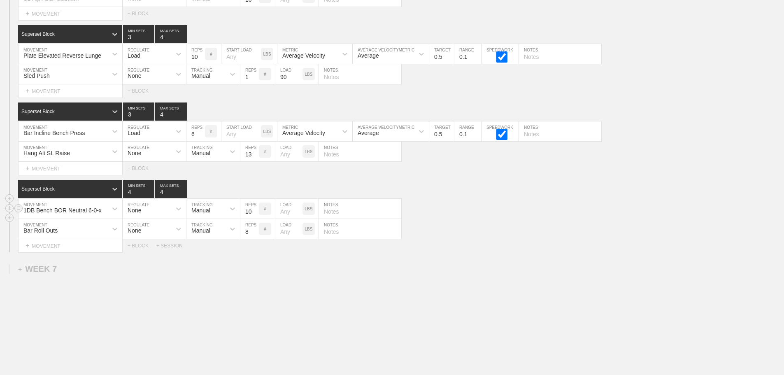
click at [254, 218] on input "10" at bounding box center [249, 209] width 19 height 20
click at [254, 218] on input "9" at bounding box center [249, 209] width 19 height 20
type input "8"
click at [254, 218] on input "8" at bounding box center [249, 209] width 19 height 20
click at [565, 218] on div "1DB Bench BOR Neutral 6-0-x MOVEMENT None REGULATE Manual TRACKING 8 REPS # LOA…" at bounding box center [392, 209] width 784 height 20
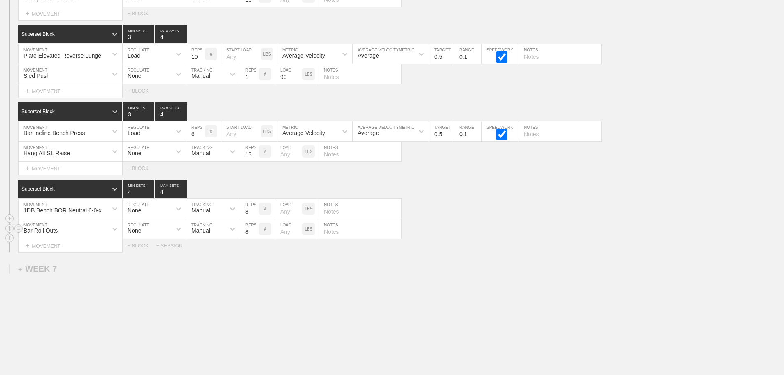
click at [557, 228] on div "Bar Roll Outs MOVEMENT None REGULATE Manual TRACKING 8 REPS # LOAD LBS NOTES" at bounding box center [392, 229] width 784 height 20
click at [546, 250] on div "Select... MOVEMENT + MOVEMENT + BLOCK + SESSION" at bounding box center [392, 245] width 784 height 13
click at [628, 239] on div "Bar Roll Outs MOVEMENT None REGULATE Manual TRACKING 8 REPS # LOAD LBS NOTES" at bounding box center [392, 229] width 784 height 20
click at [578, 233] on div "Bar Roll Outs MOVEMENT None REGULATE Manual TRACKING 8 REPS # LOAD LBS NOTES" at bounding box center [392, 229] width 784 height 20
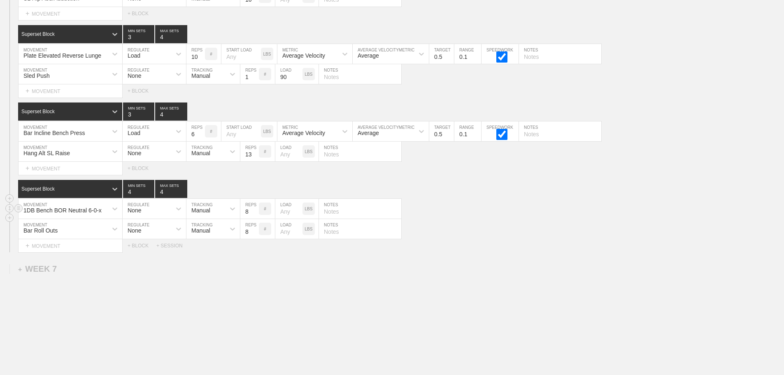
click at [645, 207] on div "1DB Bench BOR Neutral 6-0-x MOVEMENT None REGULATE Manual TRACKING 8 REPS # LOA…" at bounding box center [392, 209] width 784 height 20
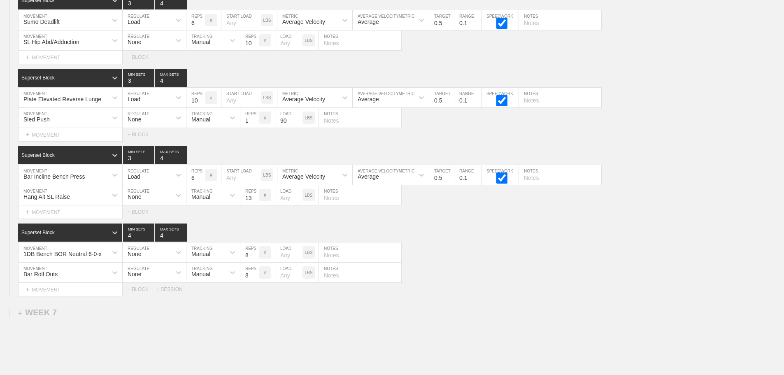
scroll to position [5088, 0]
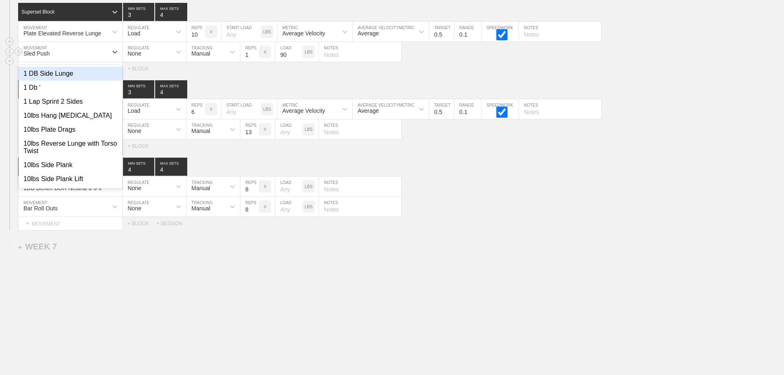
click at [89, 49] on div "Sled Push" at bounding box center [63, 52] width 89 height 14
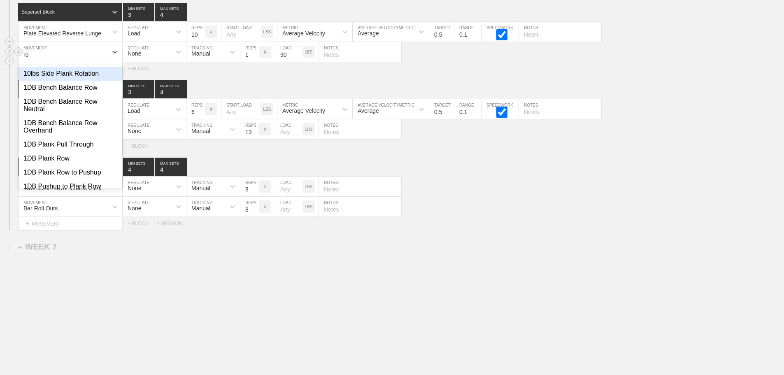
type input "rope"
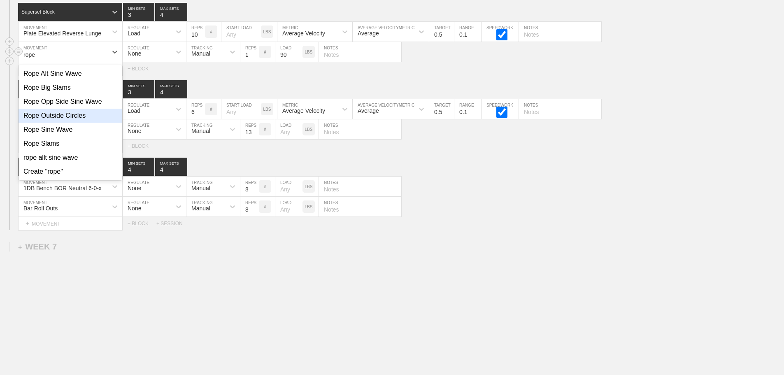
click at [71, 116] on div "Rope Outside Circles" at bounding box center [71, 116] width 104 height 14
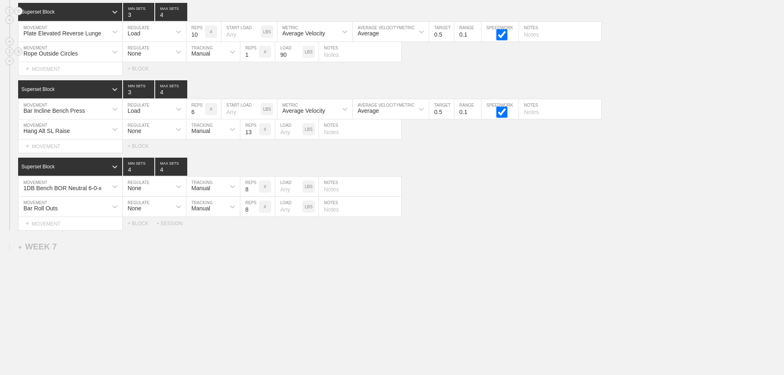
scroll to position [1858, 0]
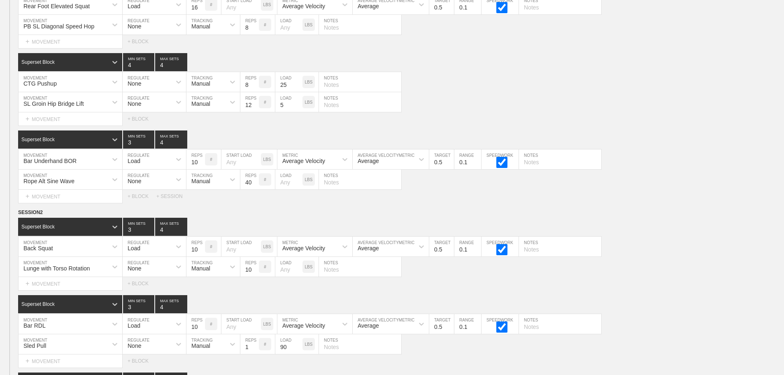
click at [718, 203] on div "Select... MOVEMENT + MOVEMENT + BLOCK + SESSION" at bounding box center [392, 196] width 784 height 13
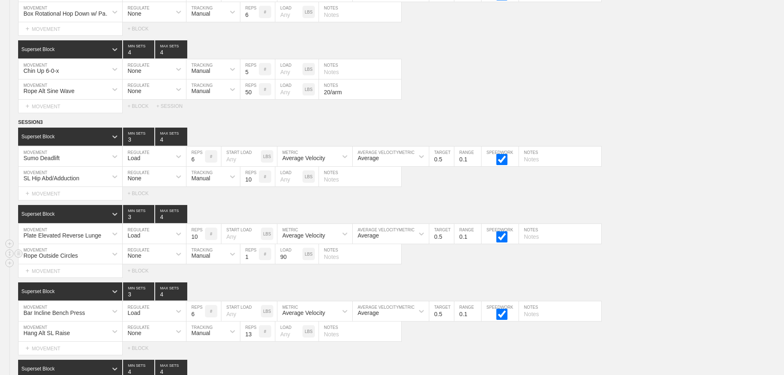
scroll to position [4893, 0]
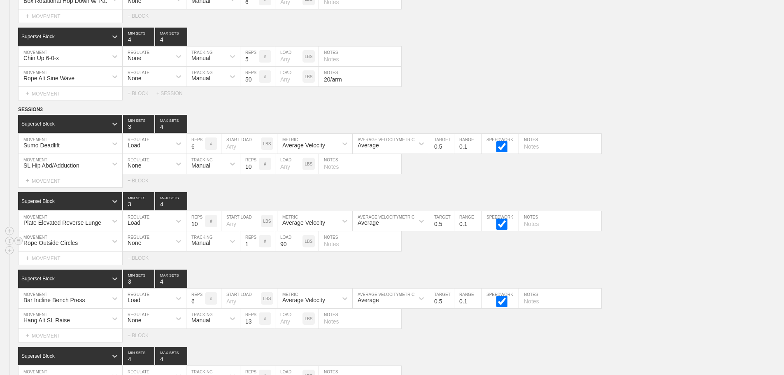
click at [705, 246] on div "Rope Outside Circles MOVEMENT None REGULATE Manual TRACKING 1 REPS # 90 LOAD LB…" at bounding box center [392, 241] width 784 height 20
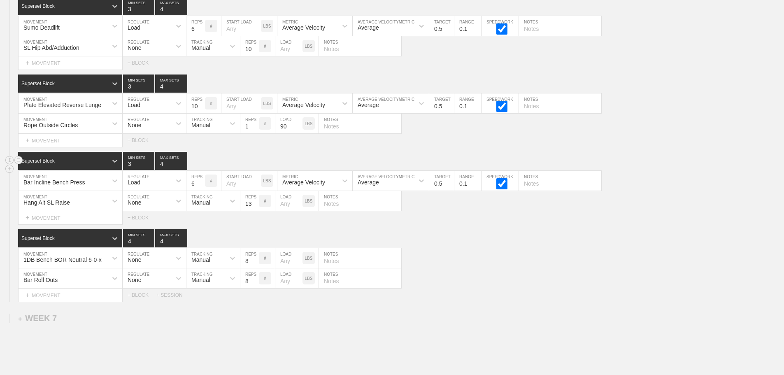
scroll to position [5088, 0]
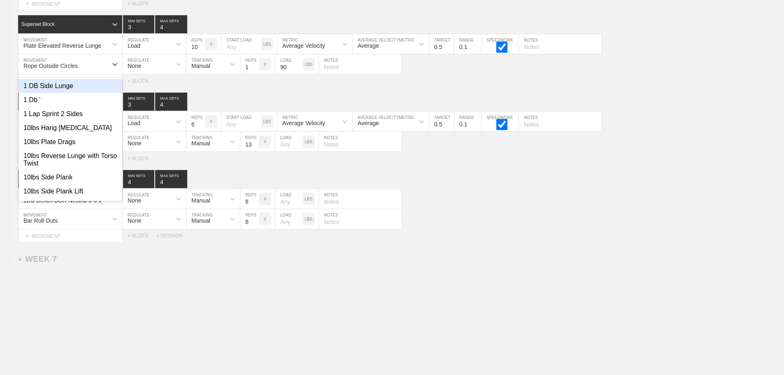
click at [94, 71] on div "Rope Outside Circles" at bounding box center [63, 64] width 89 height 14
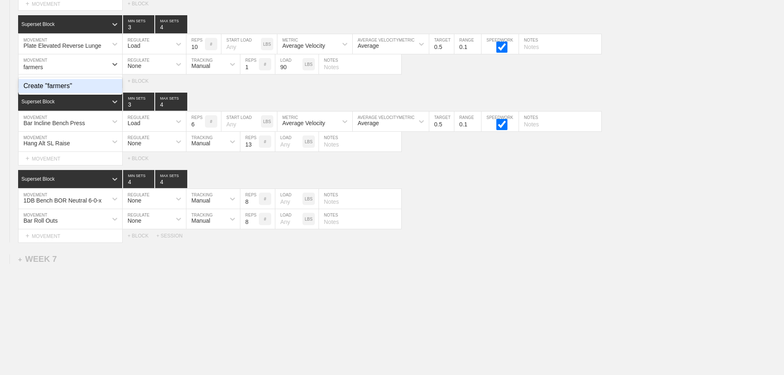
type input "farmer"
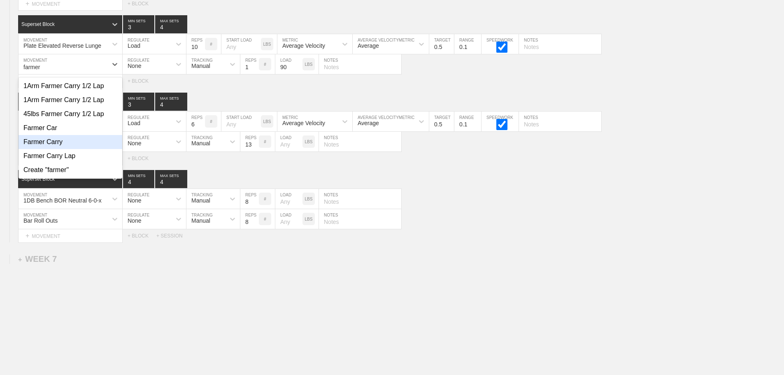
click at [60, 149] on div "Farmer Carry" at bounding box center [71, 142] width 104 height 14
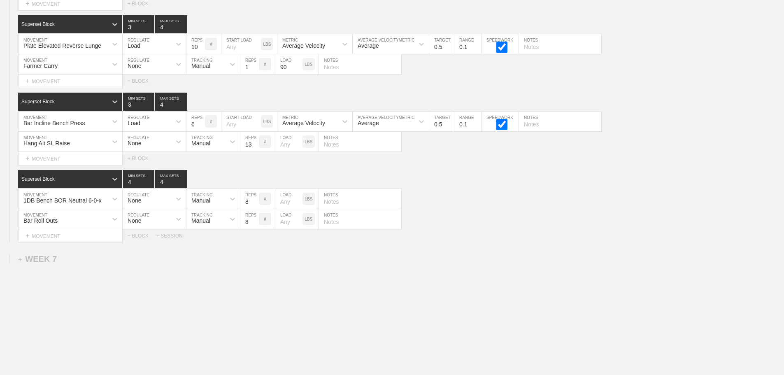
click at [288, 74] on input "90" at bounding box center [288, 64] width 27 height 20
type input "45"
click at [471, 238] on div "Select... MOVEMENT + MOVEMENT + BLOCK + SESSION" at bounding box center [392, 235] width 784 height 13
click at [560, 204] on div "1DB Bench BOR Neutral 6-0-x MOVEMENT None REGULATE Manual TRACKING 8 REPS # LOA…" at bounding box center [392, 199] width 784 height 20
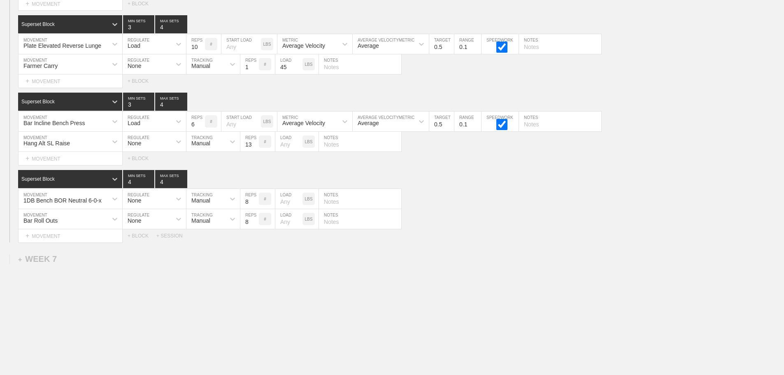
click at [645, 243] on div "Select... MOVEMENT + MOVEMENT + BLOCK + SESSION" at bounding box center [392, 235] width 784 height 13
type input "12"
click at [255, 152] on input "12" at bounding box center [249, 142] width 19 height 20
click at [502, 188] on div "Superset Block 4 MIN SETS 4 MAX SETS" at bounding box center [401, 179] width 766 height 18
click at [505, 182] on div "Superset Block 4 MIN SETS 4 MAX SETS" at bounding box center [401, 179] width 766 height 18
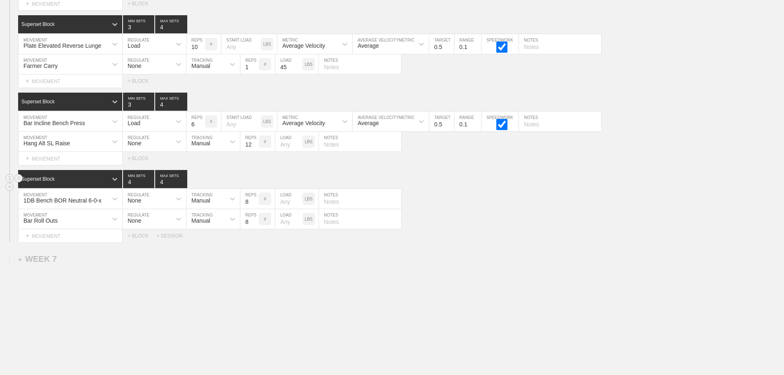
click at [684, 188] on div "Superset Block 4 MIN SETS 4 MAX SETS" at bounding box center [401, 179] width 766 height 18
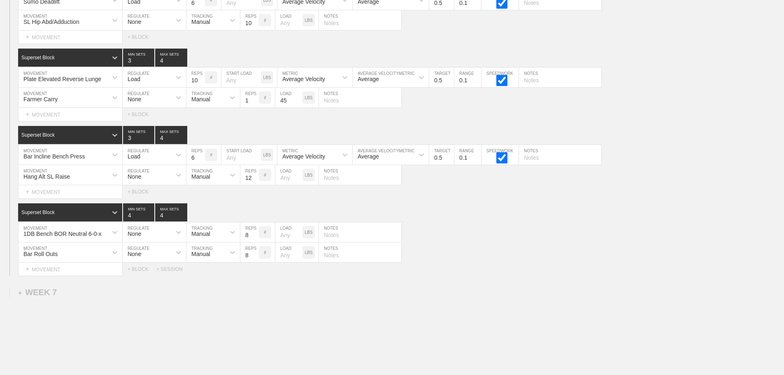
scroll to position [4987, 0]
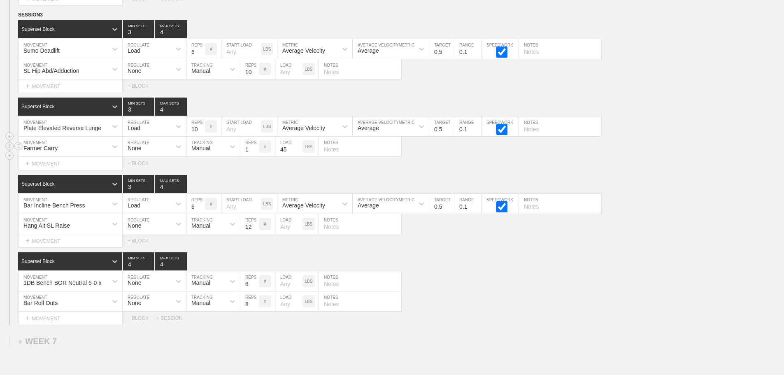
click at [328, 156] on input "text" at bounding box center [360, 147] width 82 height 20
type input "1 straightaway, switch arms"
click at [469, 283] on div "1DB Bench BOR Neutral 6-0-x MOVEMENT None REGULATE Manual TRACKING 8 REPS # LOA…" at bounding box center [392, 281] width 784 height 20
click at [726, 271] on div "Superset Block 4 MIN SETS 4 MAX SETS" at bounding box center [401, 261] width 766 height 18
click at [88, 228] on div "Hang Alt SL Raise" at bounding box center [63, 224] width 89 height 14
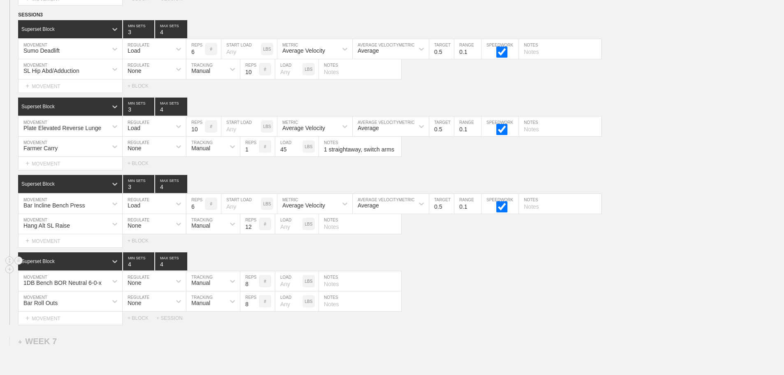
click at [457, 271] on div "Superset Block 4 MIN SETS 4 MAX SETS" at bounding box center [401, 261] width 766 height 18
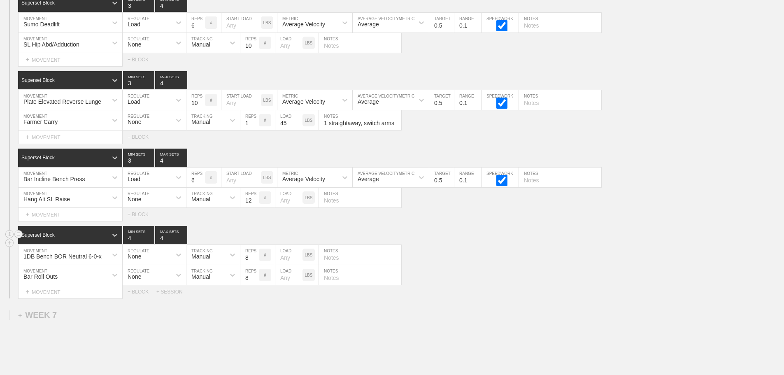
scroll to position [5029, 0]
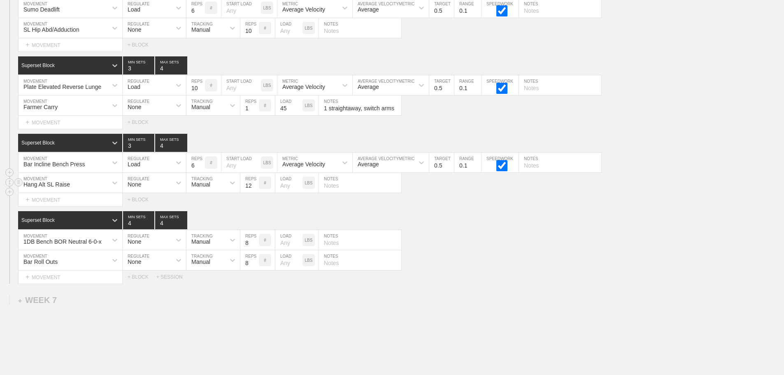
click at [100, 187] on div "Hang Alt SL Raise" at bounding box center [63, 183] width 89 height 14
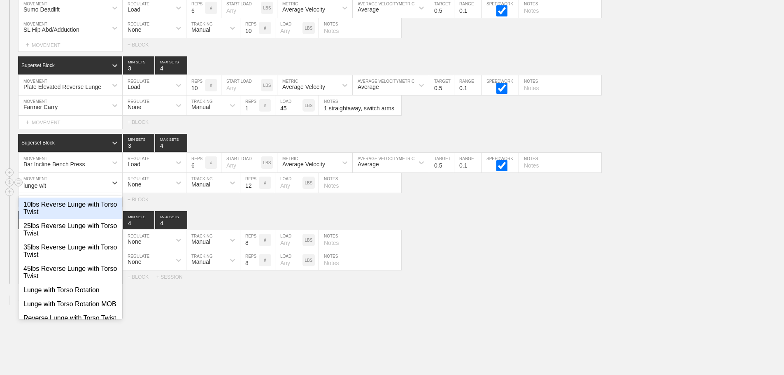
type input "lunge with"
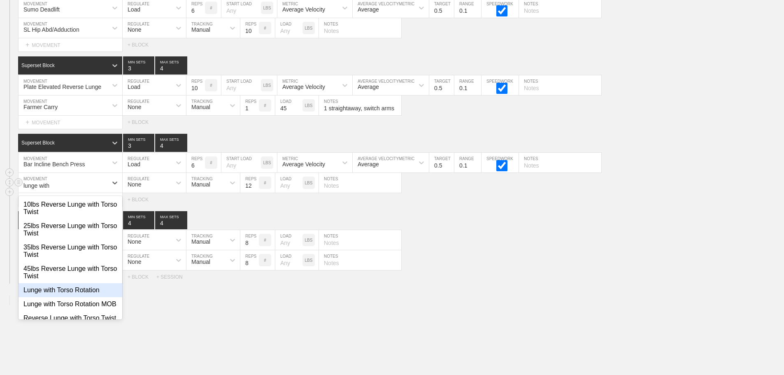
click at [79, 297] on div "Lunge with Torso Rotation" at bounding box center [71, 290] width 104 height 14
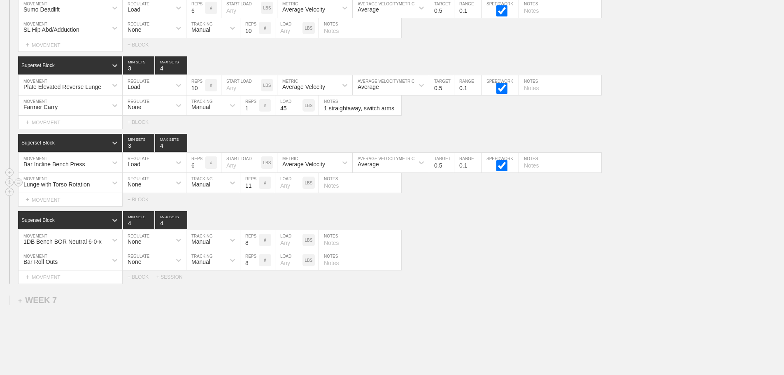
click at [255, 193] on input "11" at bounding box center [249, 183] width 19 height 20
type input "10"
click at [255, 193] on input "10" at bounding box center [249, 183] width 19 height 20
click at [512, 213] on div "SESSION 3 Superset Block 3 MIN SETS 4 MAX SETS DUPLICATE INSERT MOVEMENT AFTER …" at bounding box center [392, 127] width 784 height 314
click at [496, 227] on div "Superset Block 4 MIN SETS 4 MAX SETS" at bounding box center [401, 220] width 766 height 18
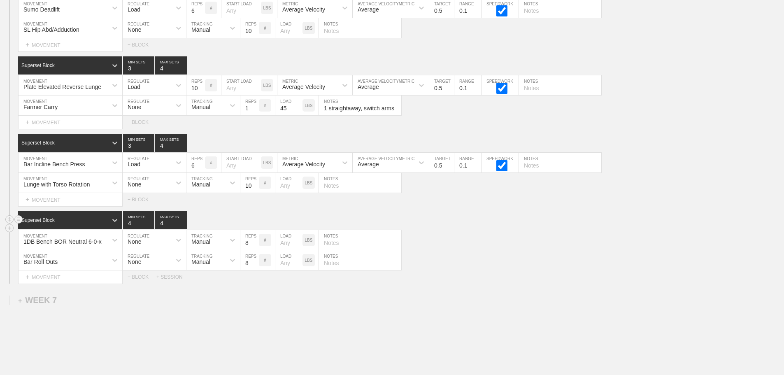
click at [457, 222] on div "Superset Block 4 MIN SETS 4 MAX SETS" at bounding box center [401, 220] width 766 height 18
click at [490, 248] on div "1DB Bench BOR Neutral 6-0-x MOVEMENT None REGULATE Manual TRACKING 8 REPS # LOA…" at bounding box center [392, 240] width 784 height 20
click at [467, 263] on div "Bar Roll Outs MOVEMENT None REGULATE Manual TRACKING 8 REPS # LOAD LBS NOTES" at bounding box center [392, 260] width 784 height 20
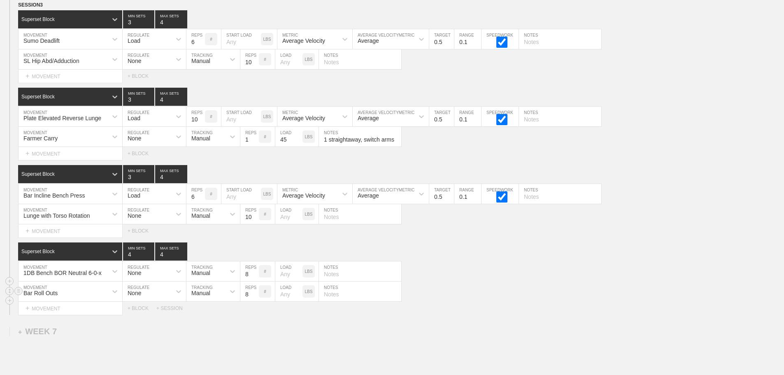
scroll to position [4946, 0]
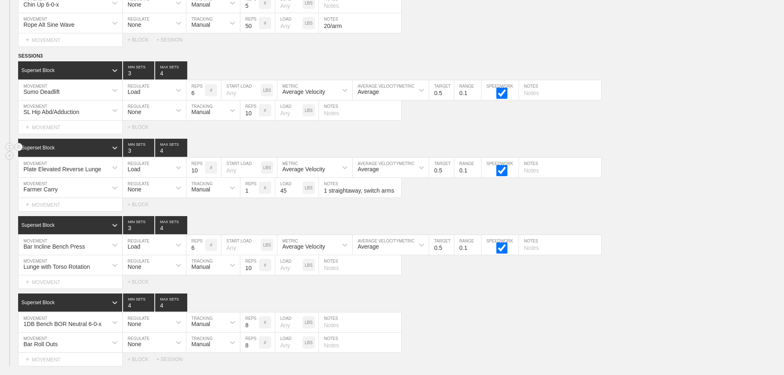
click at [660, 153] on div "Superset Block 3 MIN SETS 4 MAX SETS" at bounding box center [401, 148] width 766 height 18
drag, startPoint x: 660, startPoint y: 135, endPoint x: 650, endPoint y: 147, distance: 16.0
click at [659, 134] on div "Select... MOVEMENT + MOVEMENT + BLOCK" at bounding box center [392, 127] width 784 height 13
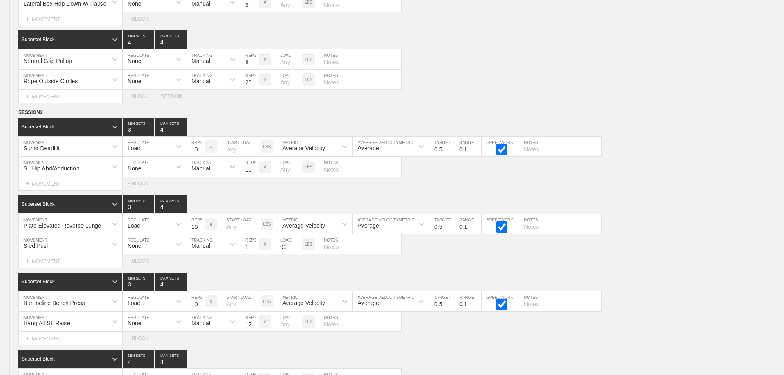
scroll to position [0, 0]
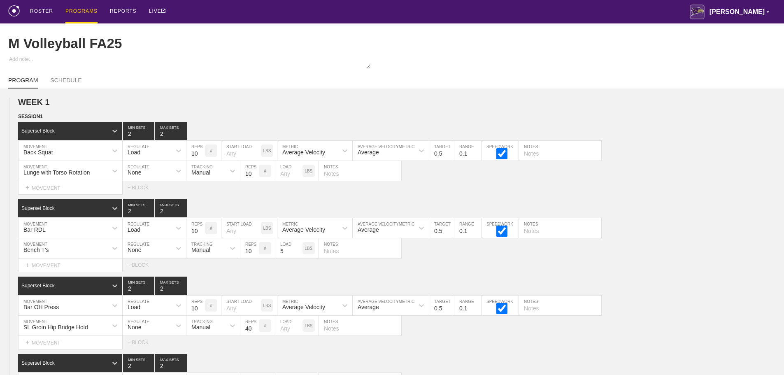
click at [229, 10] on div "ROSTER PROGRAMS REPORTS LIVE [PERSON_NAME] ▼ [PERSON_NAME][EMAIL_ADDRESS][PERSO…" at bounding box center [392, 11] width 768 height 23
